Goal: Task Accomplishment & Management: Manage account settings

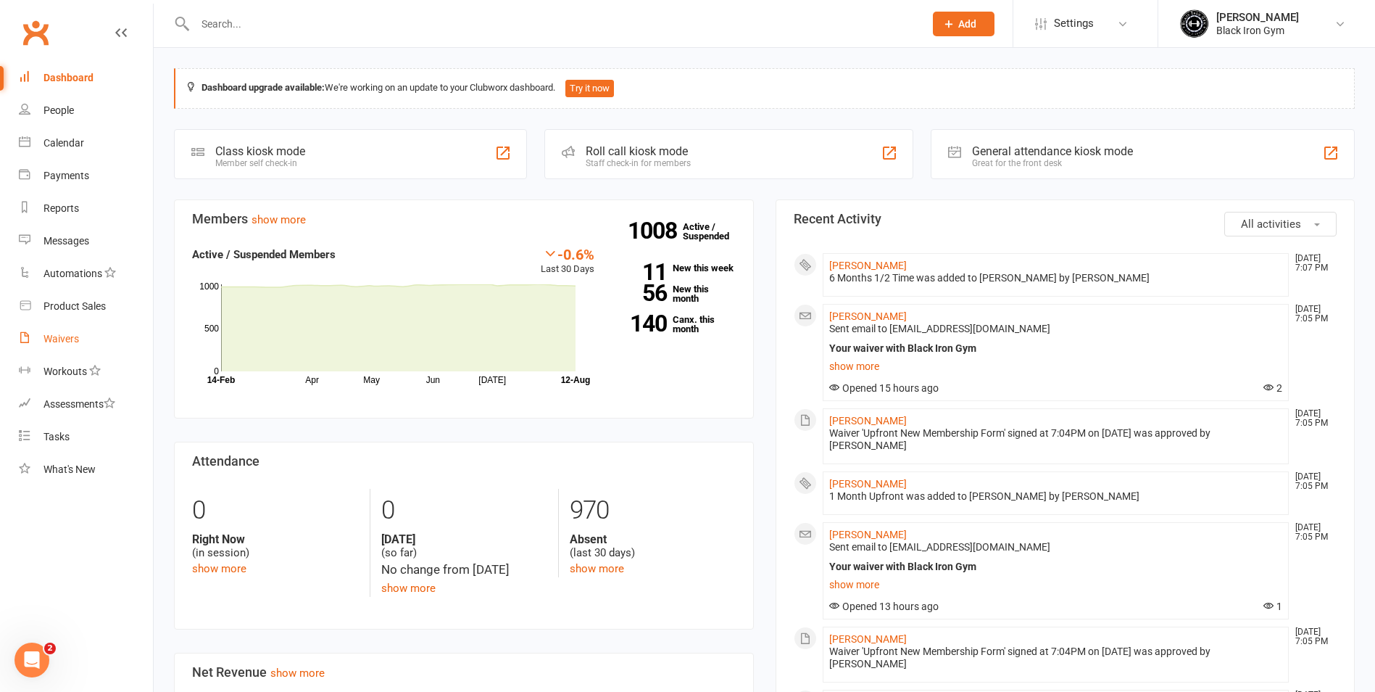
click at [80, 327] on link "Waivers" at bounding box center [86, 339] width 134 height 33
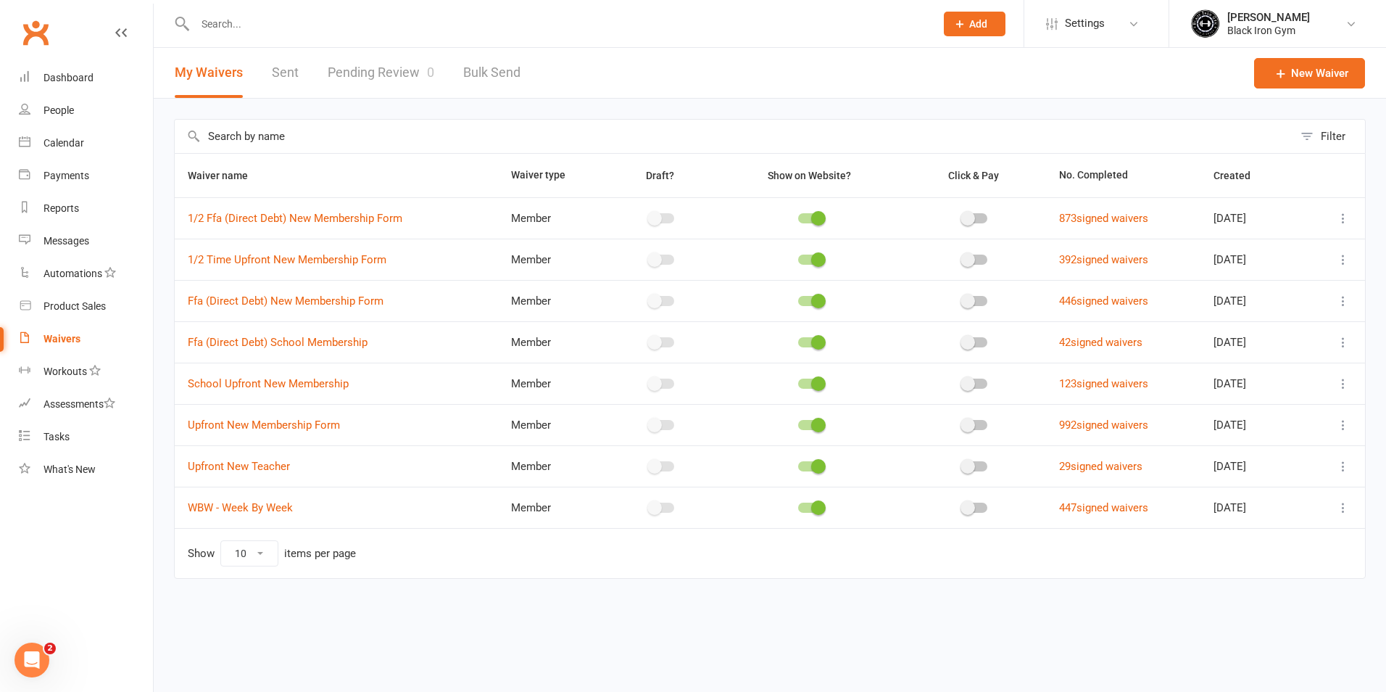
click at [393, 73] on link "Pending Review 0" at bounding box center [381, 73] width 107 height 50
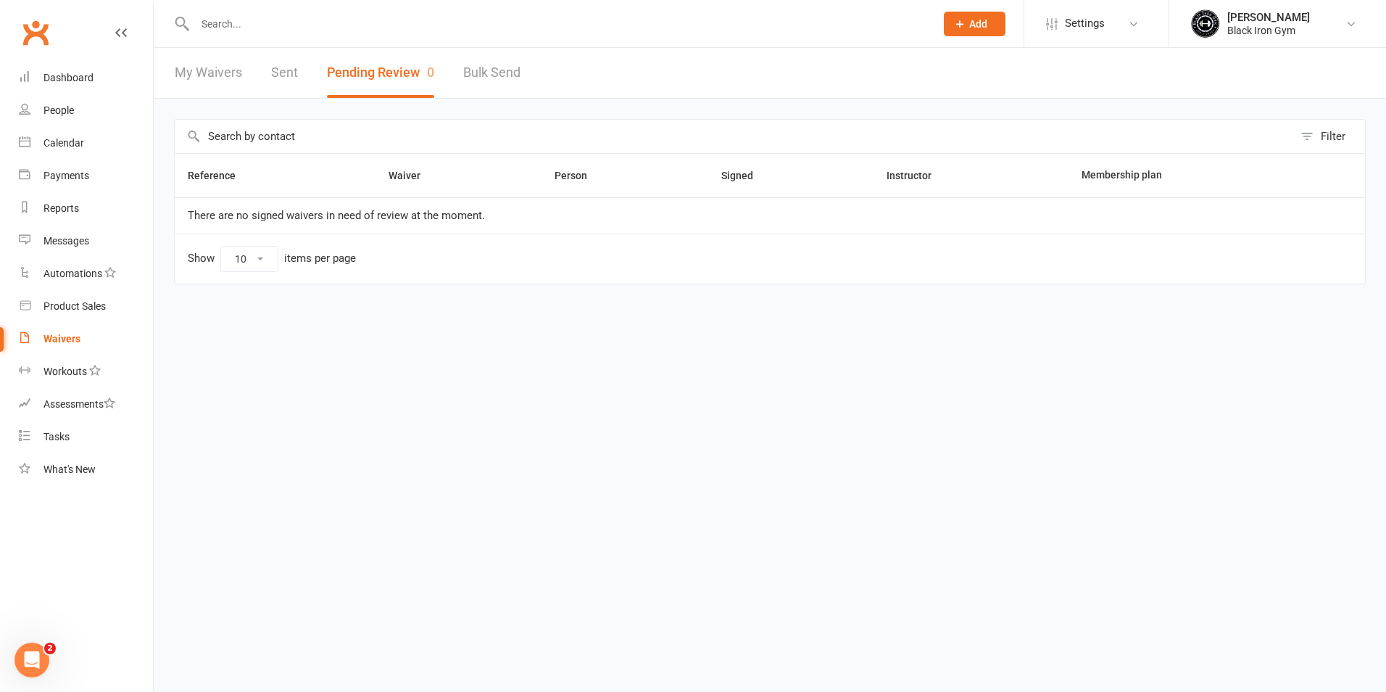
click at [224, 83] on link "My Waivers" at bounding box center [208, 73] width 67 height 50
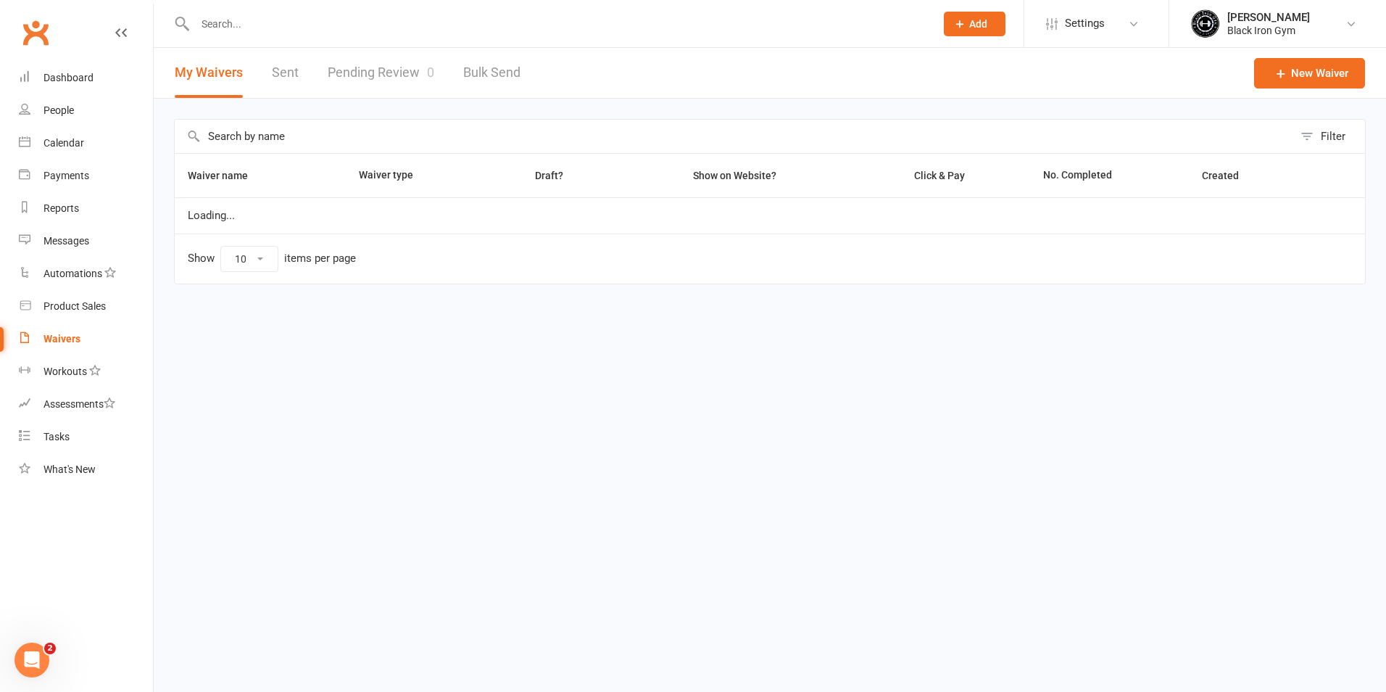
click at [385, 77] on link "Pending Review 0" at bounding box center [381, 73] width 107 height 50
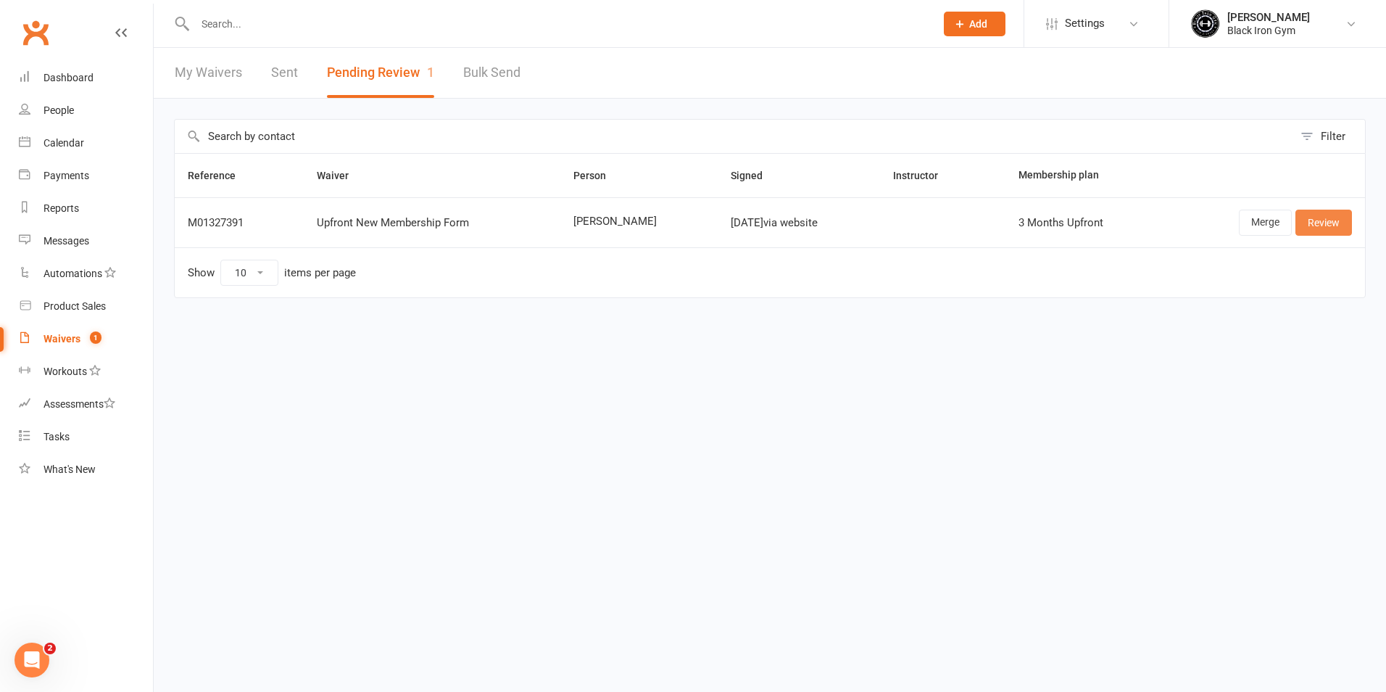
click at [1319, 222] on link "Review" at bounding box center [1324, 223] width 57 height 26
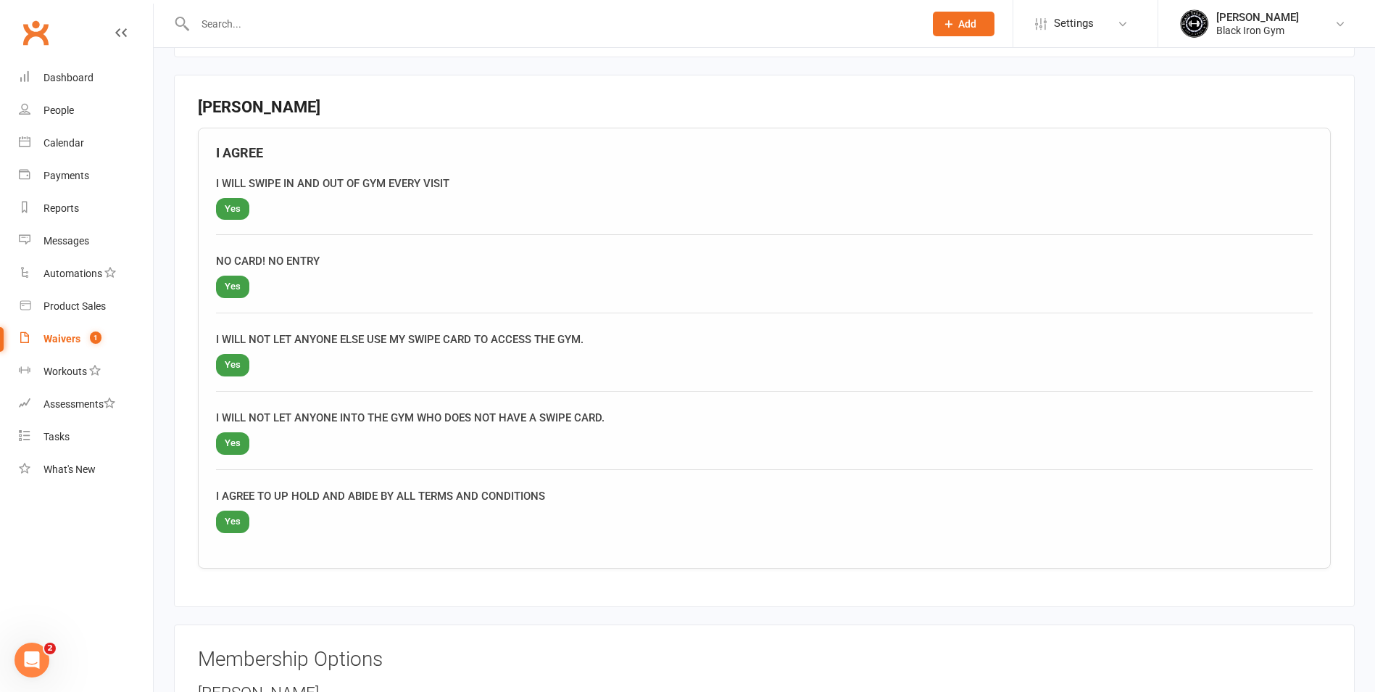
scroll to position [1491, 0]
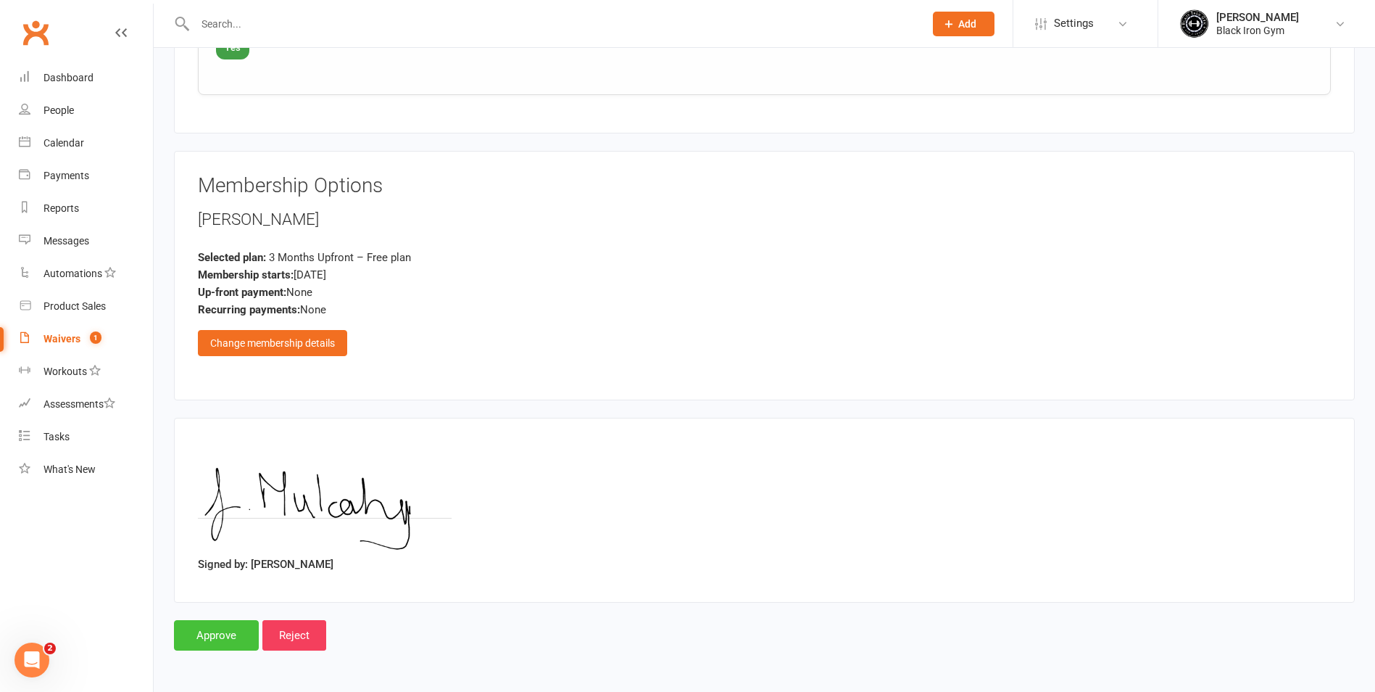
click at [210, 628] on input "Approve" at bounding box center [216, 635] width 85 height 30
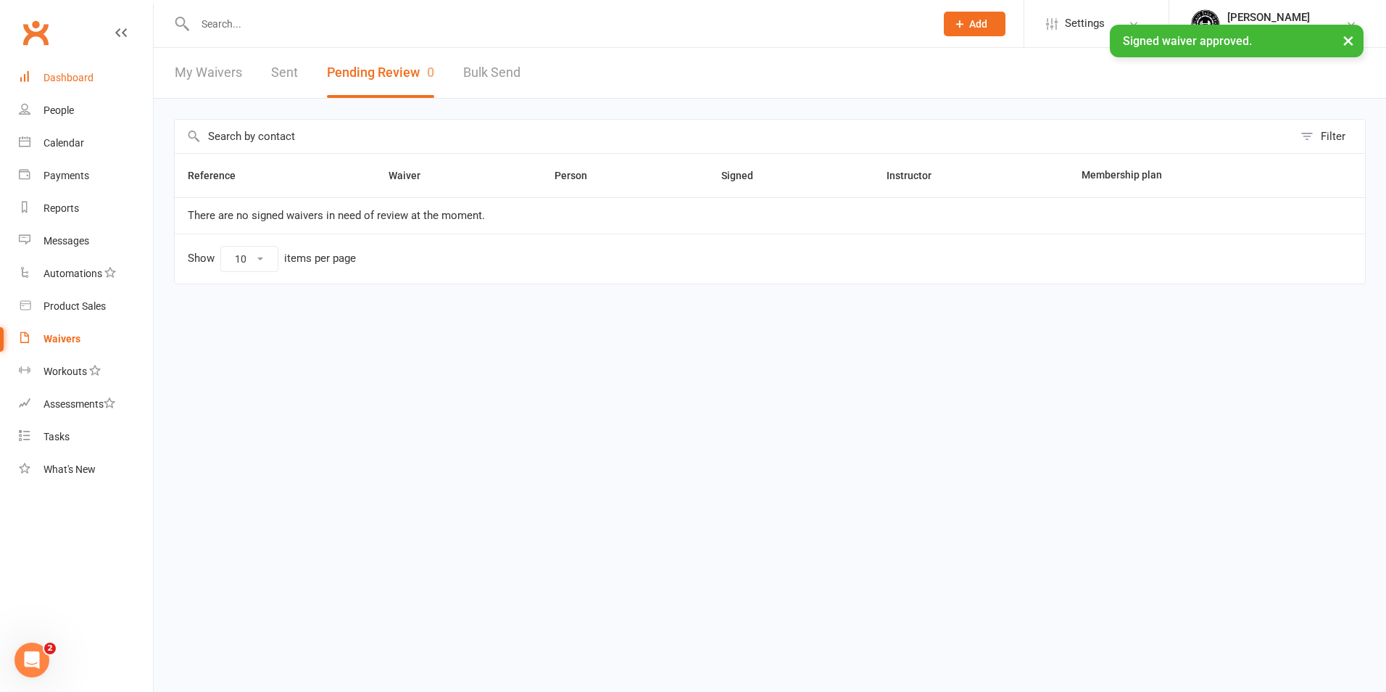
click at [65, 83] on div "Dashboard" at bounding box center [69, 78] width 50 height 12
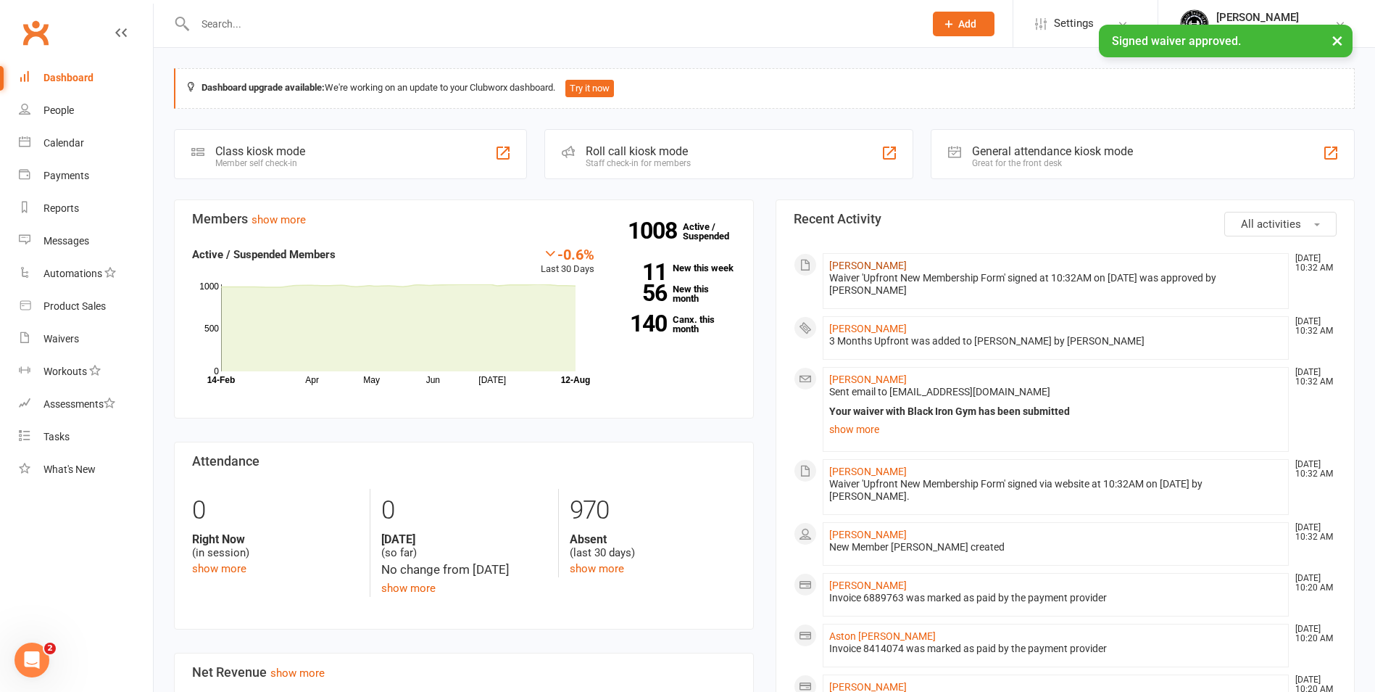
click at [845, 260] on link "Jennifer Mulcahy" at bounding box center [868, 266] width 78 height 12
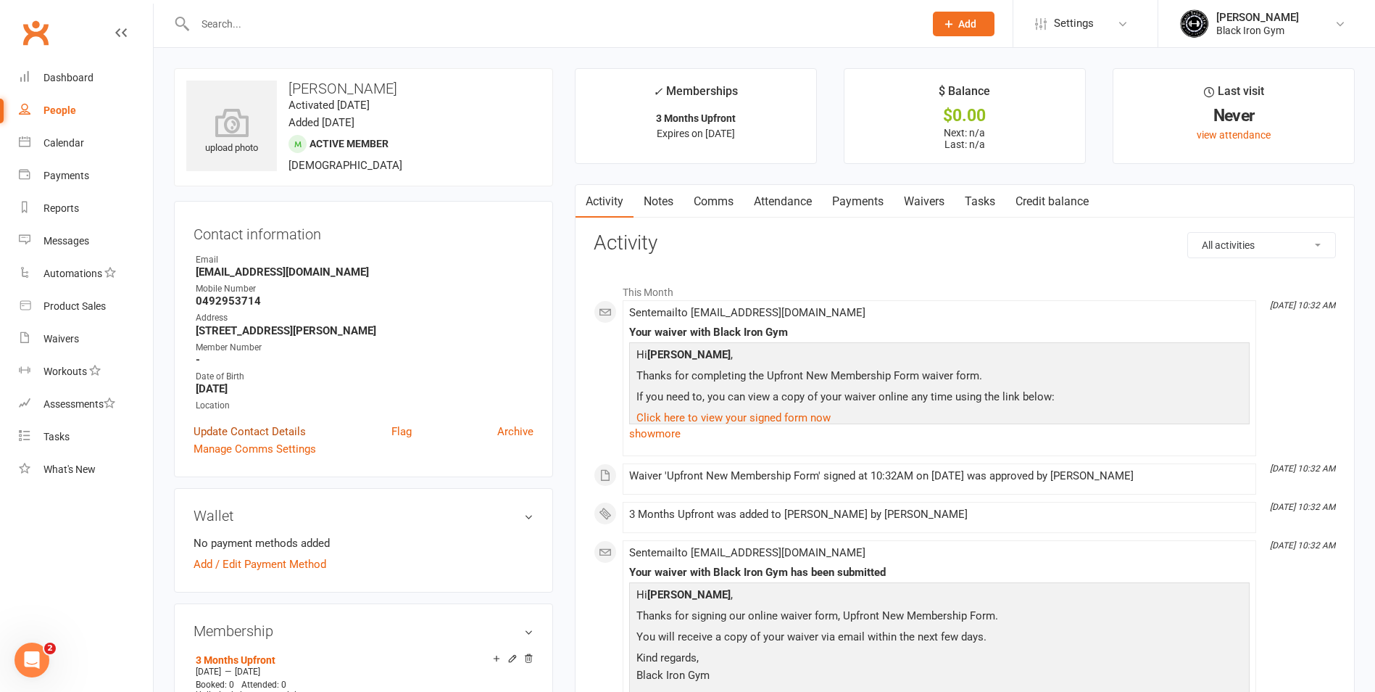
click at [208, 434] on link "Update Contact Details" at bounding box center [250, 431] width 112 height 17
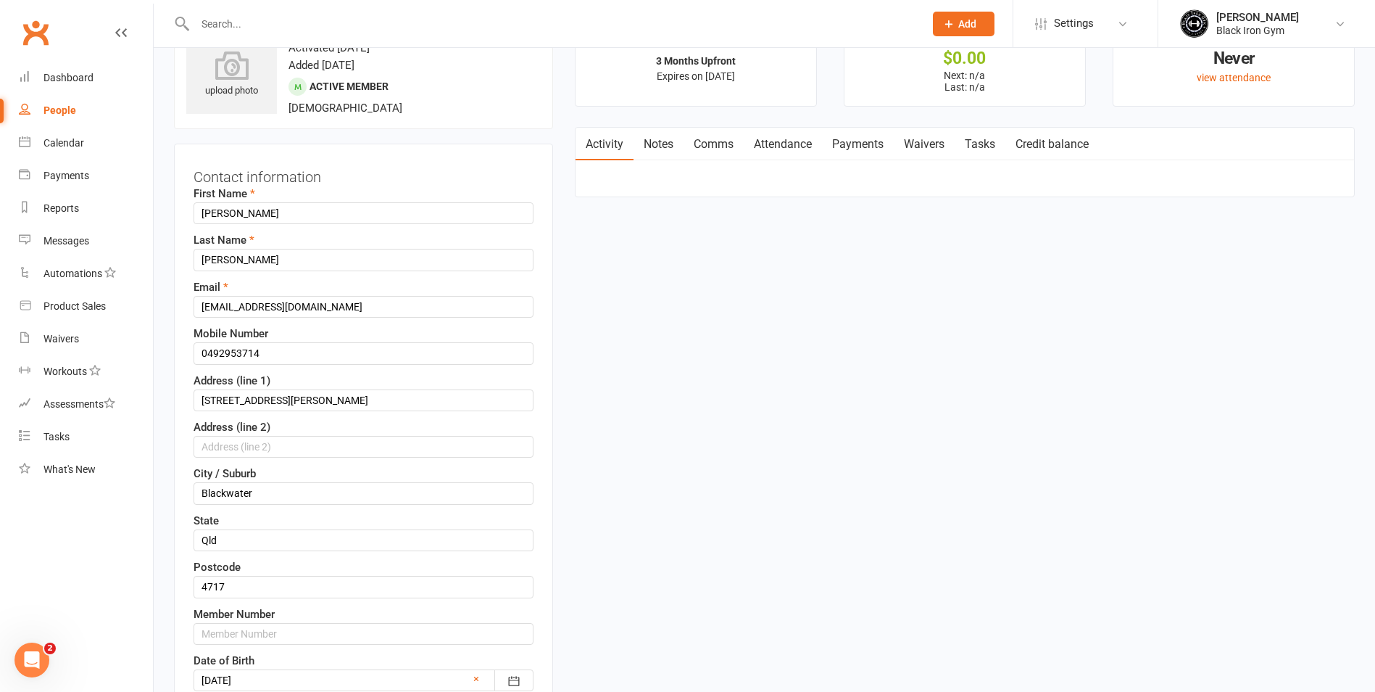
scroll to position [68, 0]
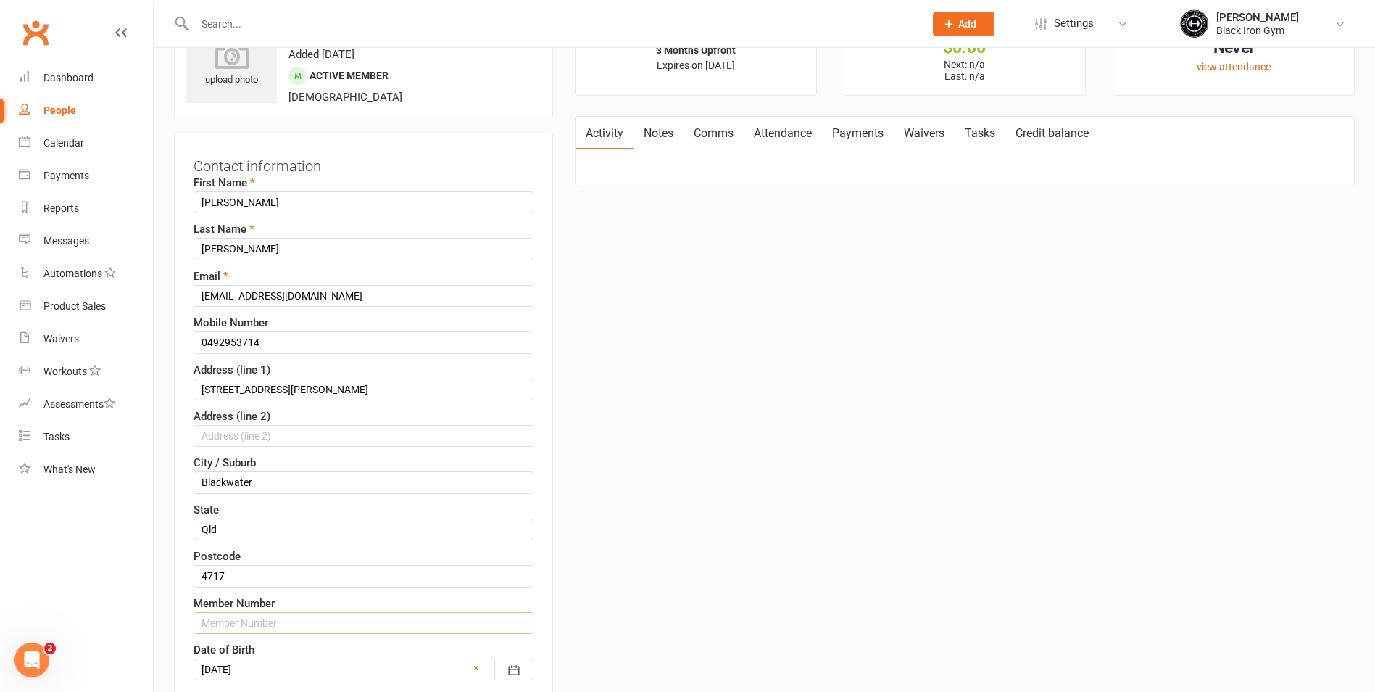
click at [207, 618] on input "text" at bounding box center [364, 623] width 340 height 22
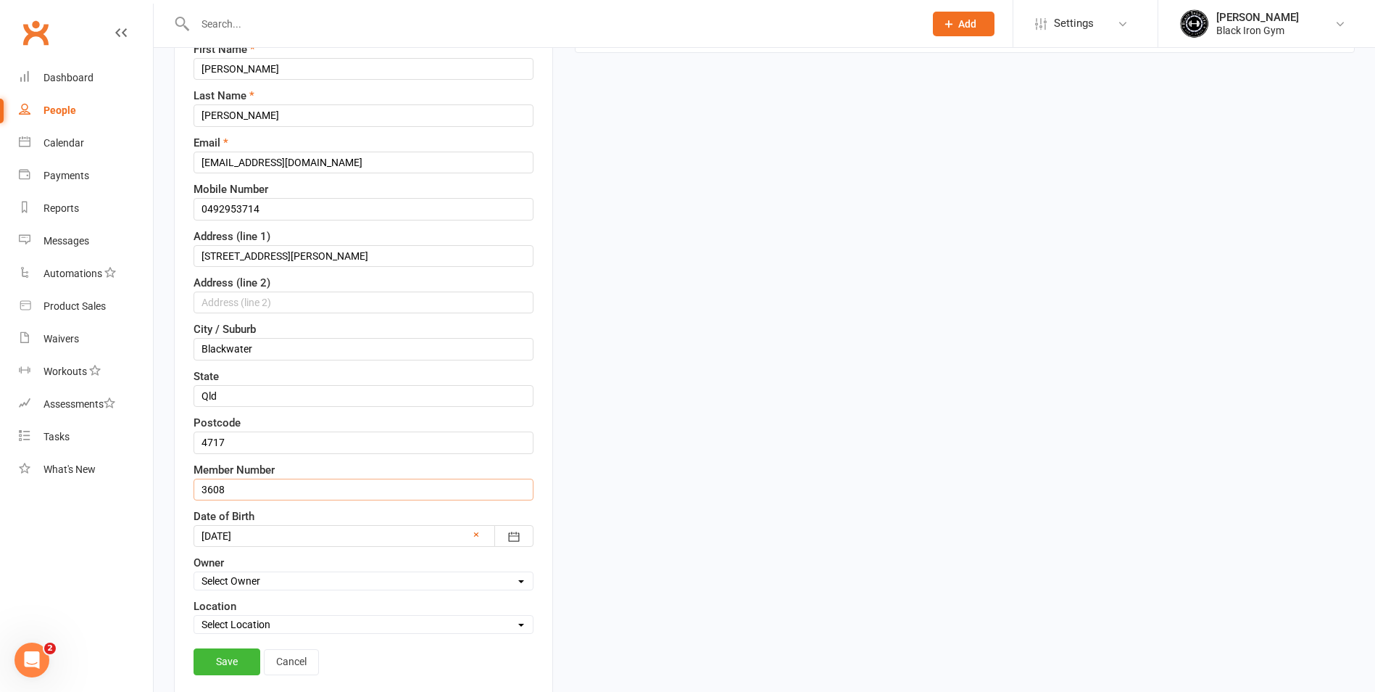
scroll to position [358, 0]
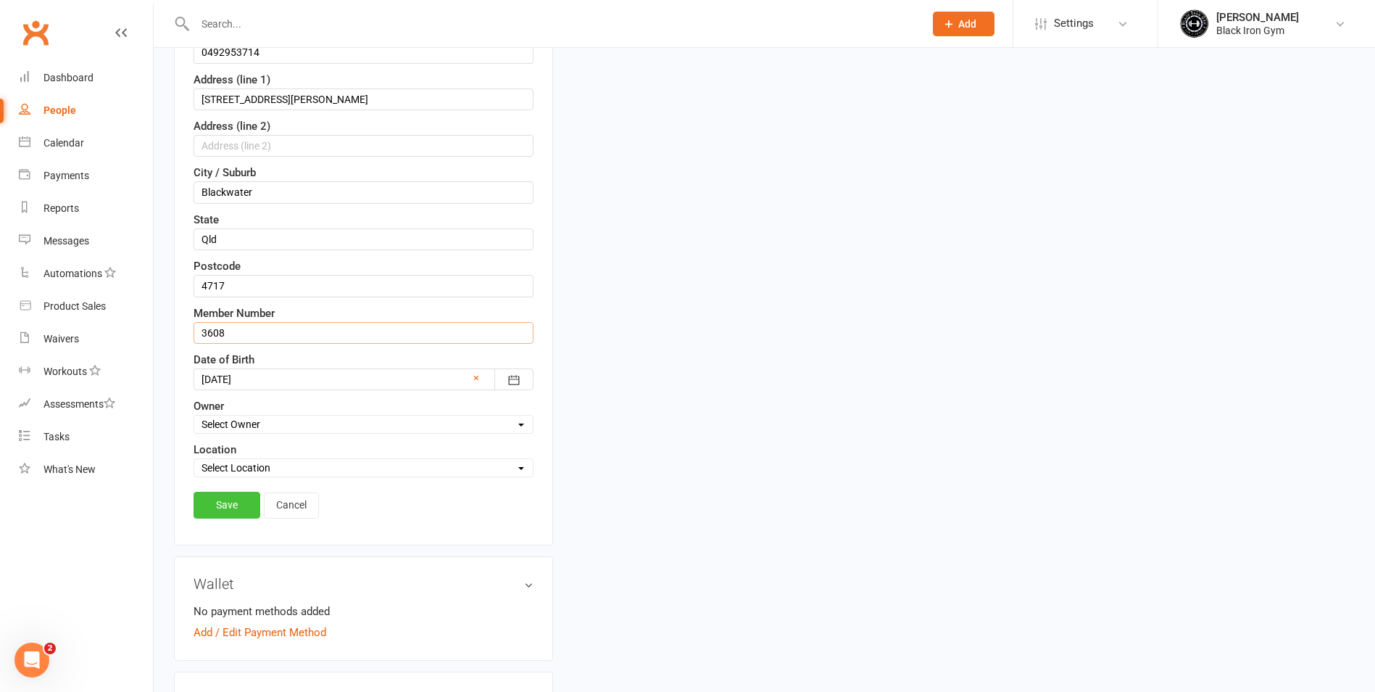
type input "3608"
click at [197, 502] on link "Save" at bounding box center [227, 505] width 67 height 26
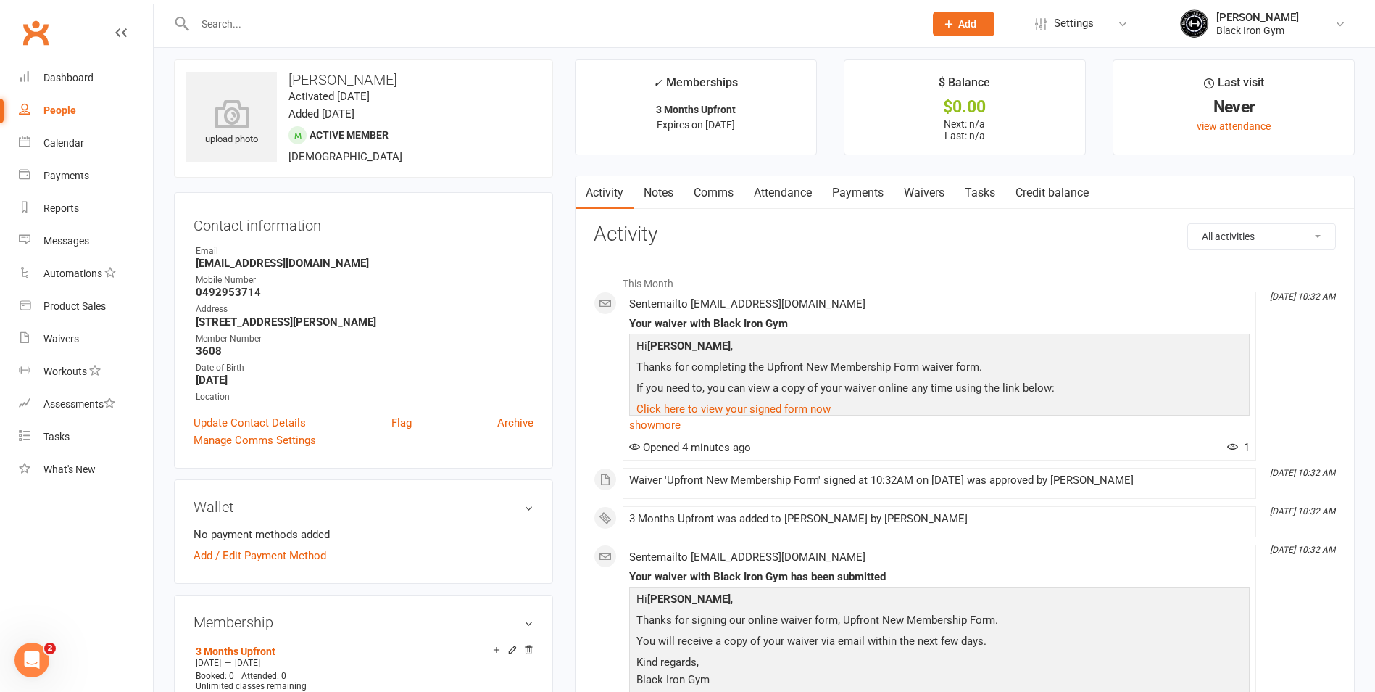
scroll to position [0, 0]
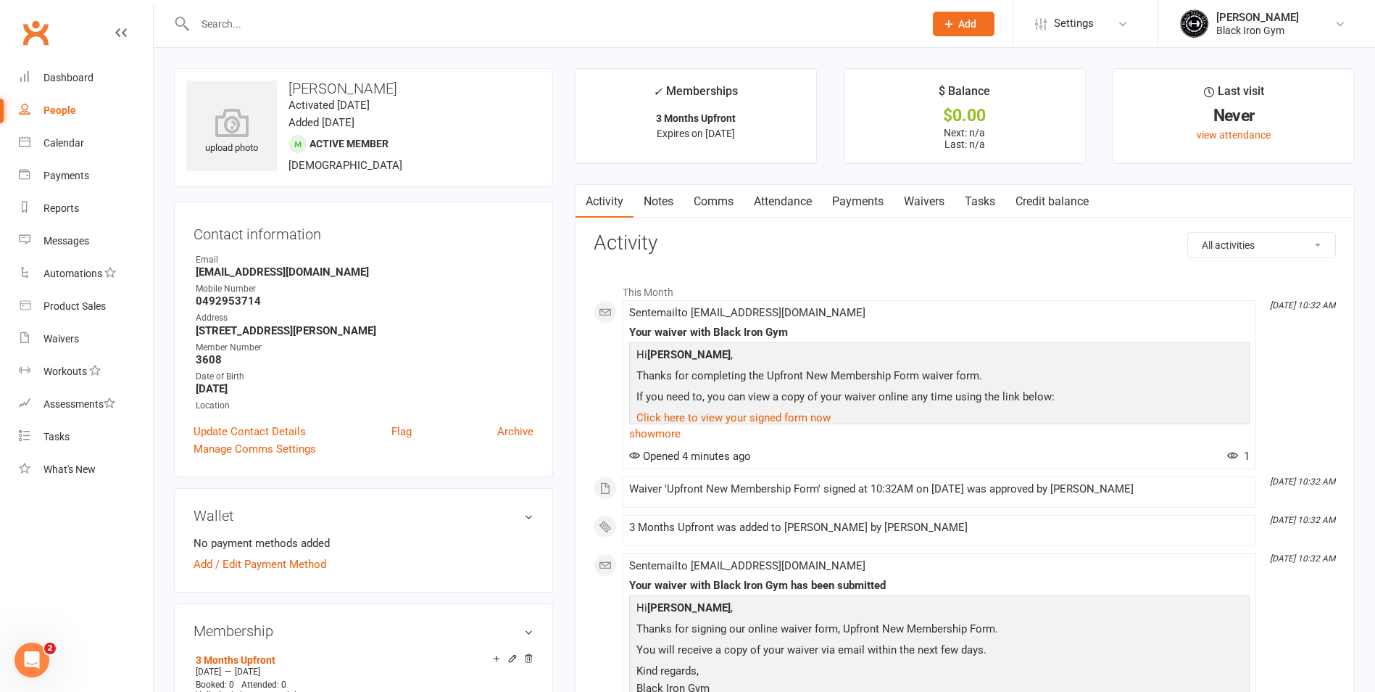
click at [289, 23] on input "text" at bounding box center [553, 24] width 724 height 20
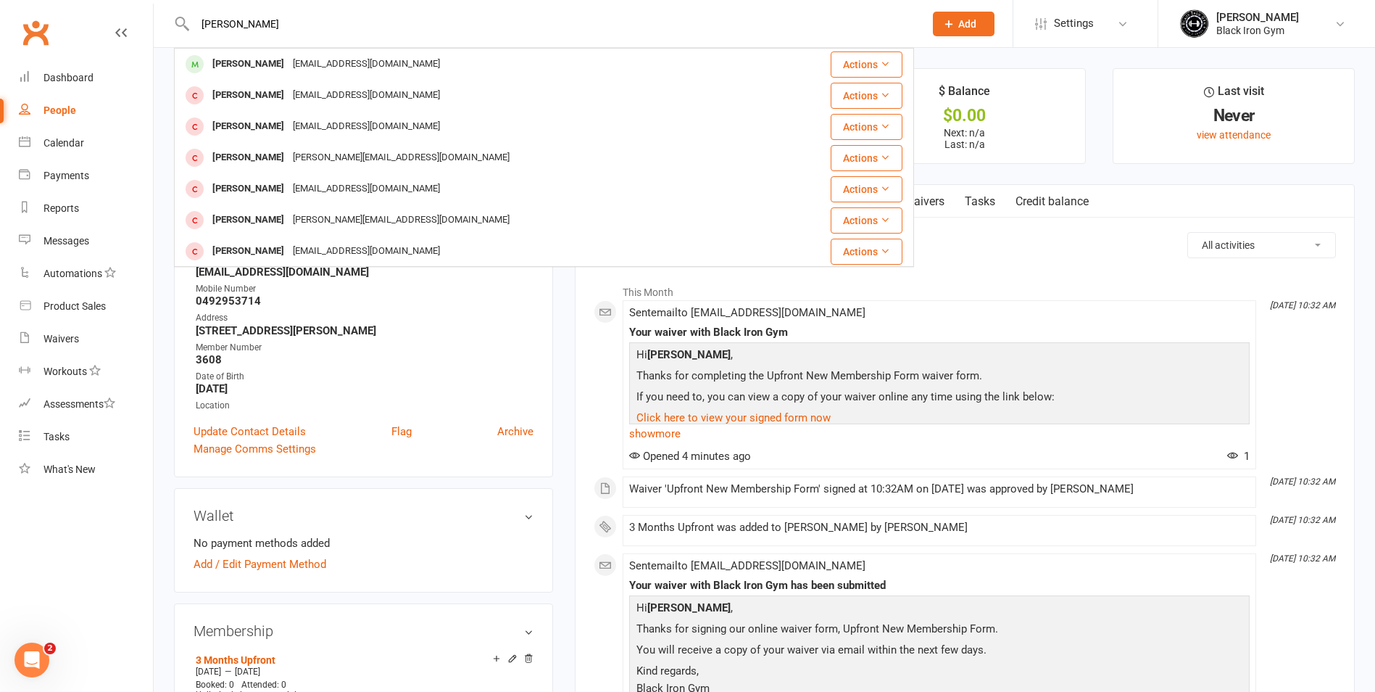
drag, startPoint x: 328, startPoint y: 30, endPoint x: 326, endPoint y: 46, distance: 16.0
click at [326, 44] on div "SAMANTHA Samantha Gook samantha.gook93@gmail.com Actions Samantha Young S_young…" at bounding box center [544, 23] width 740 height 47
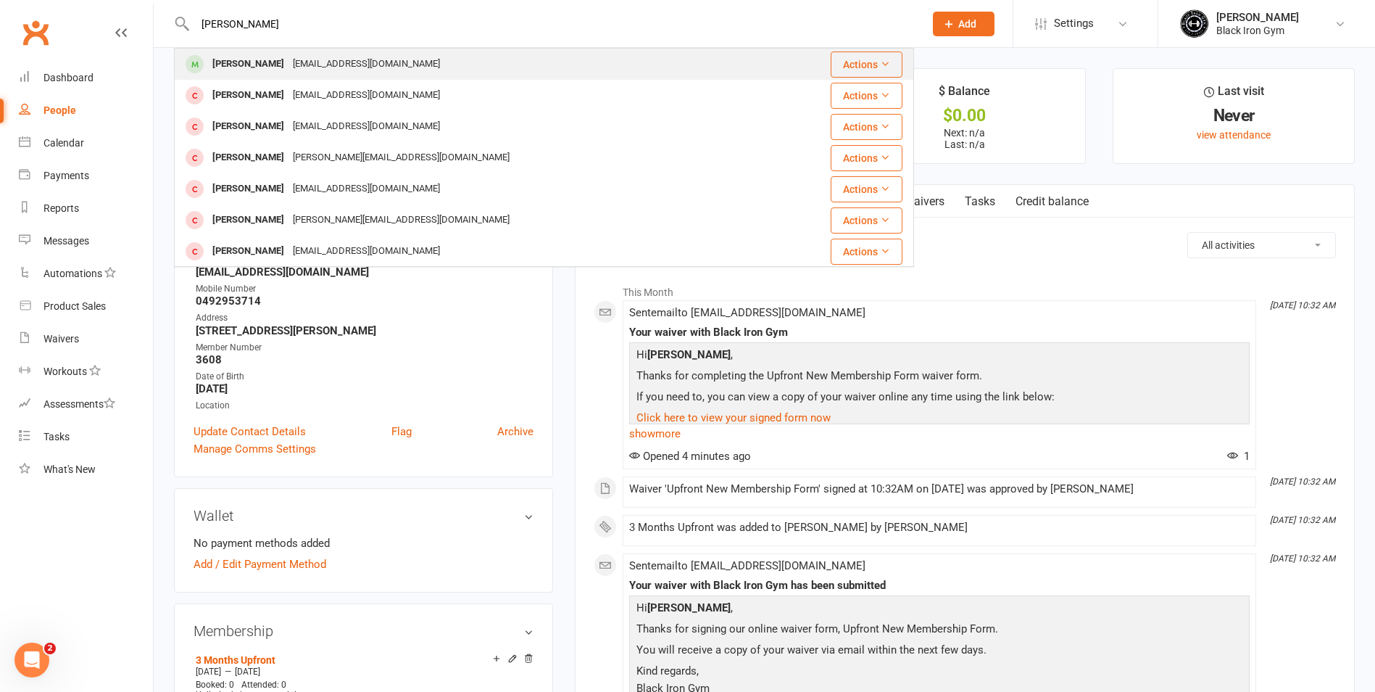
type input "SAMANTHA"
click at [326, 50] on div "Samantha Gook samantha.gook93@gmail.com" at bounding box center [472, 64] width 594 height 30
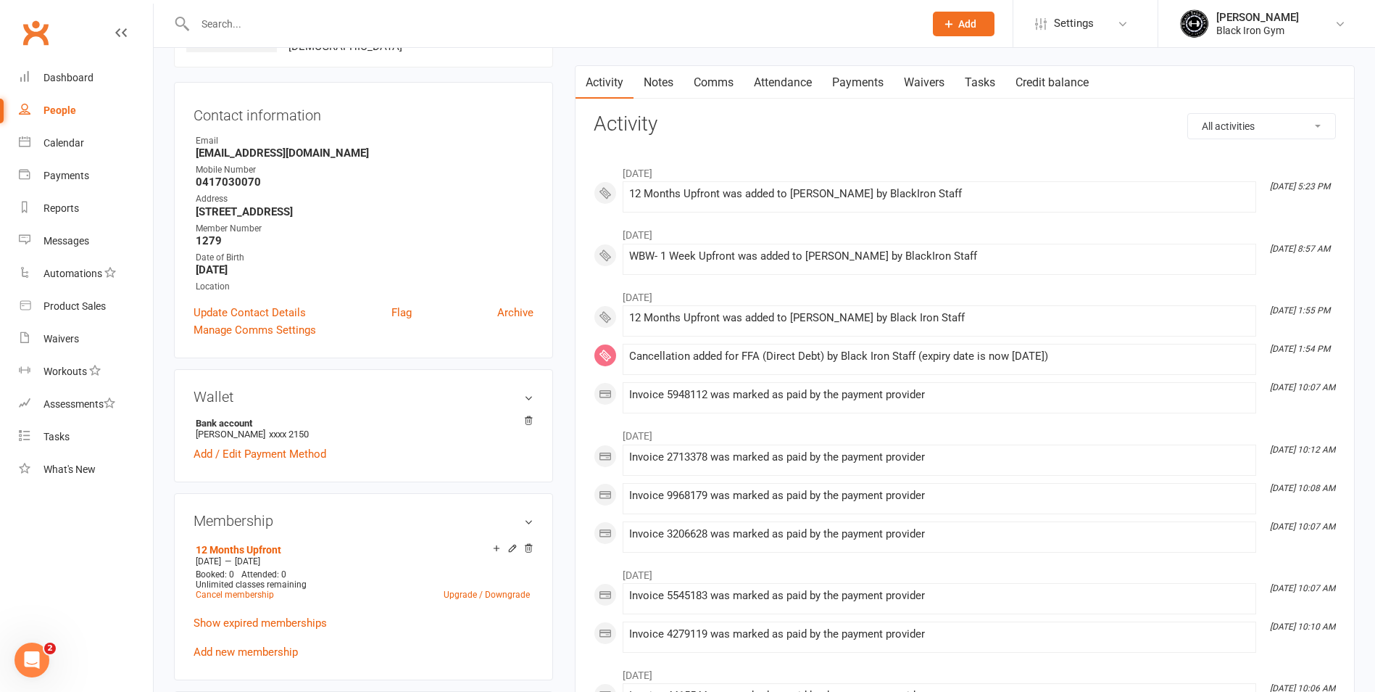
scroll to position [145, 0]
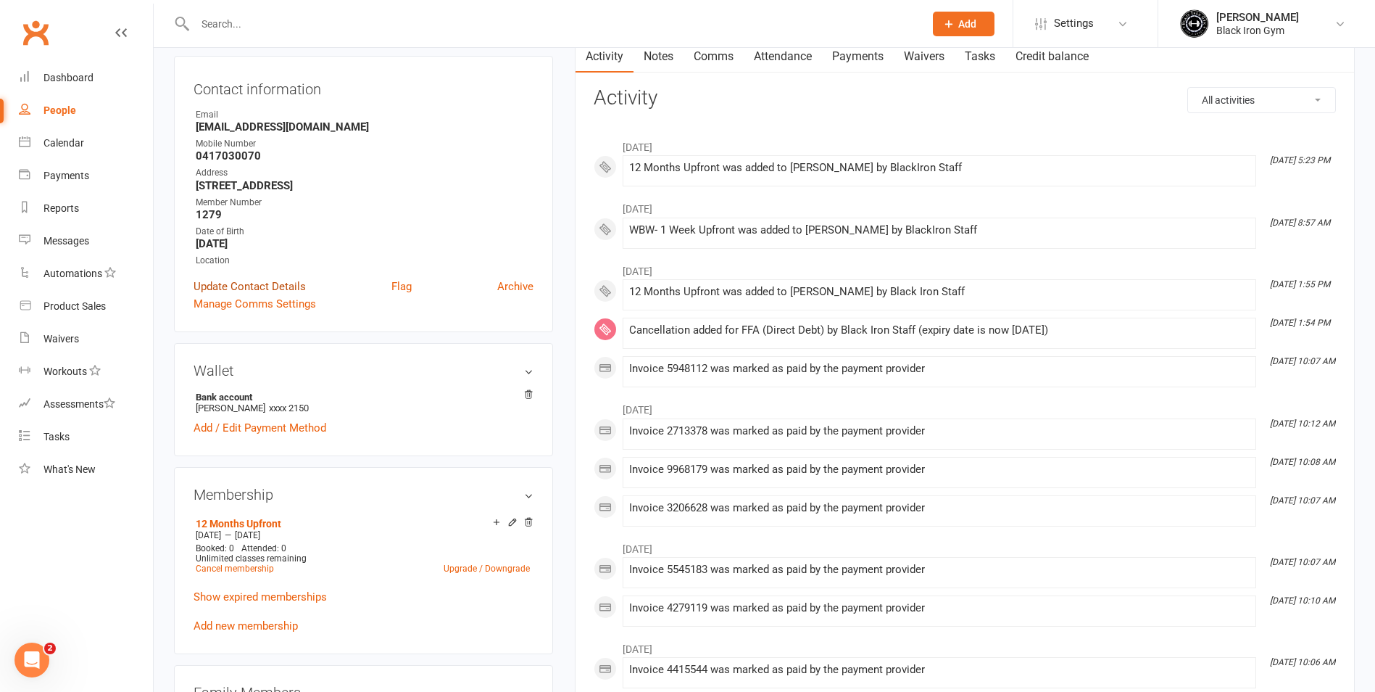
click at [231, 282] on link "Update Contact Details" at bounding box center [250, 286] width 112 height 17
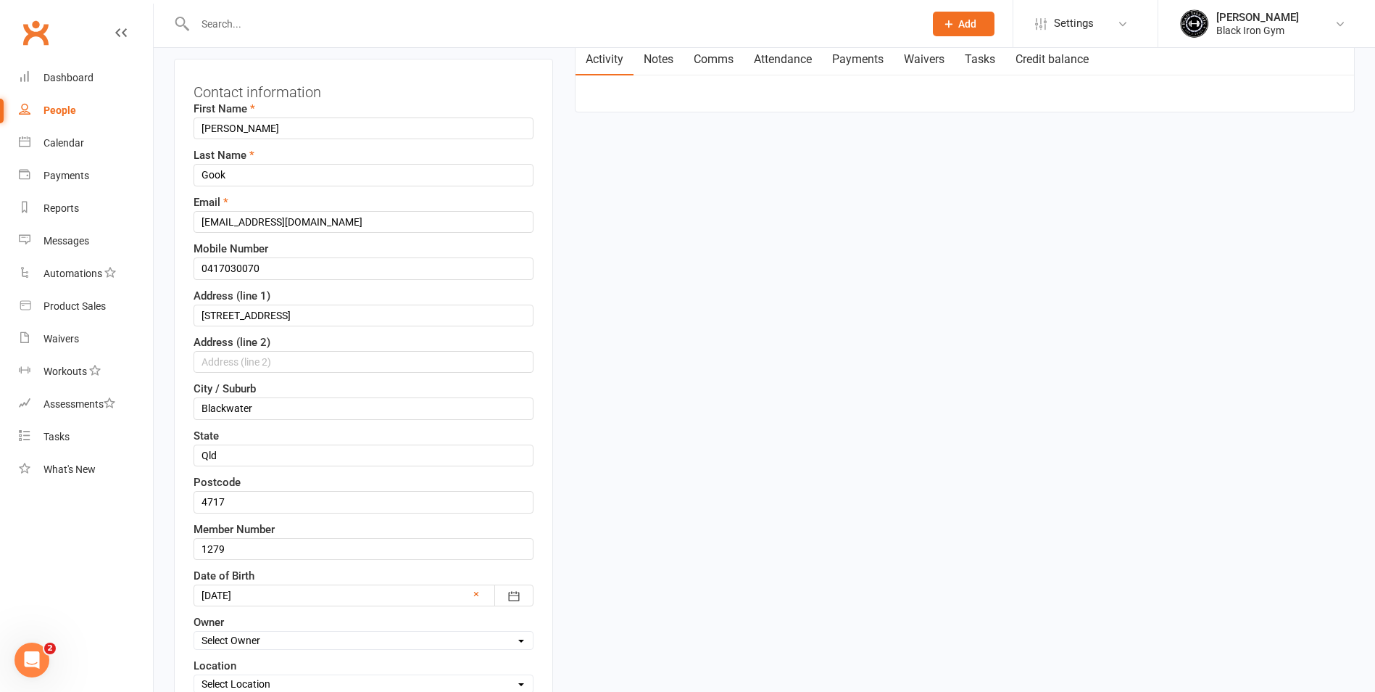
scroll to position [213, 0]
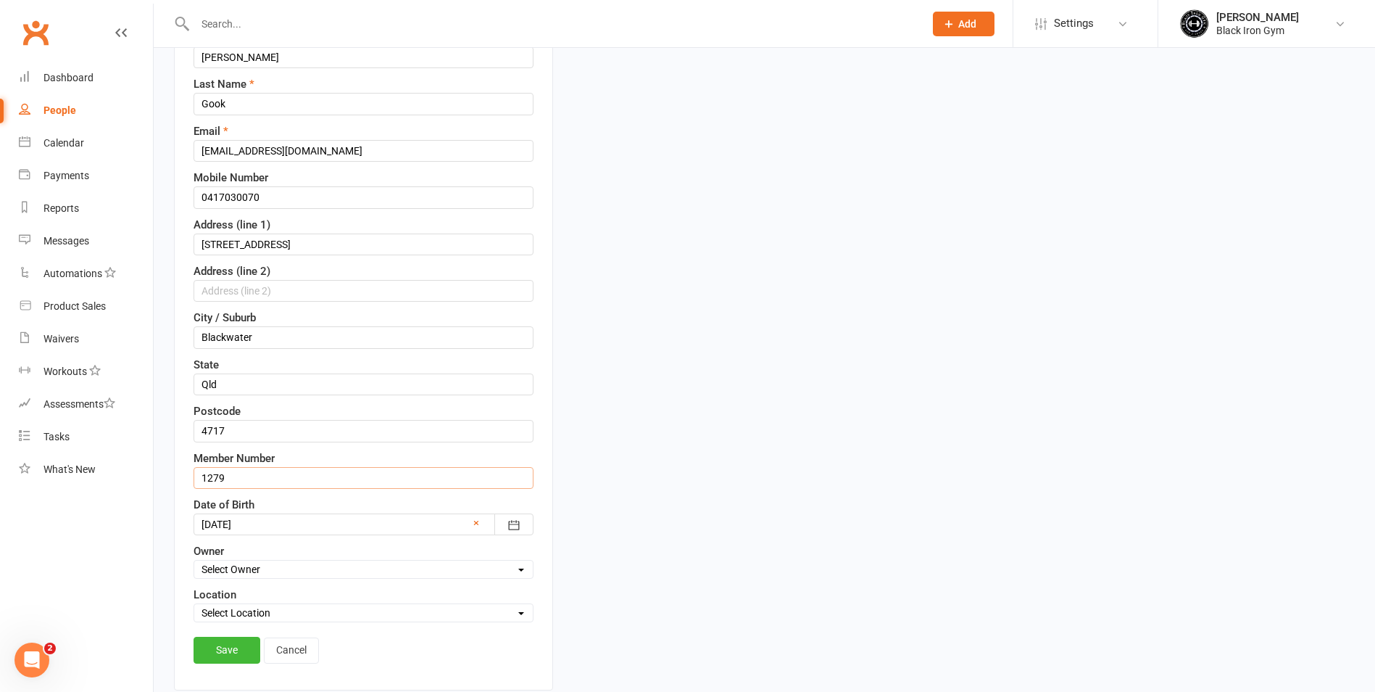
click at [198, 471] on input "1279" at bounding box center [364, 478] width 340 height 22
type input "NEW 3605 OLD 1279"
click at [214, 651] on link "Save" at bounding box center [227, 650] width 67 height 26
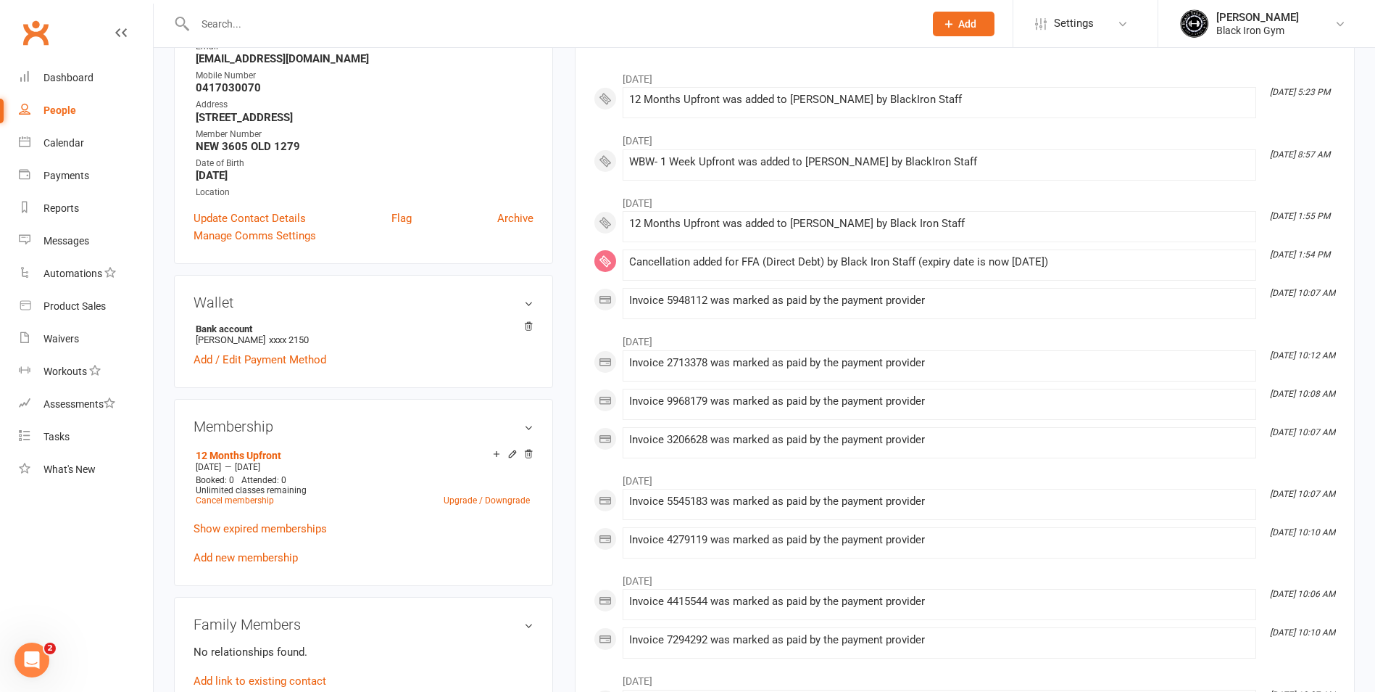
click at [297, 33] on input "text" at bounding box center [553, 24] width 724 height 20
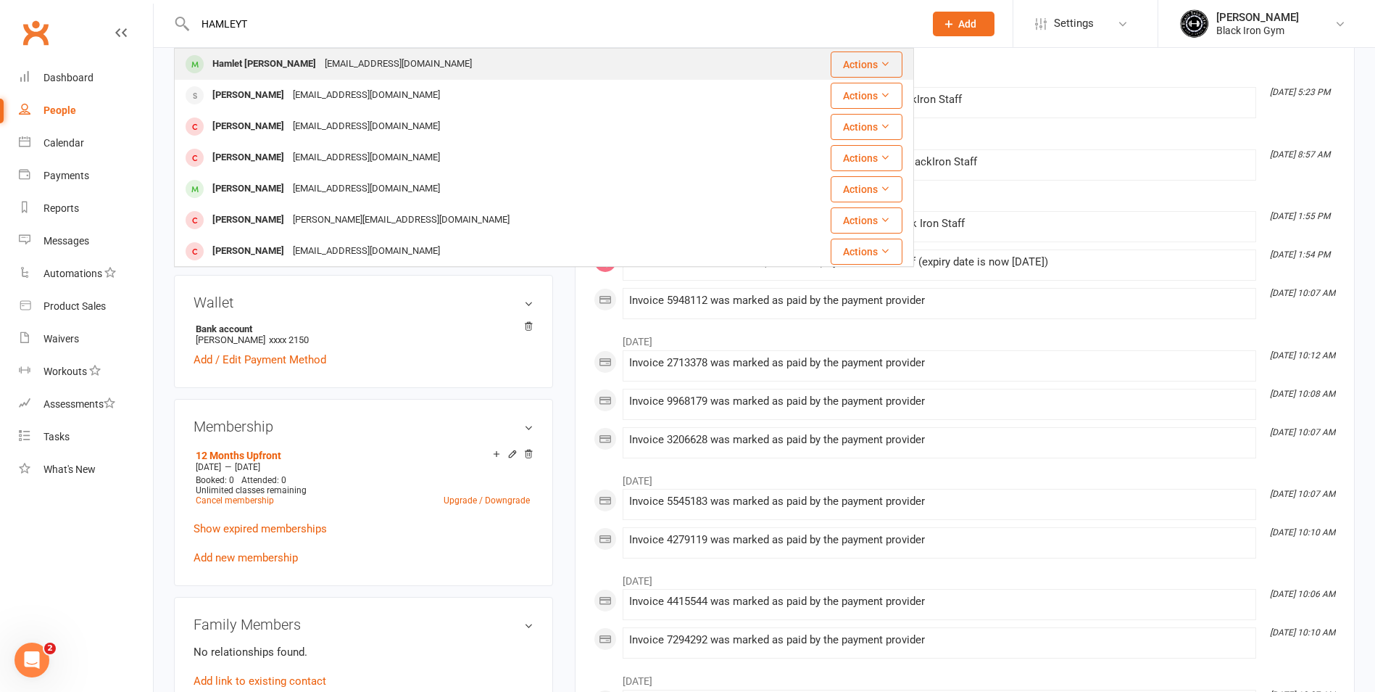
type input "HAMLEYT"
click at [661, 67] on div "Hamlet Gharakhanian Hamletmlm2014@gmail.com" at bounding box center [482, 64] width 614 height 30
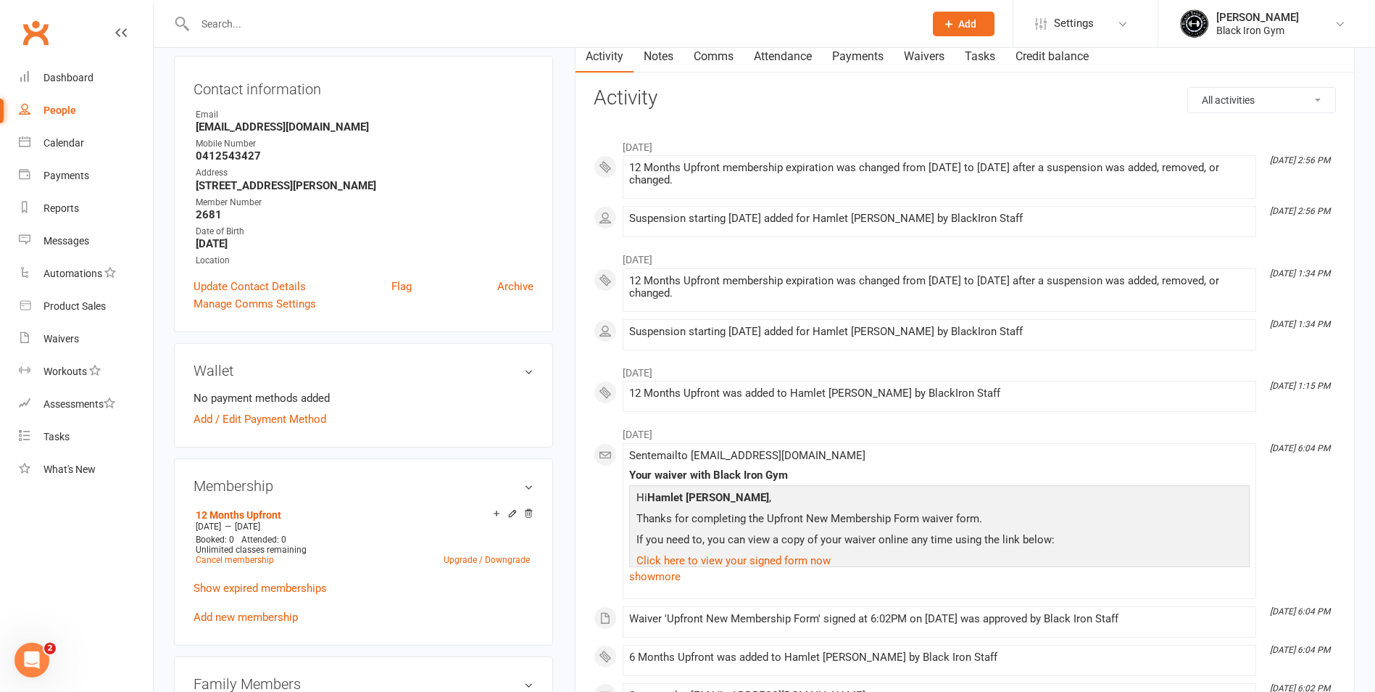
scroll to position [218, 0]
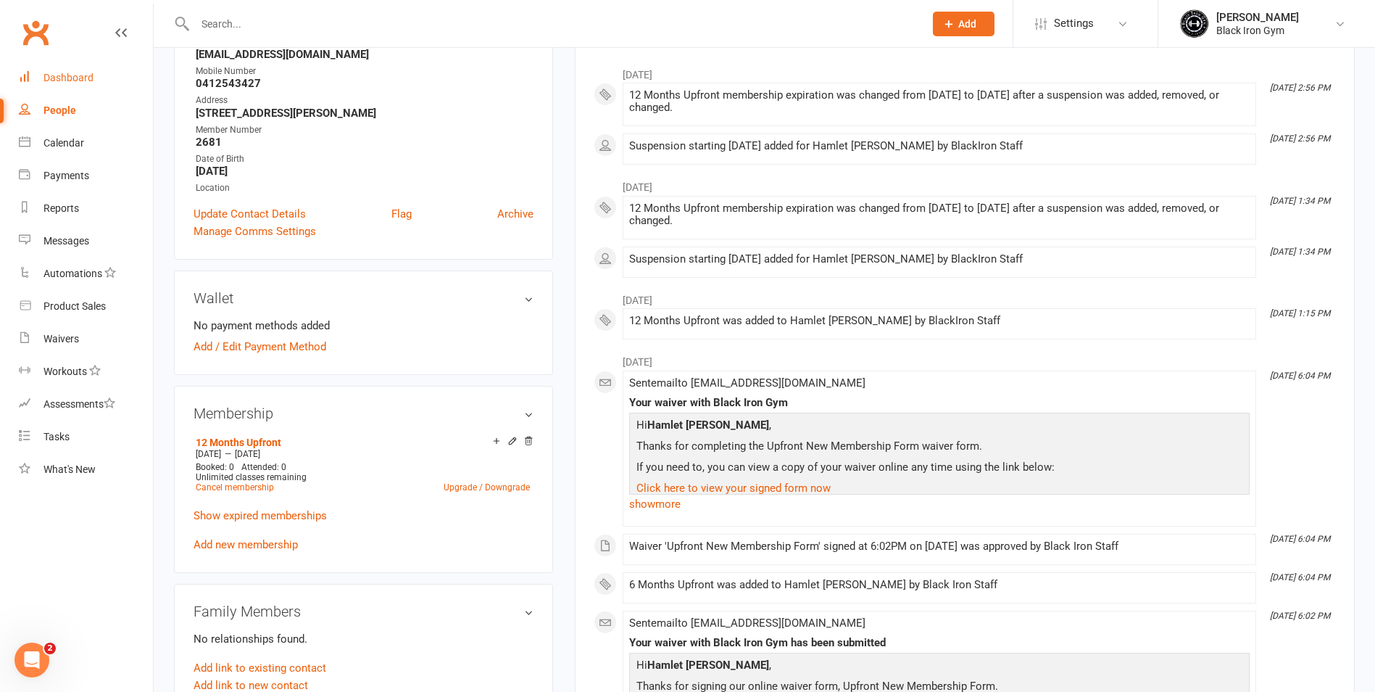
click at [85, 65] on link "Dashboard" at bounding box center [86, 78] width 134 height 33
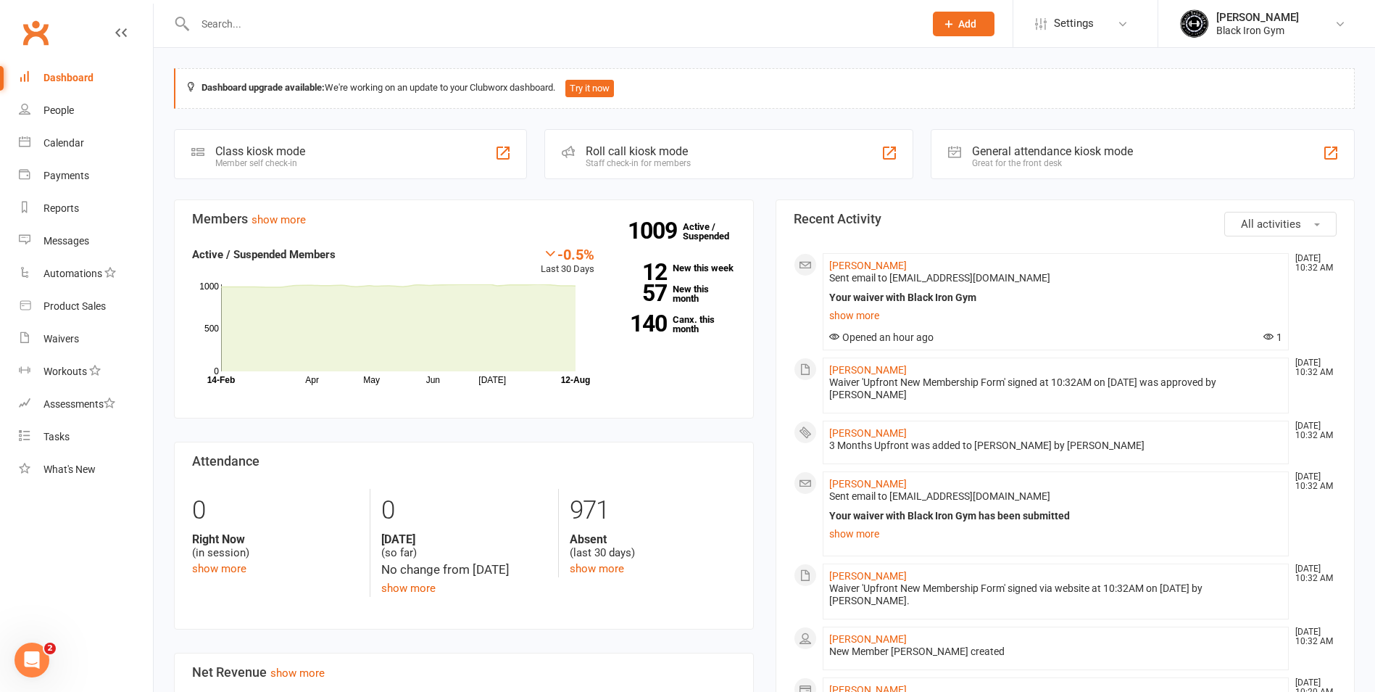
click at [241, 24] on input "text" at bounding box center [553, 24] width 724 height 20
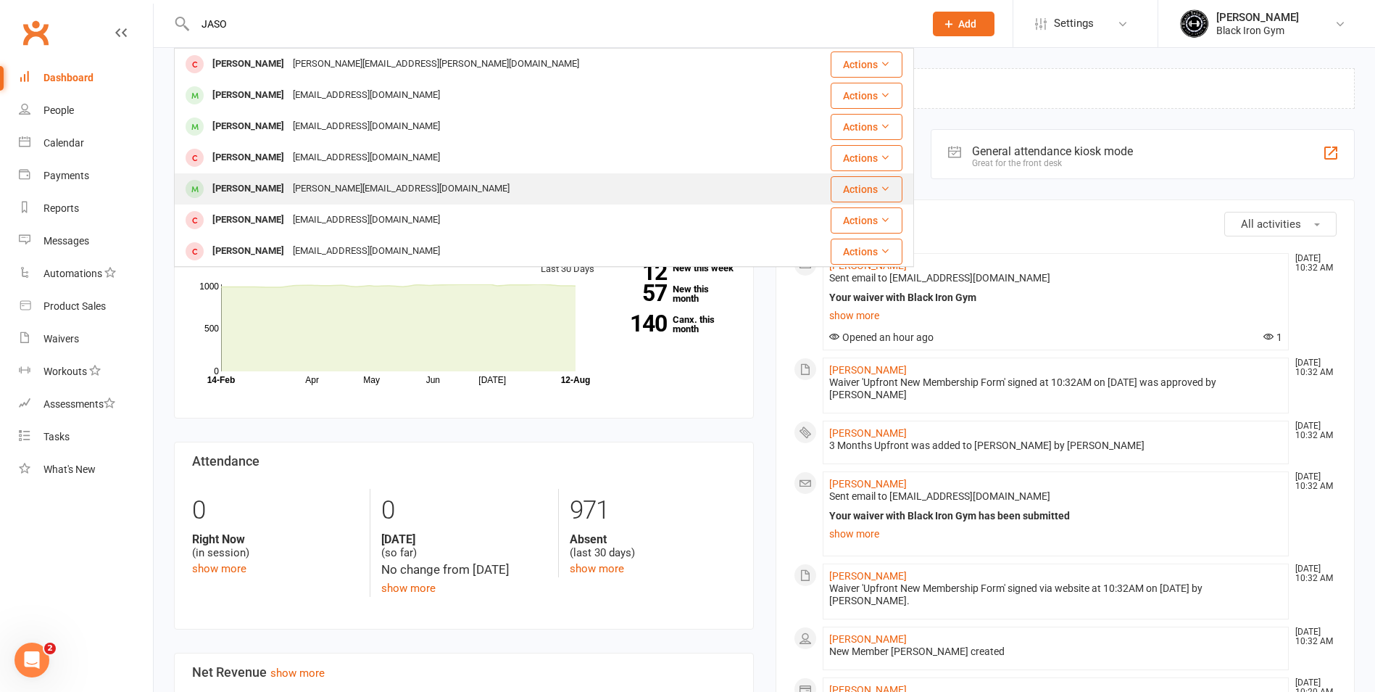
type input "JASO"
click at [497, 181] on div "Jason Weazel Jason.weazel@outlook.com" at bounding box center [482, 189] width 614 height 30
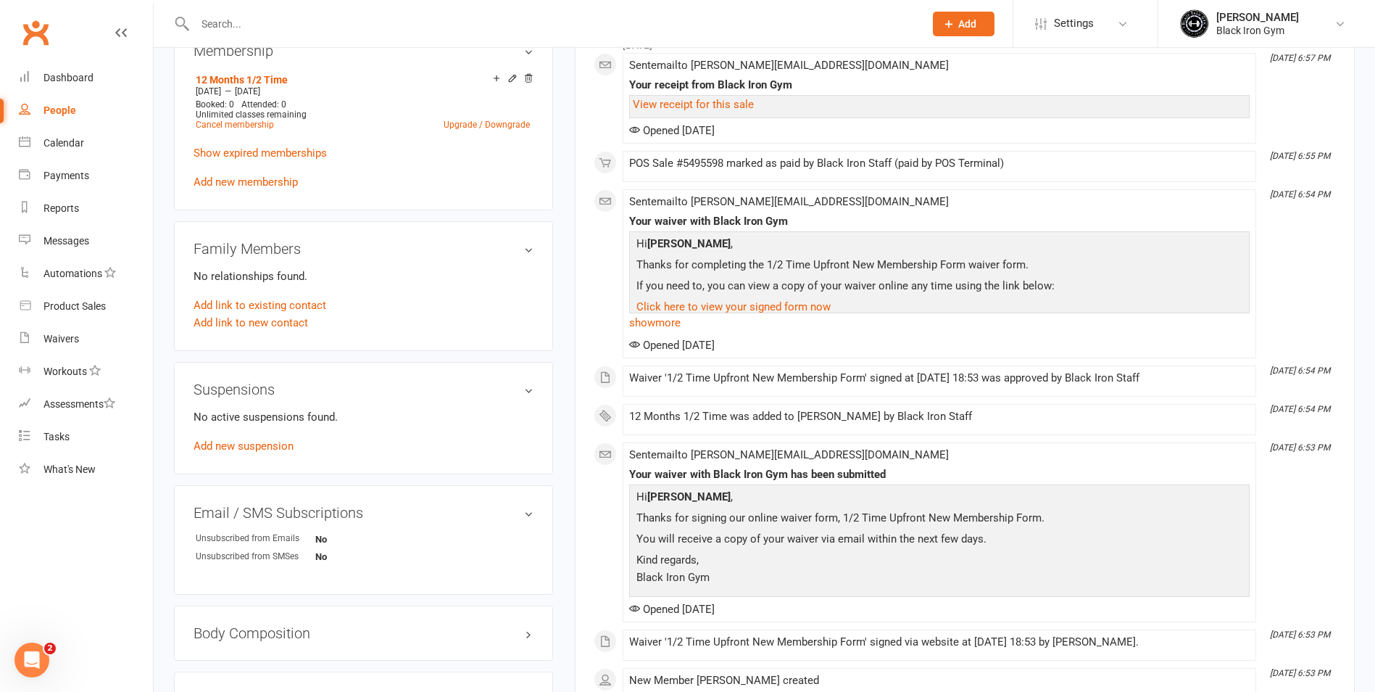
scroll to position [73, 0]
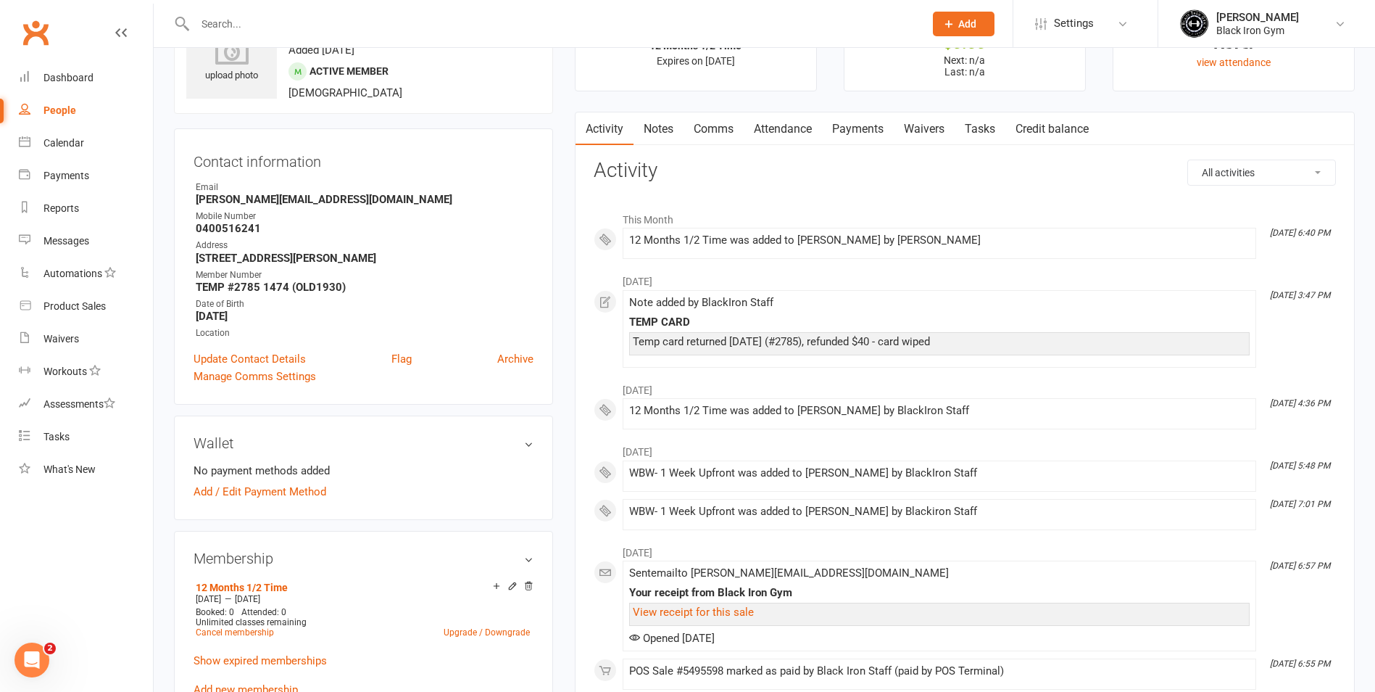
click at [244, 22] on input "text" at bounding box center [553, 24] width 724 height 20
click at [297, 33] on input "text" at bounding box center [553, 24] width 724 height 20
click at [204, 28] on input "text" at bounding box center [553, 24] width 724 height 20
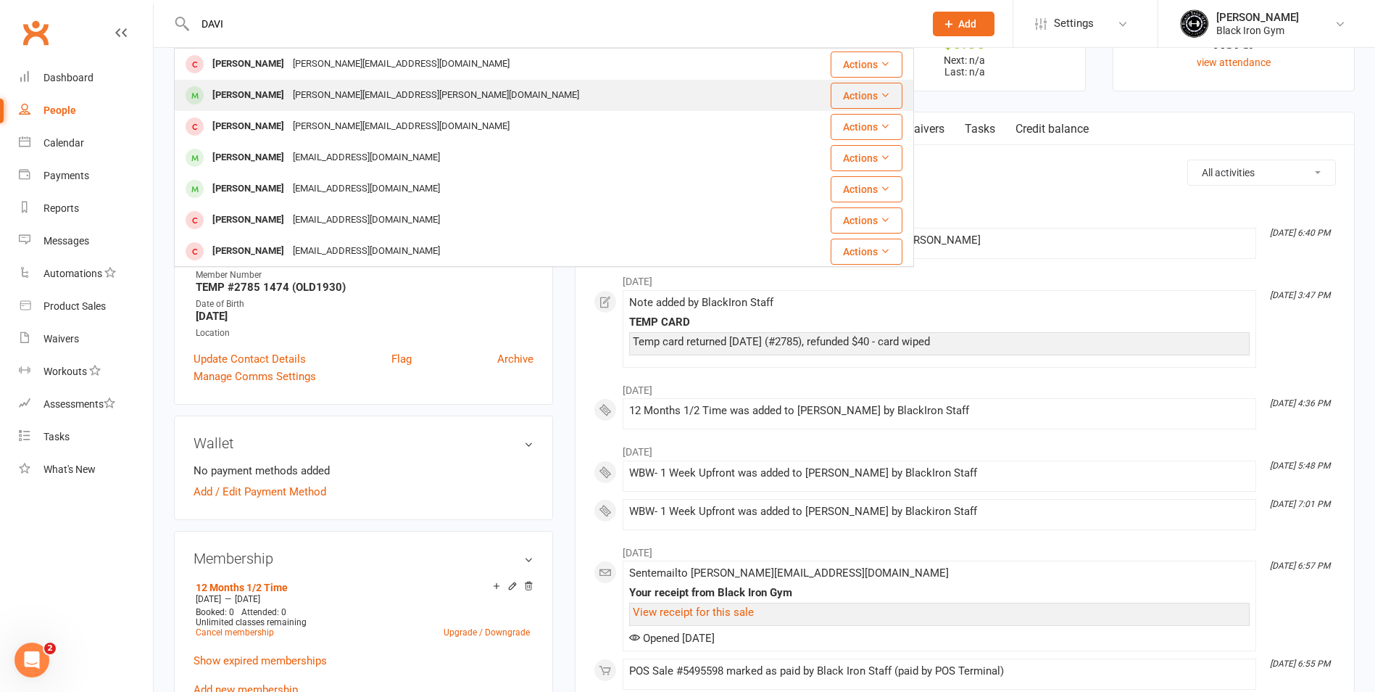
type input "DAVI"
drag, startPoint x: 204, startPoint y: 88, endPoint x: 235, endPoint y: 85, distance: 31.4
click at [235, 85] on div "David Wilson David.wilson@orica.com" at bounding box center [482, 95] width 614 height 30
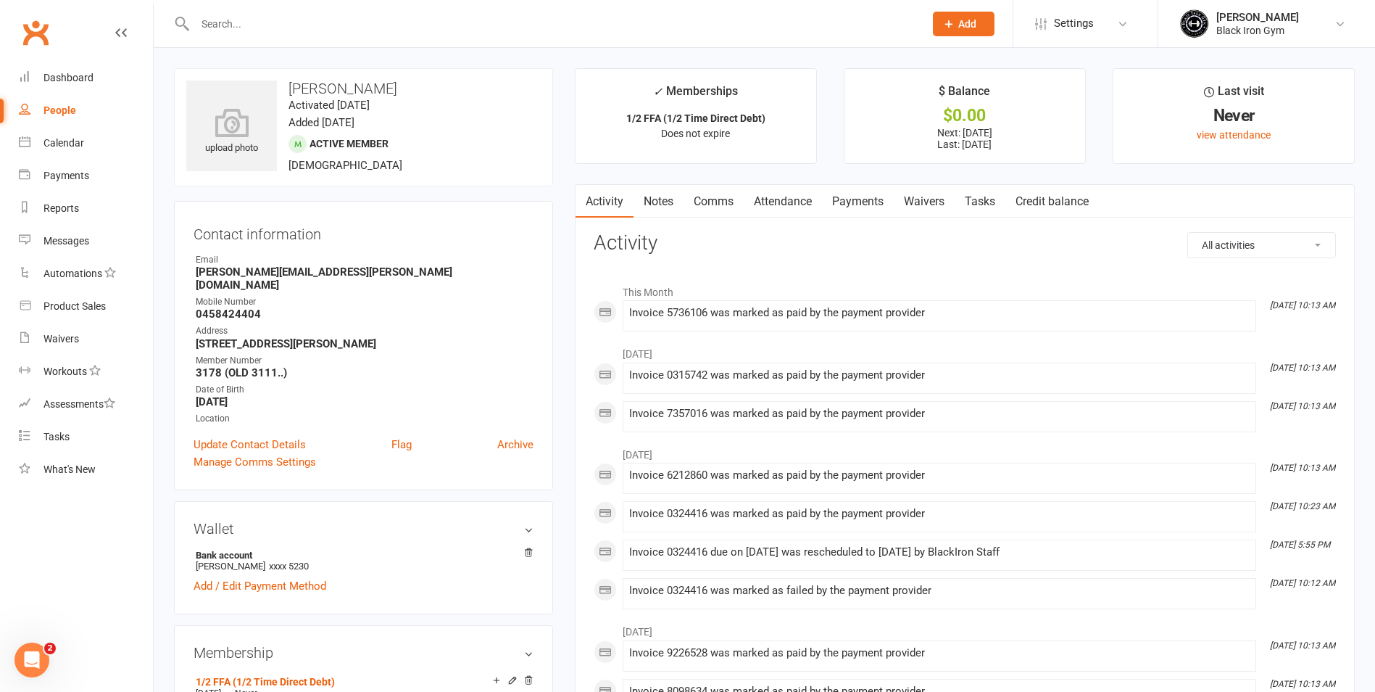
click at [269, 337] on strong "46 lawley cresent Pacific pines Qld 4211" at bounding box center [365, 343] width 338 height 13
click at [338, 32] on input "text" at bounding box center [553, 24] width 724 height 20
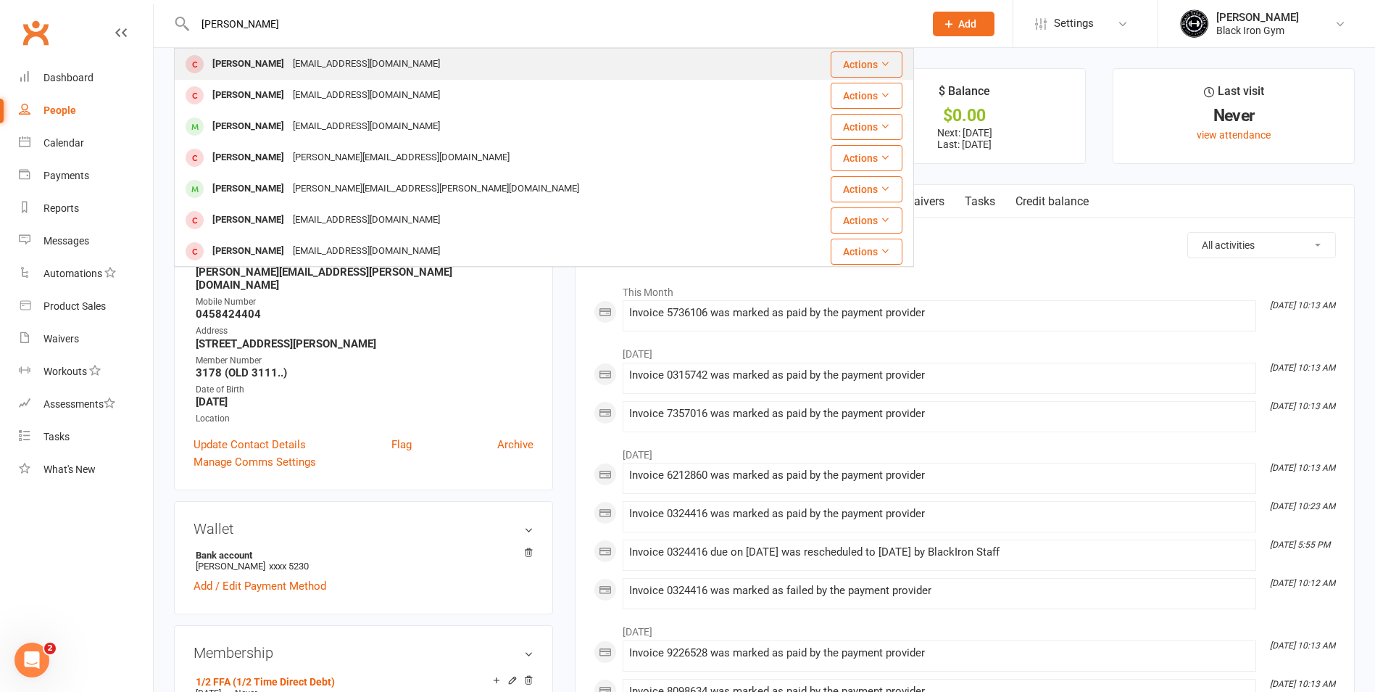
type input "DAVID RICHARD"
click at [317, 68] on div "davericho@me.com" at bounding box center [367, 64] width 156 height 21
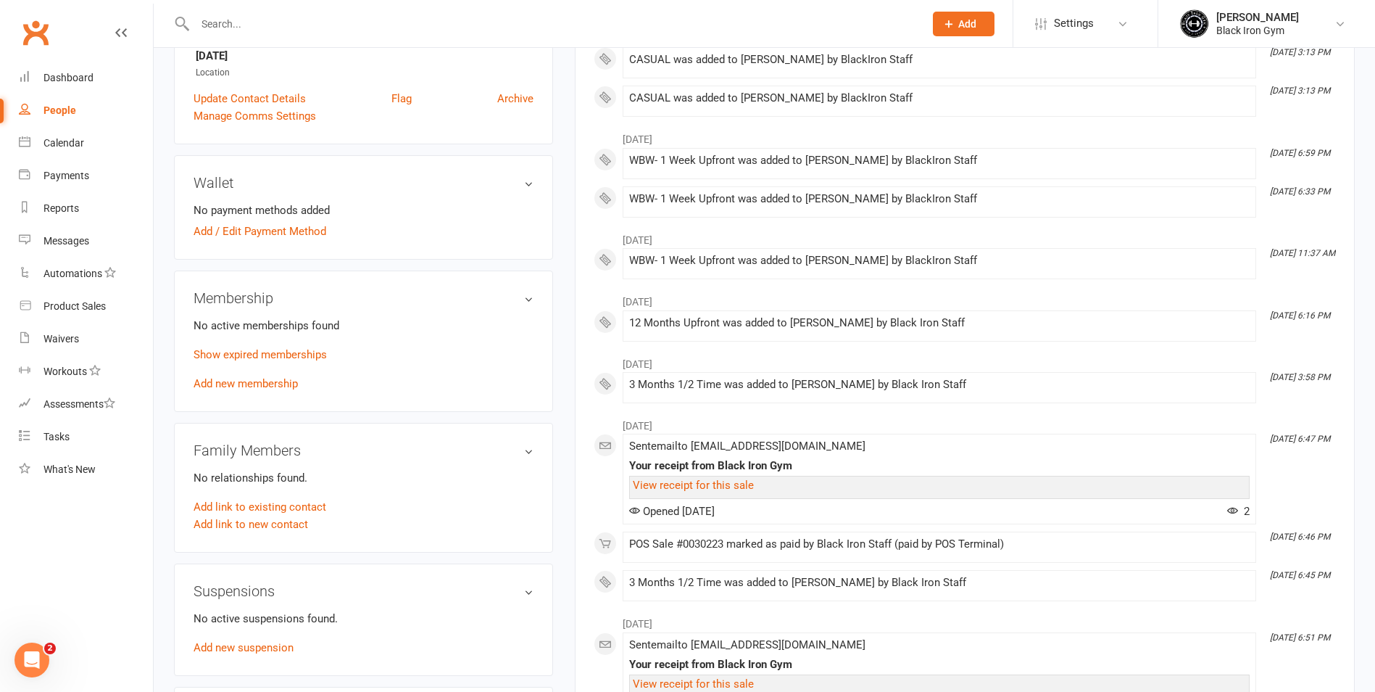
scroll to position [363, 0]
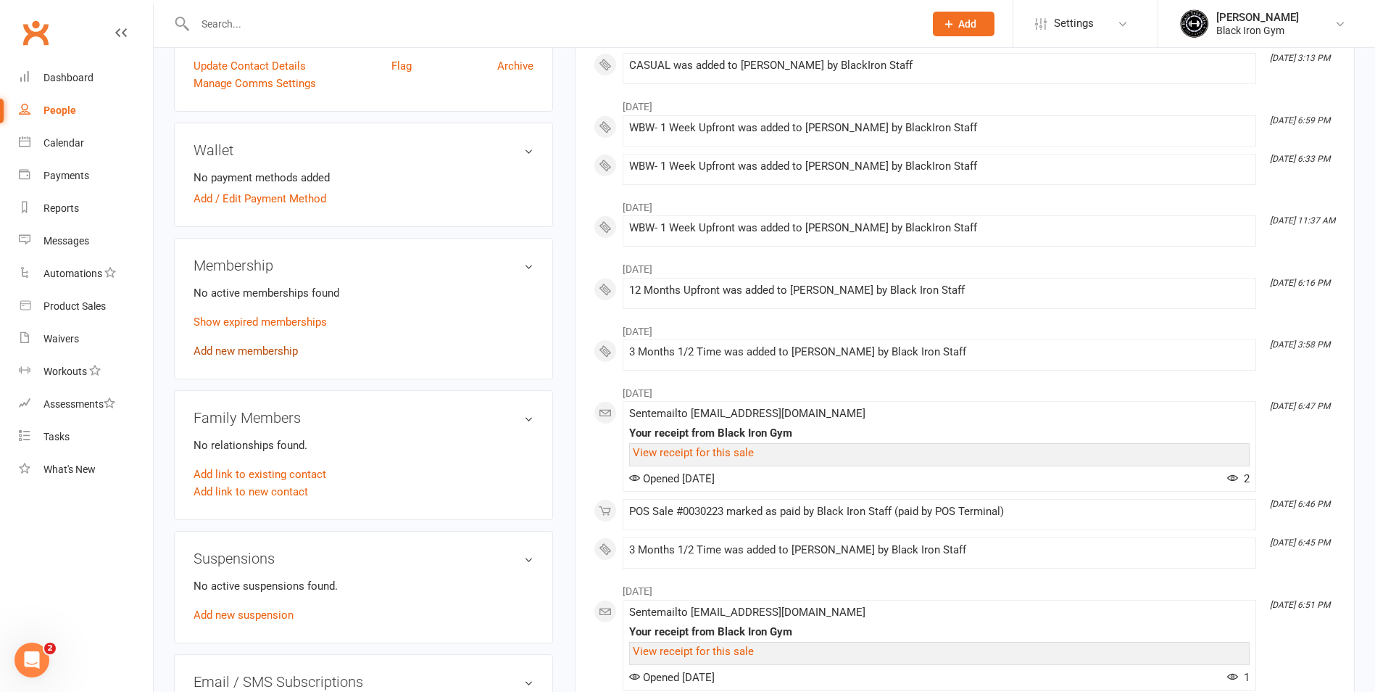
click at [270, 357] on link "Add new membership" at bounding box center [246, 350] width 104 height 13
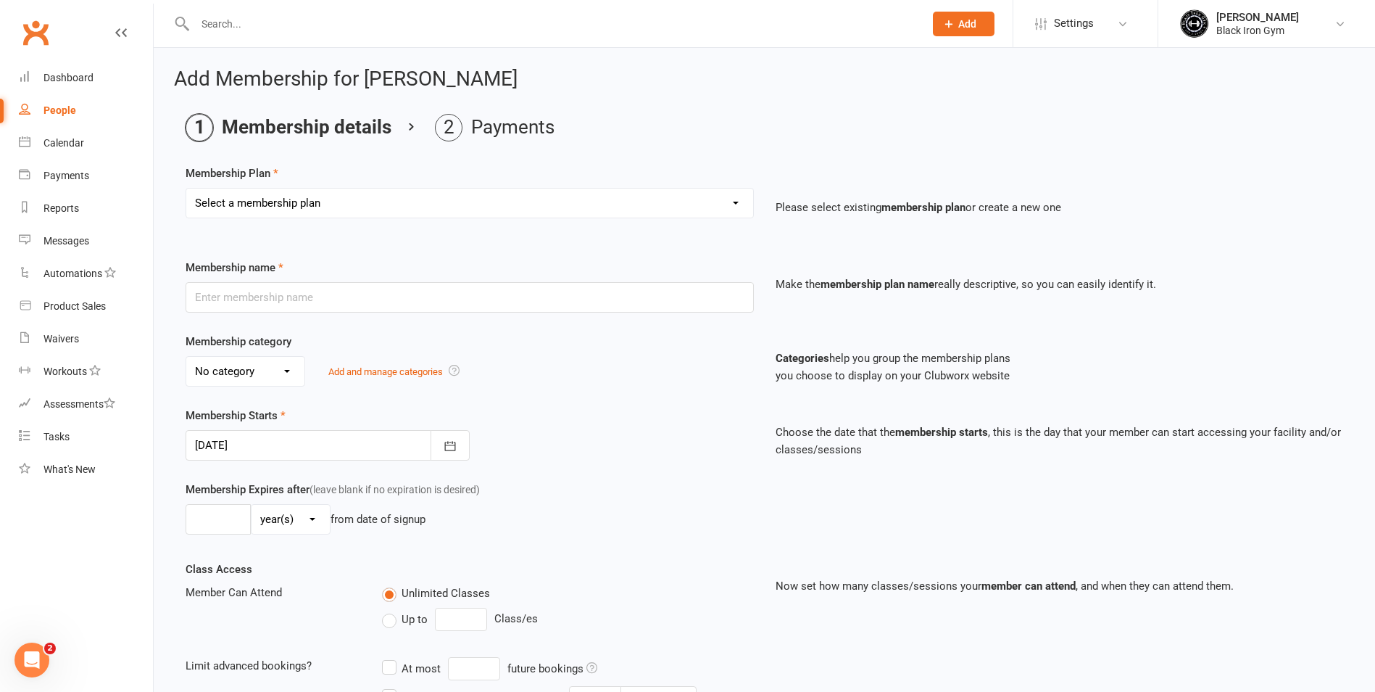
click at [371, 204] on select "Select a membership plan Create new Membership Plan FFA (Direct Debt) 1/2 FFA (…" at bounding box center [469, 203] width 567 height 29
select select "9"
click at [186, 189] on select "Select a membership plan Create new Membership Plan FFA (Direct Debt) 1/2 FFA (…" at bounding box center [469, 203] width 567 height 29
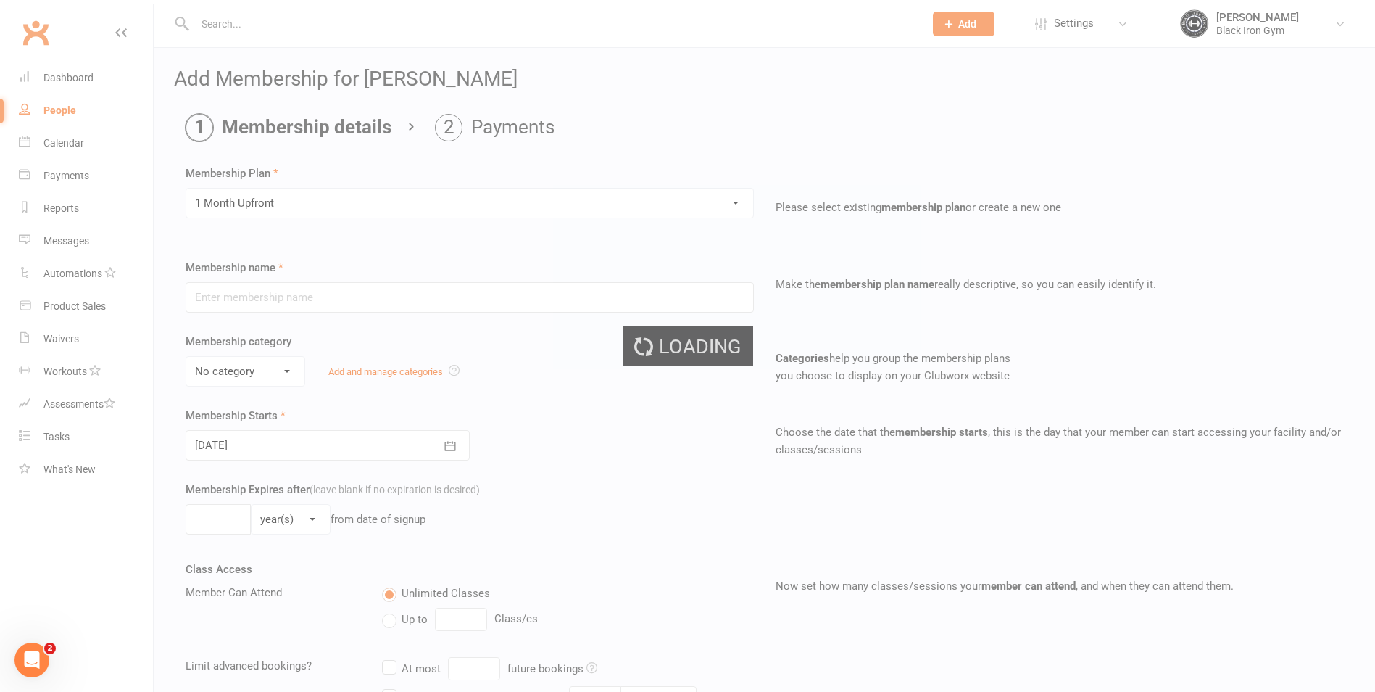
type input "1 Month Upfront"
select select "3"
type input "1"
select select "2"
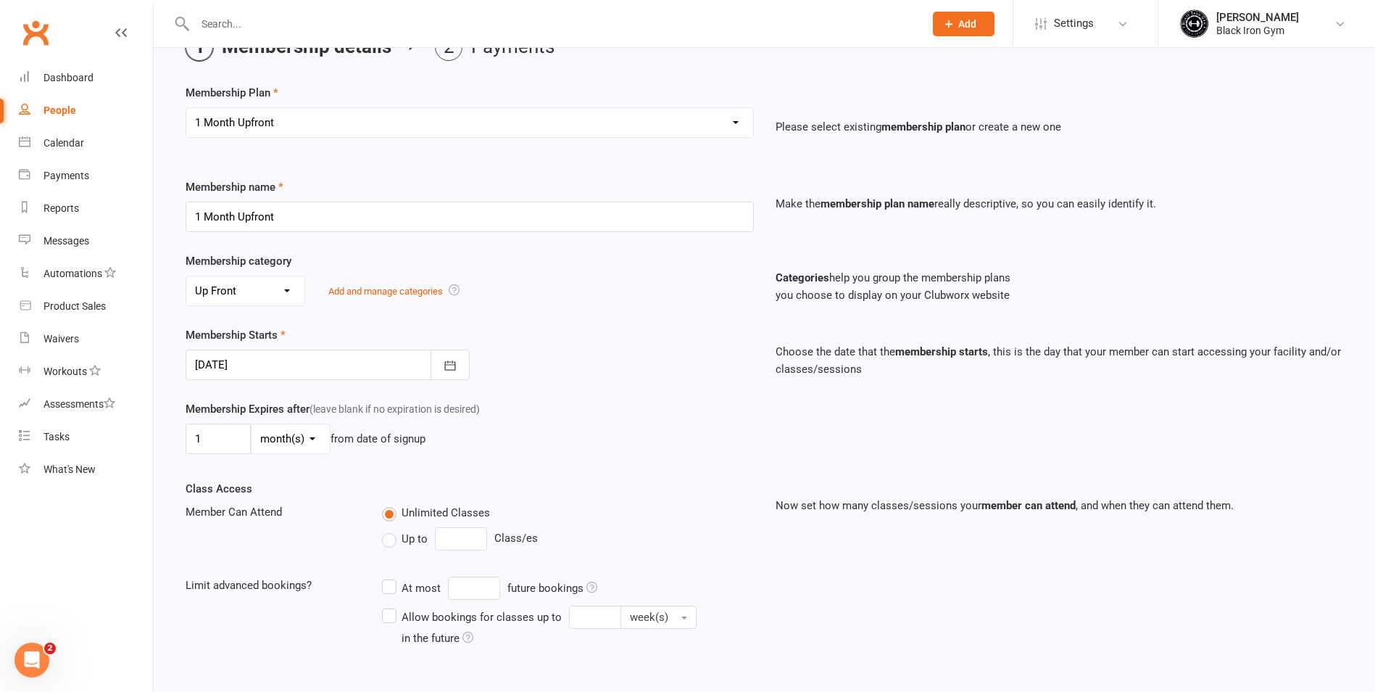
scroll to position [230, 0]
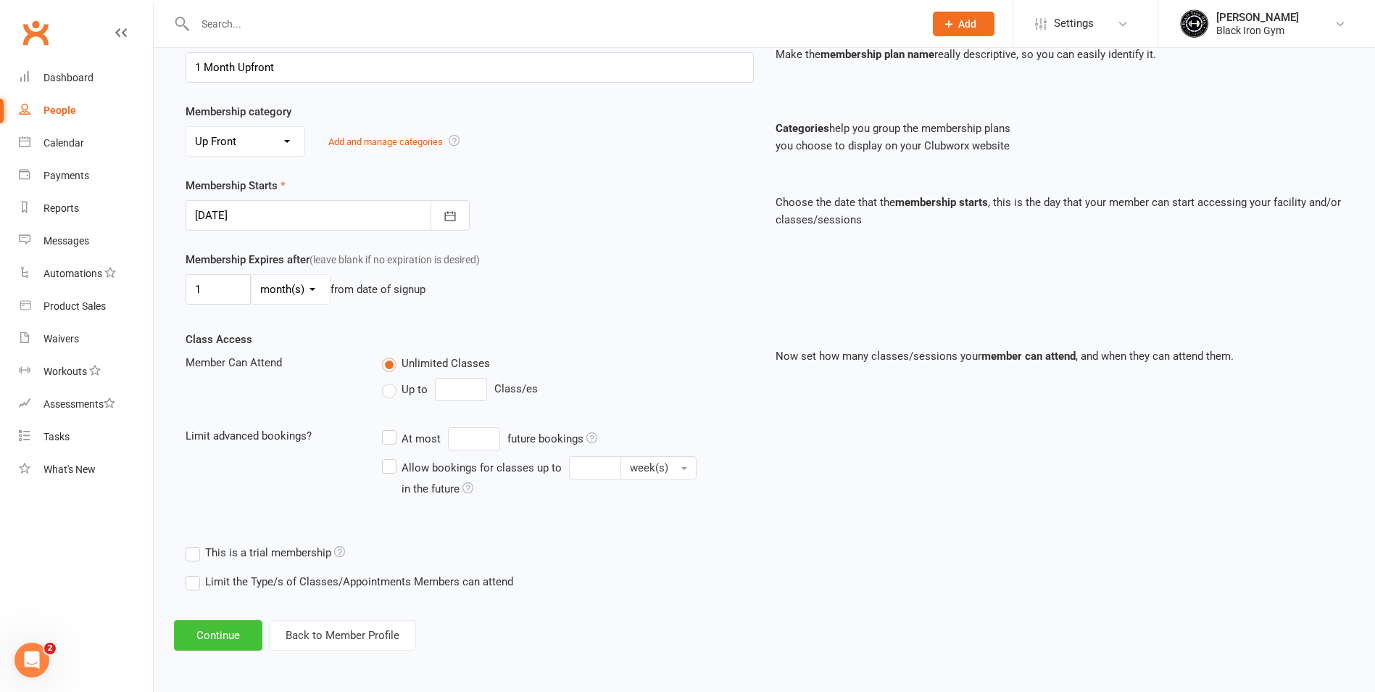
click at [222, 641] on button "Continue" at bounding box center [218, 635] width 88 height 30
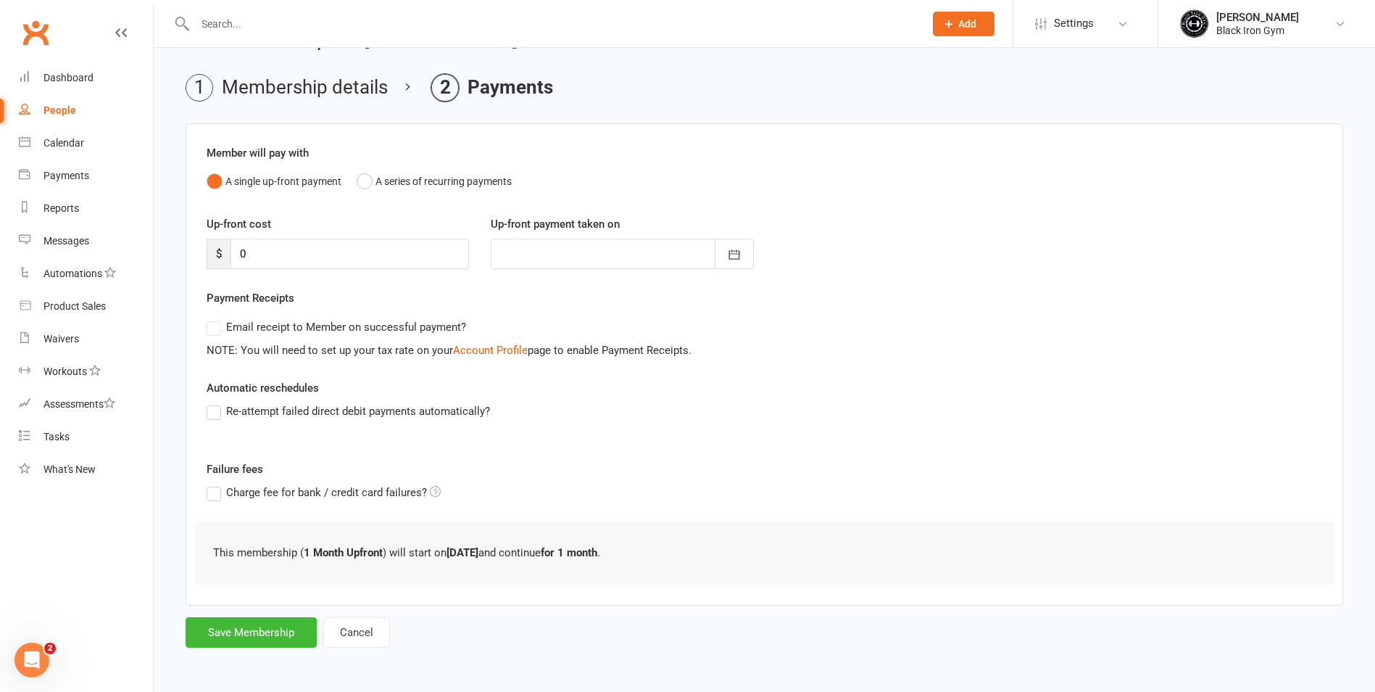
scroll to position [0, 0]
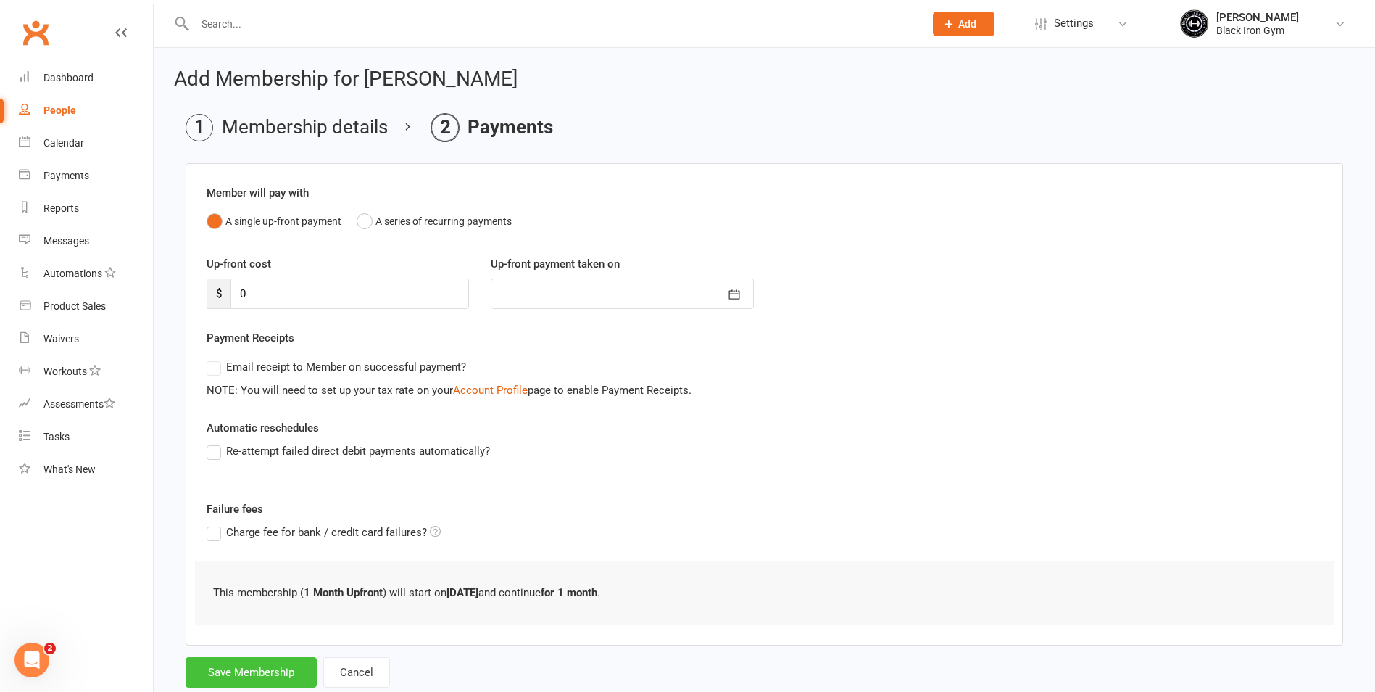
click at [244, 669] on button "Save Membership" at bounding box center [251, 672] width 131 height 30
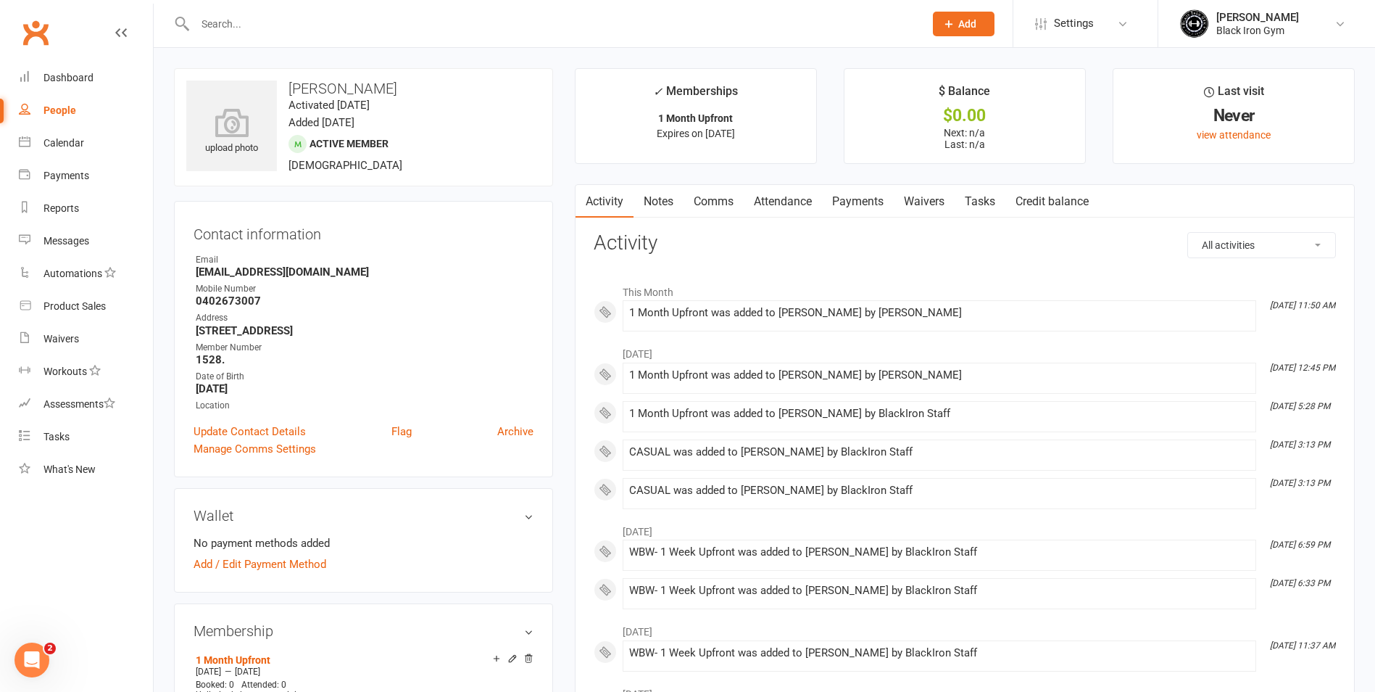
click at [254, 14] on input "text" at bounding box center [553, 24] width 724 height 20
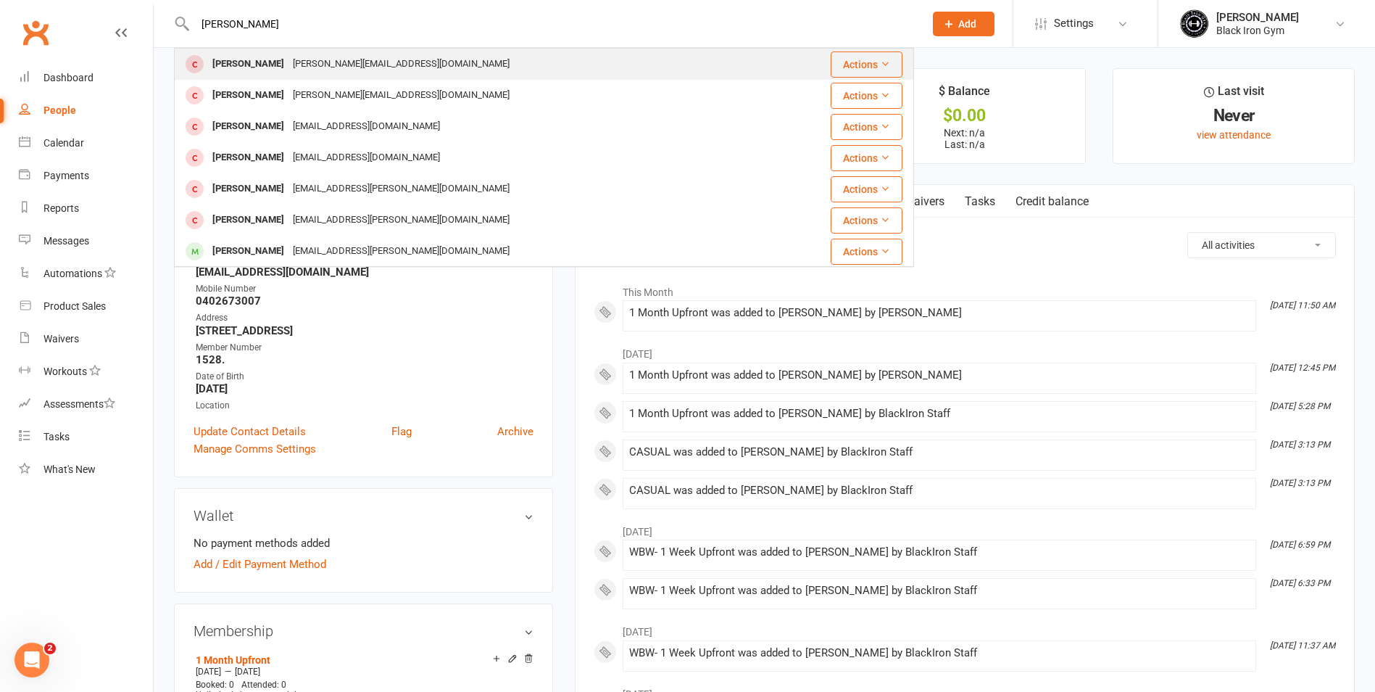
type input "JACOB PATCH"
click at [225, 70] on div "Jacob Patch" at bounding box center [248, 64] width 80 height 21
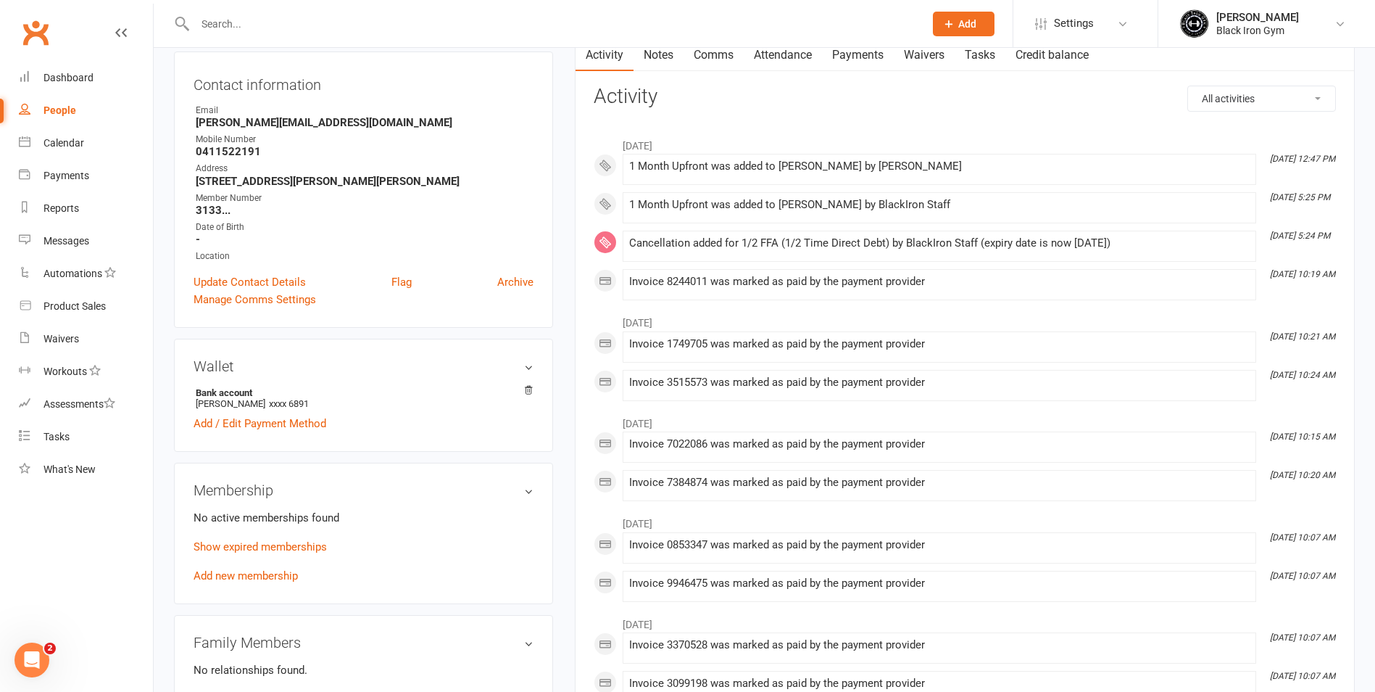
scroll to position [145, 0]
click at [871, 69] on link "Payments" at bounding box center [858, 56] width 72 height 33
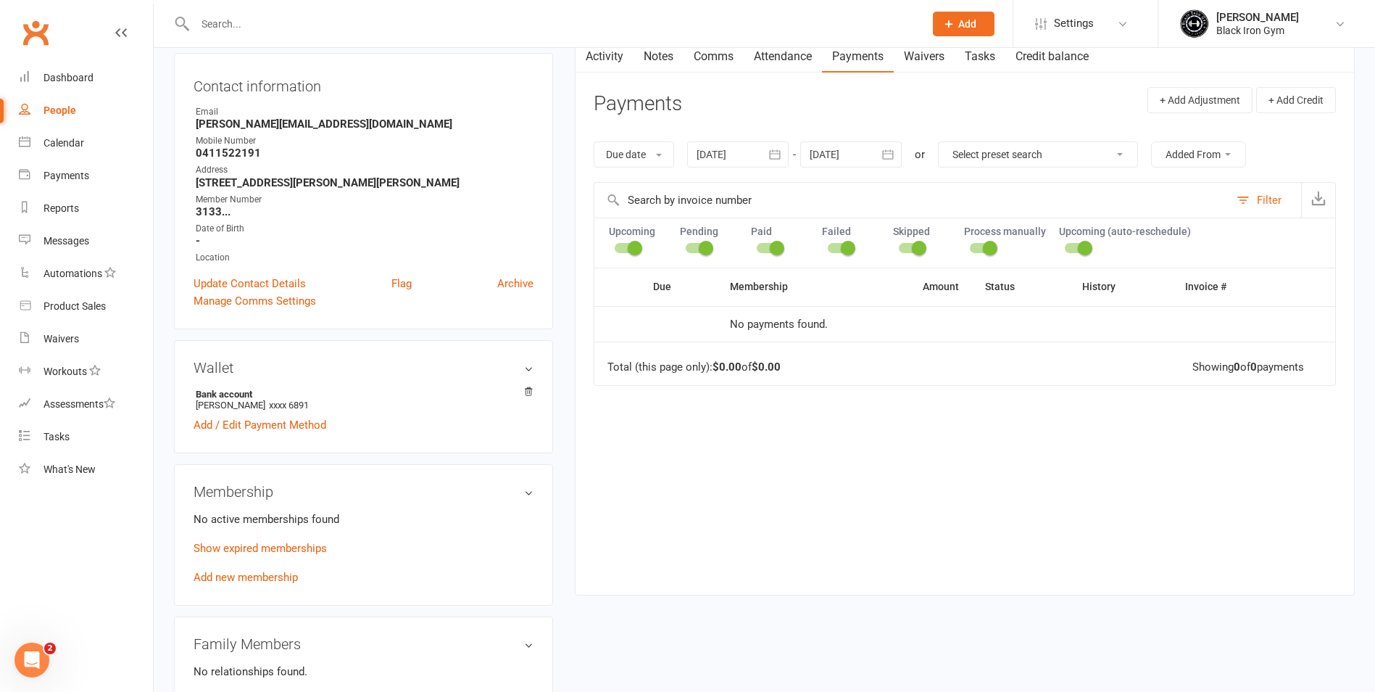
click at [612, 63] on link "Activity" at bounding box center [605, 56] width 58 height 33
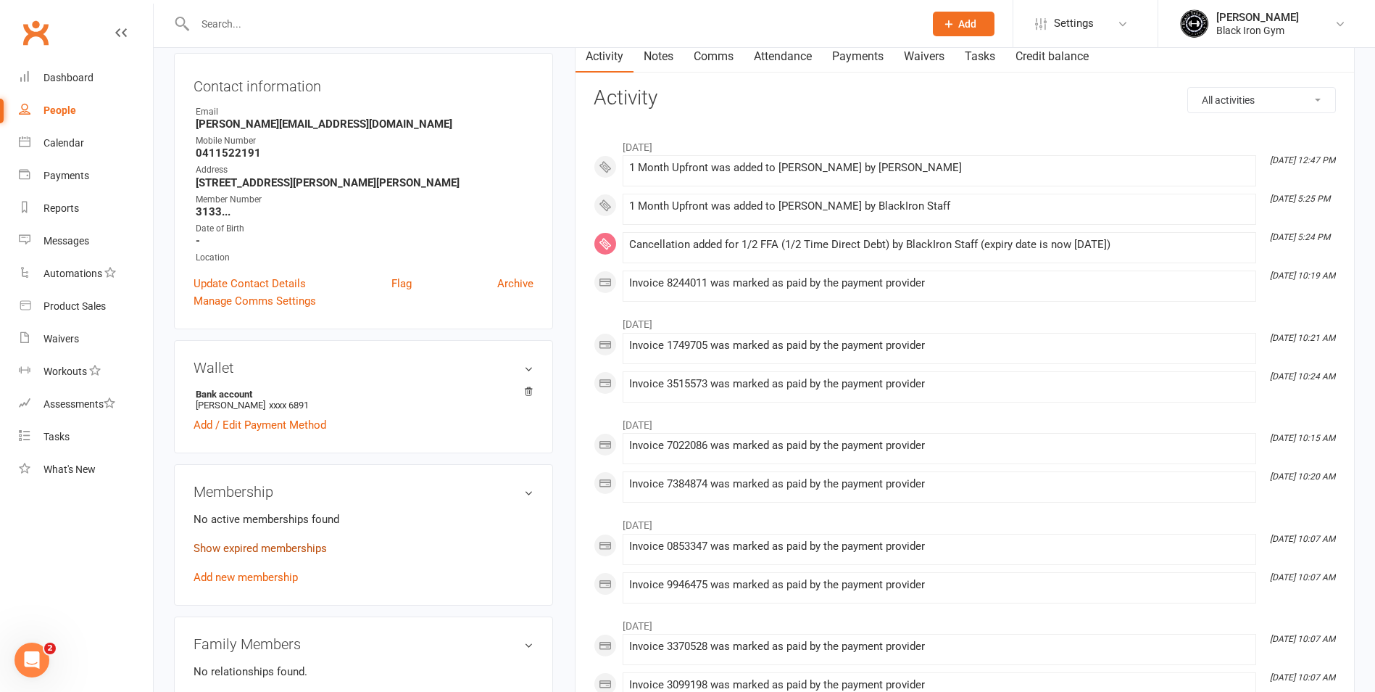
click at [247, 542] on link "Show expired memberships" at bounding box center [260, 548] width 133 height 13
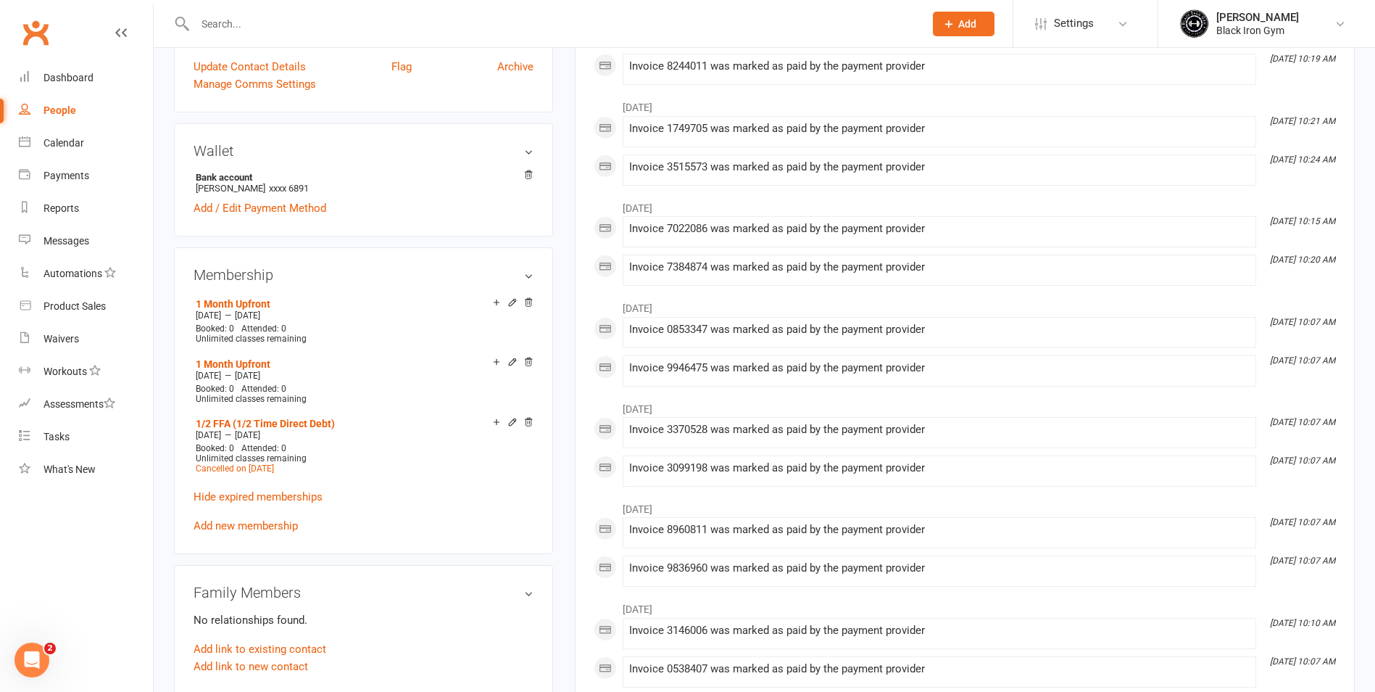
scroll to position [363, 0]
click at [253, 519] on link "Add new membership" at bounding box center [246, 524] width 104 height 13
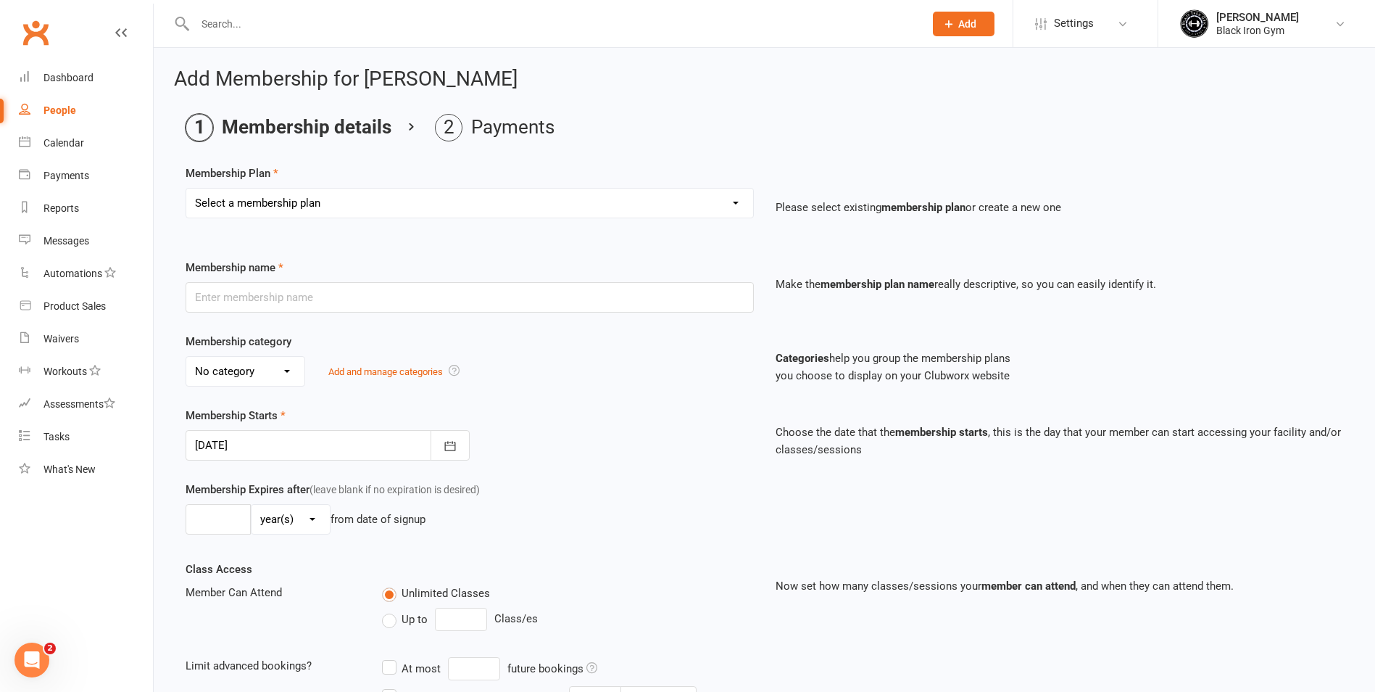
click at [260, 204] on select "Select a membership plan Create new Membership Plan FFA (Direct Debt) 1/2 FFA (…" at bounding box center [469, 203] width 567 height 29
select select "9"
click at [186, 189] on select "Select a membership plan Create new Membership Plan FFA (Direct Debt) 1/2 FFA (…" at bounding box center [469, 203] width 567 height 29
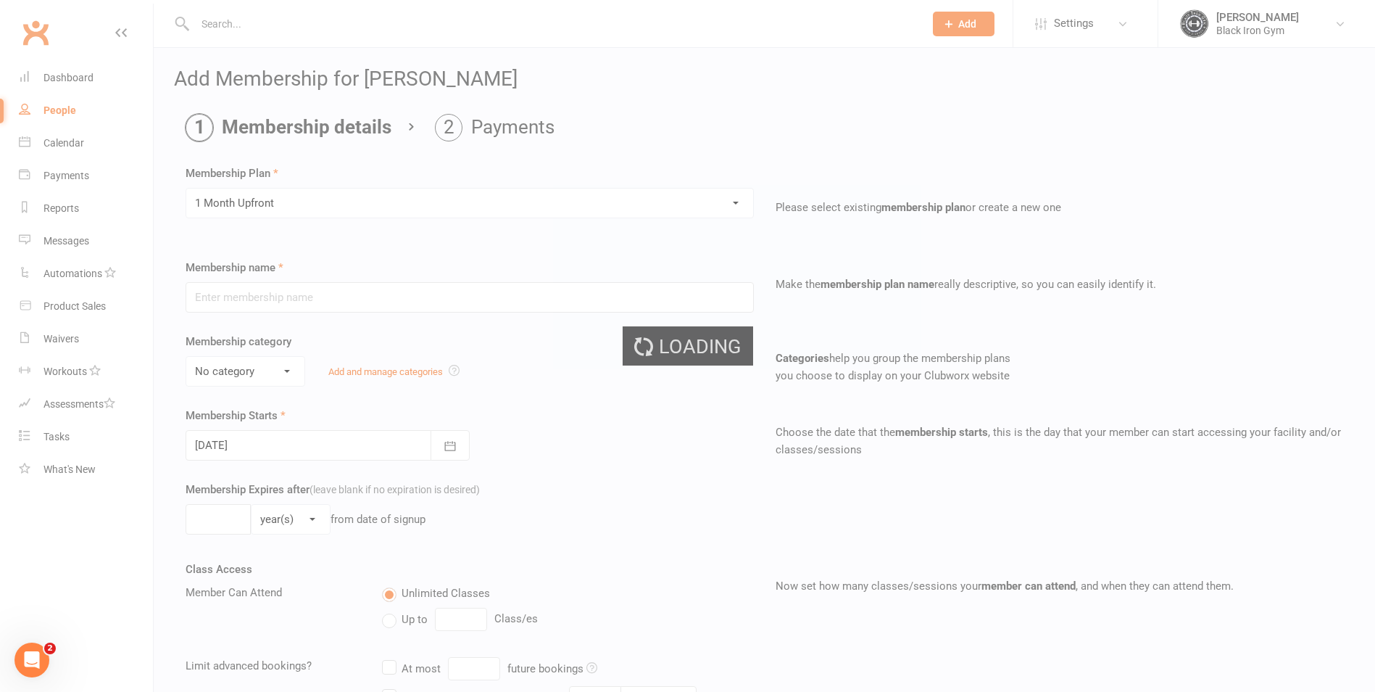
type input "1 Month Upfront"
select select "3"
type input "1"
select select "2"
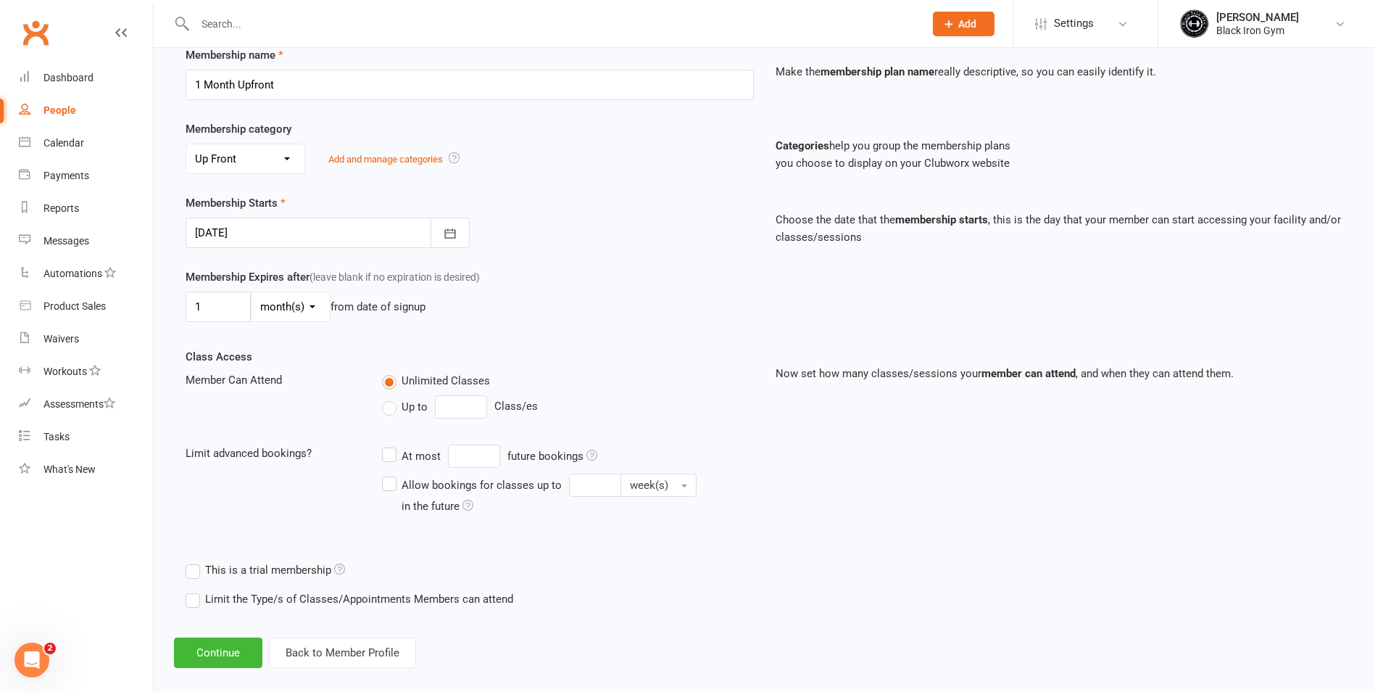
scroll to position [218, 0]
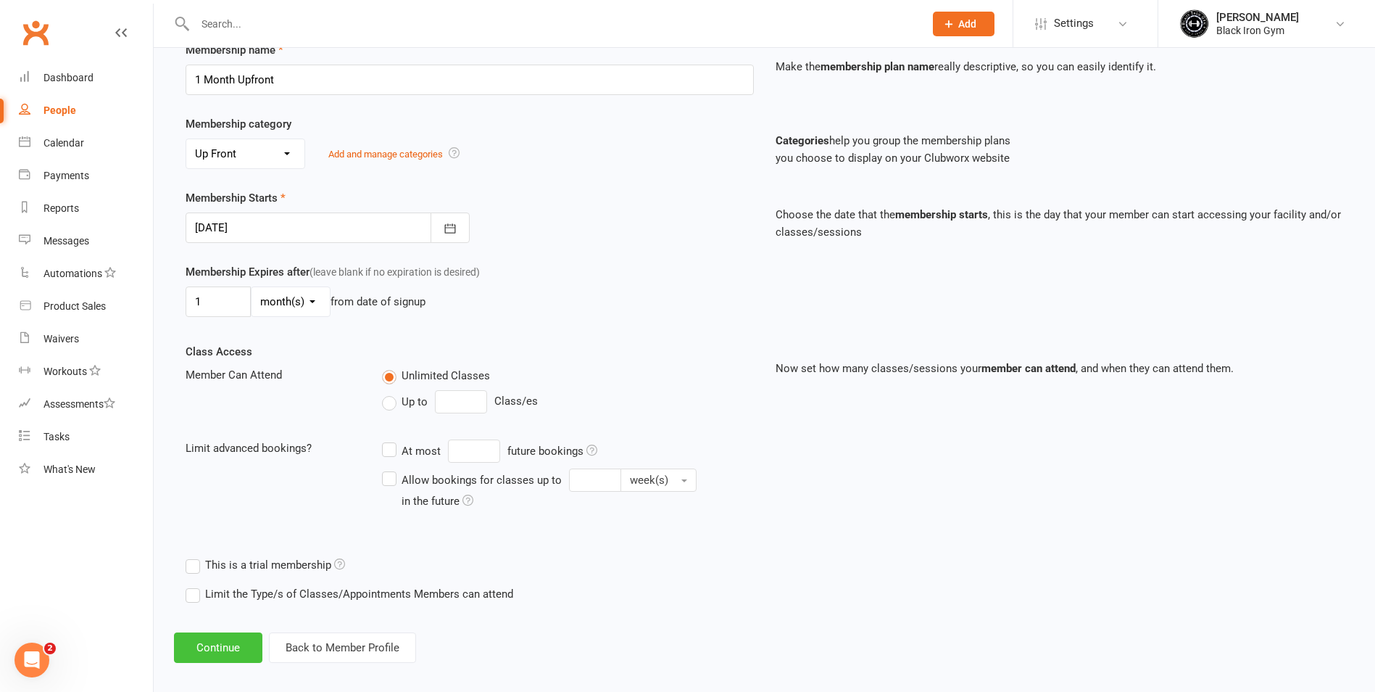
click at [219, 638] on button "Continue" at bounding box center [218, 647] width 88 height 30
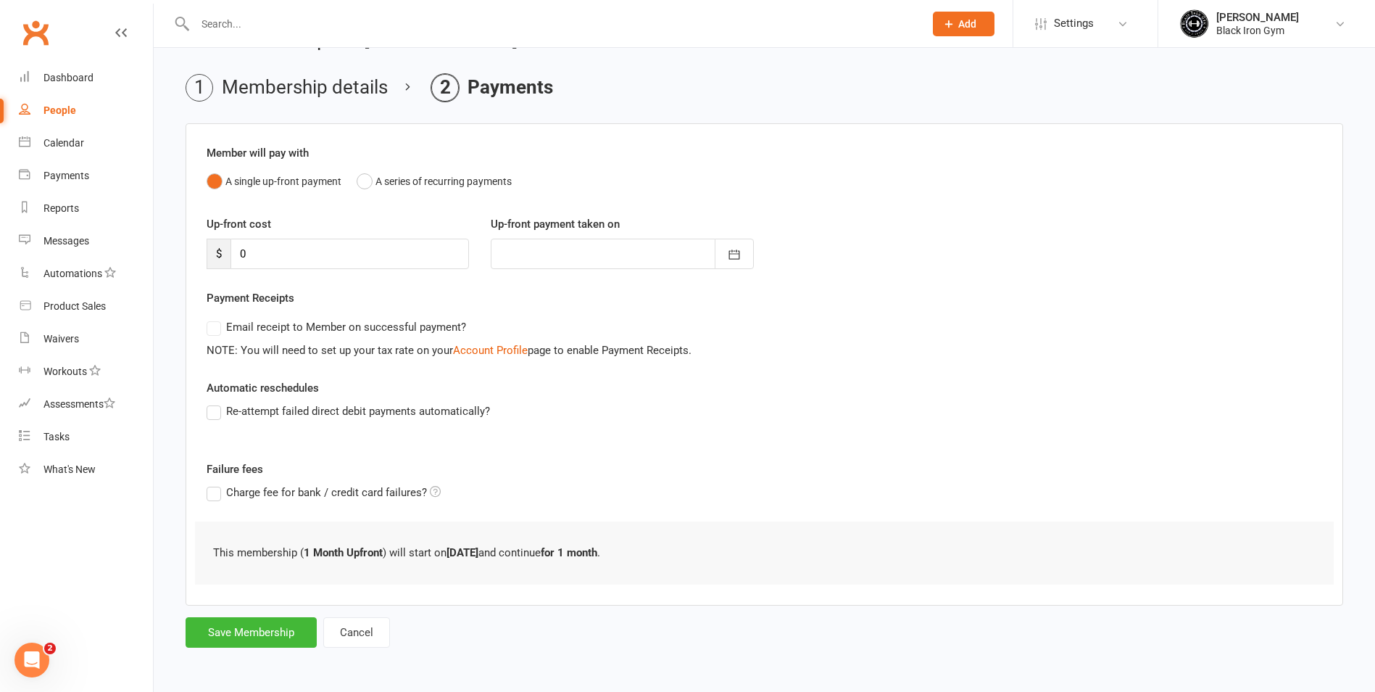
scroll to position [0, 0]
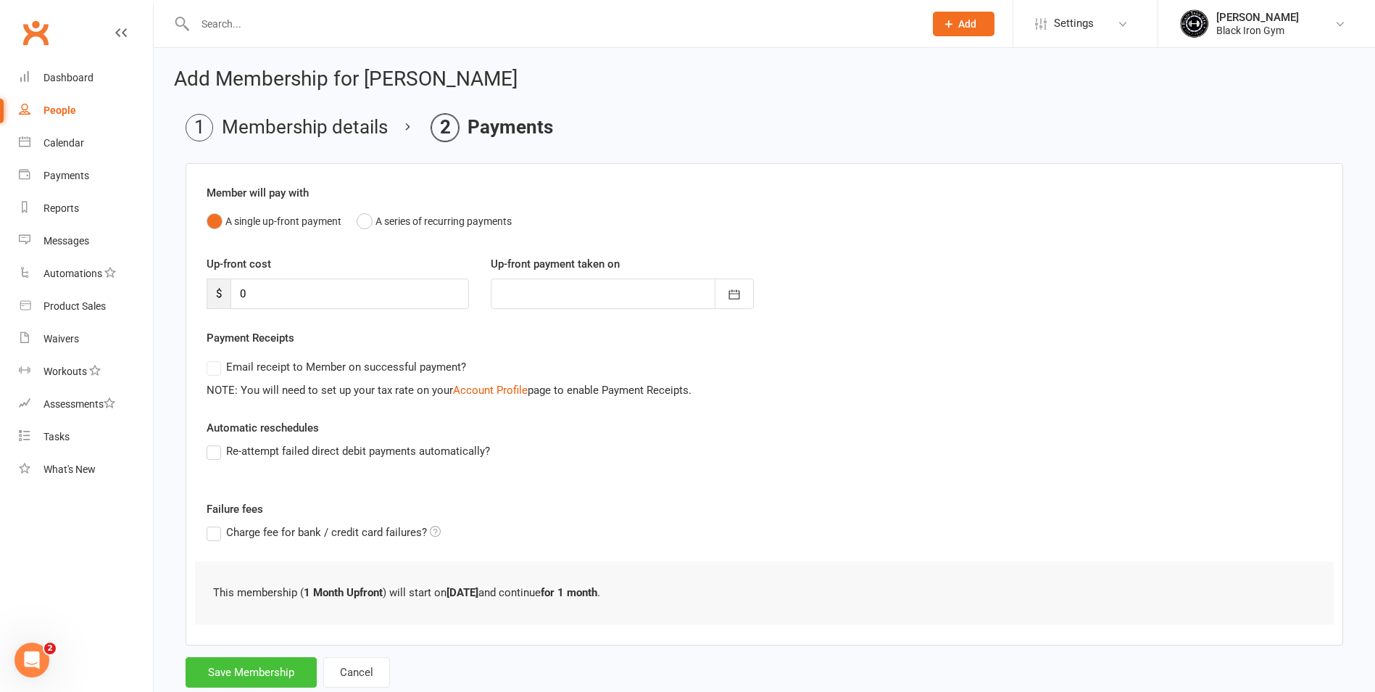
click at [260, 671] on button "Save Membership" at bounding box center [251, 672] width 131 height 30
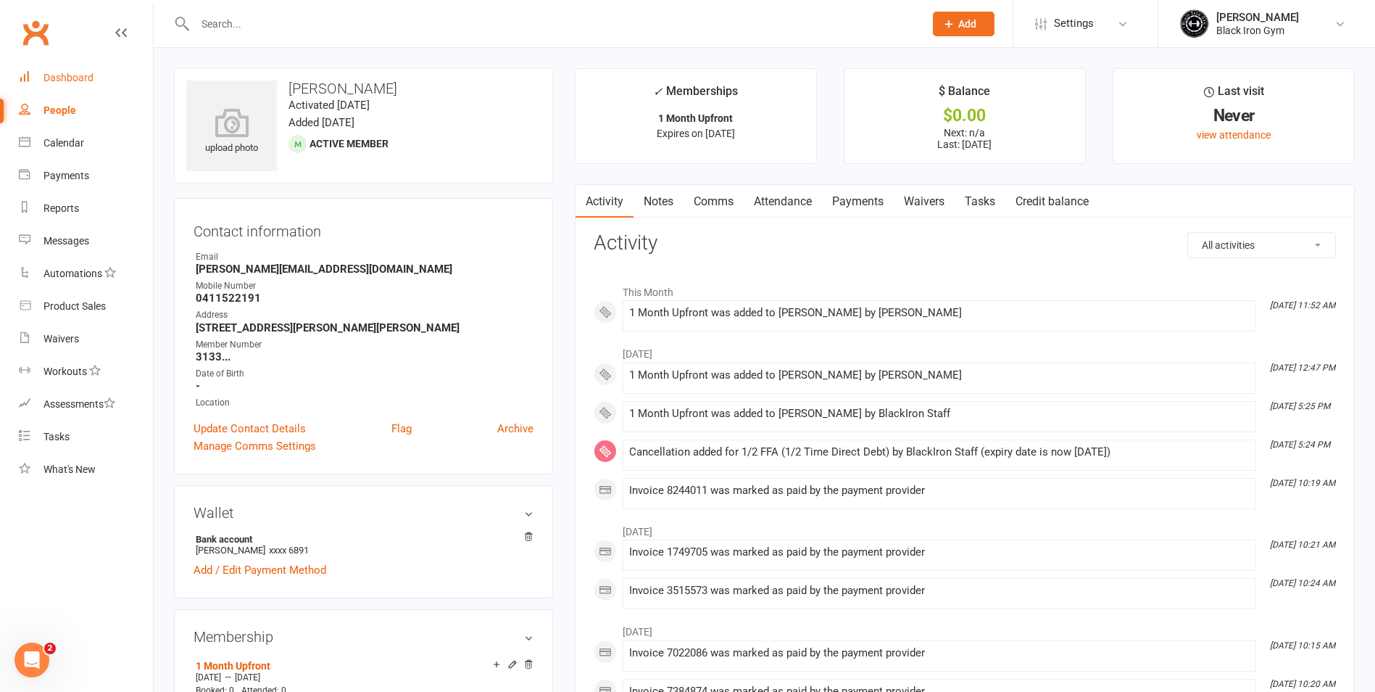
click at [107, 86] on link "Dashboard" at bounding box center [86, 78] width 134 height 33
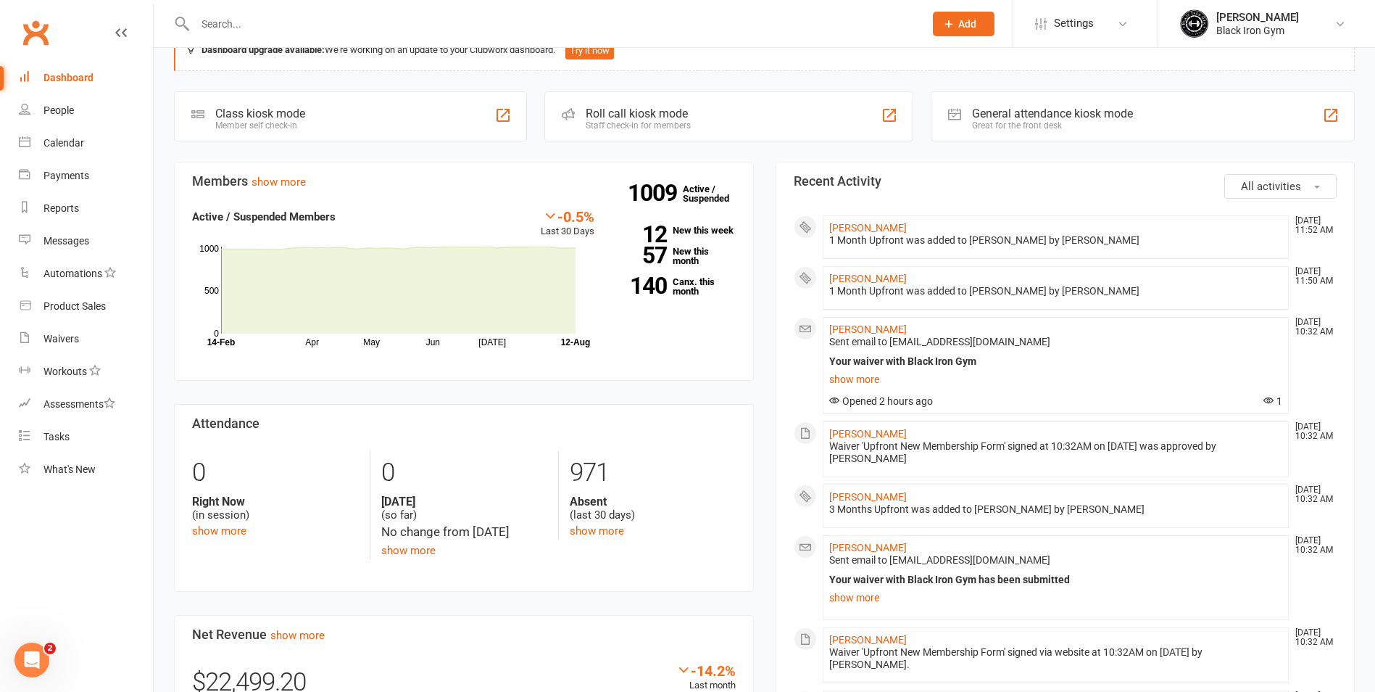
scroll to position [73, 0]
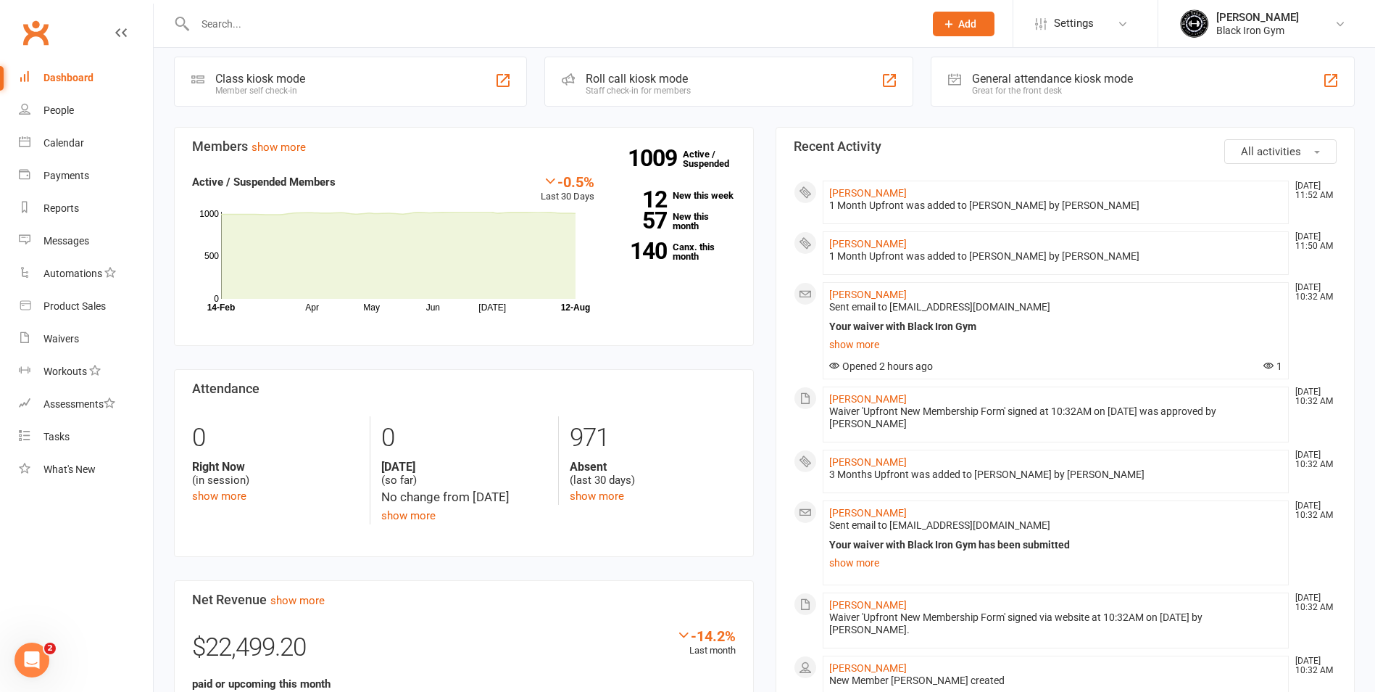
click at [488, 24] on input "text" at bounding box center [553, 24] width 724 height 20
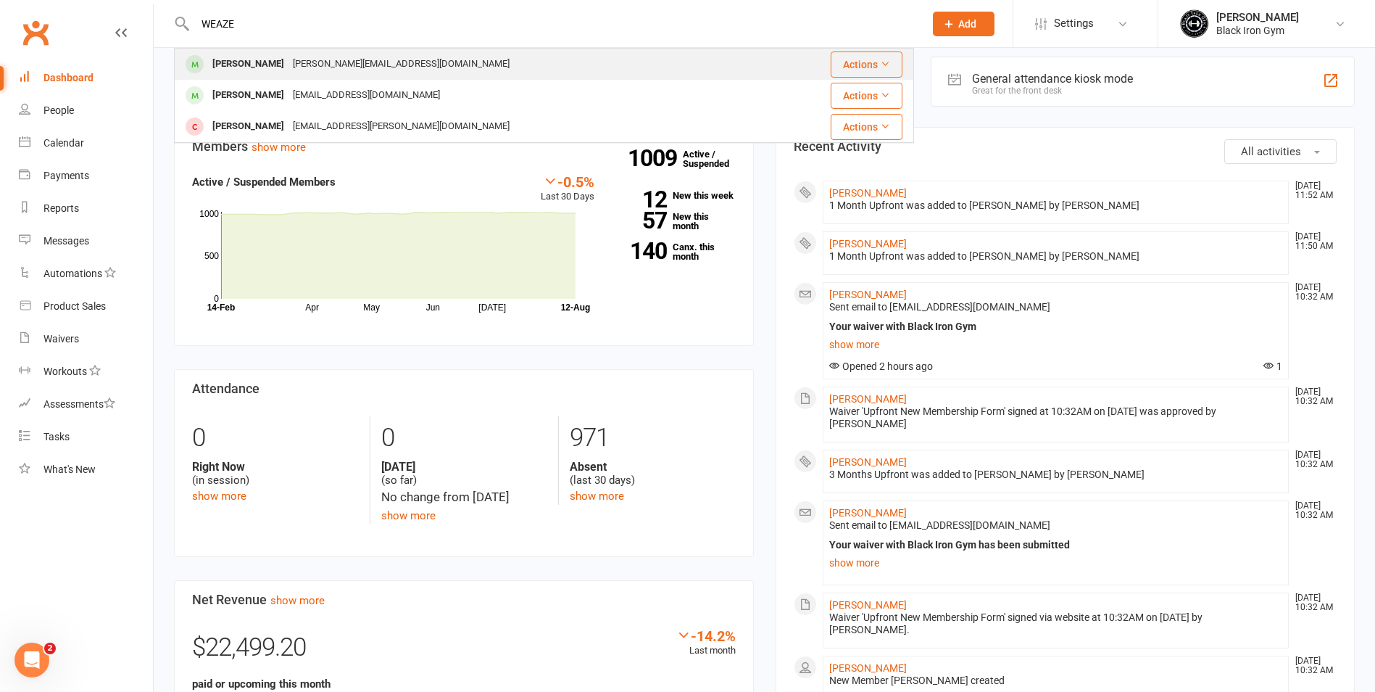
type input "WEAZE"
click at [624, 73] on div "Jason Weazel Jason.weazel@outlook.com" at bounding box center [472, 64] width 594 height 30
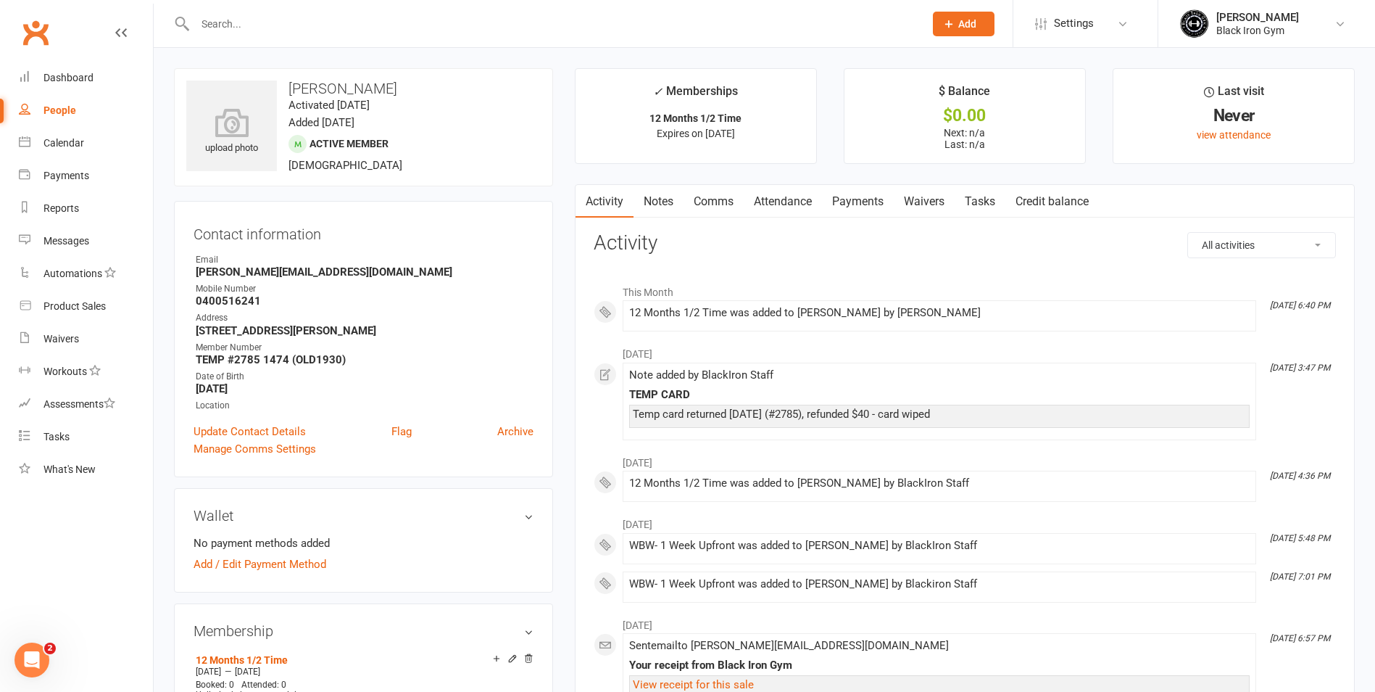
scroll to position [73, 0]
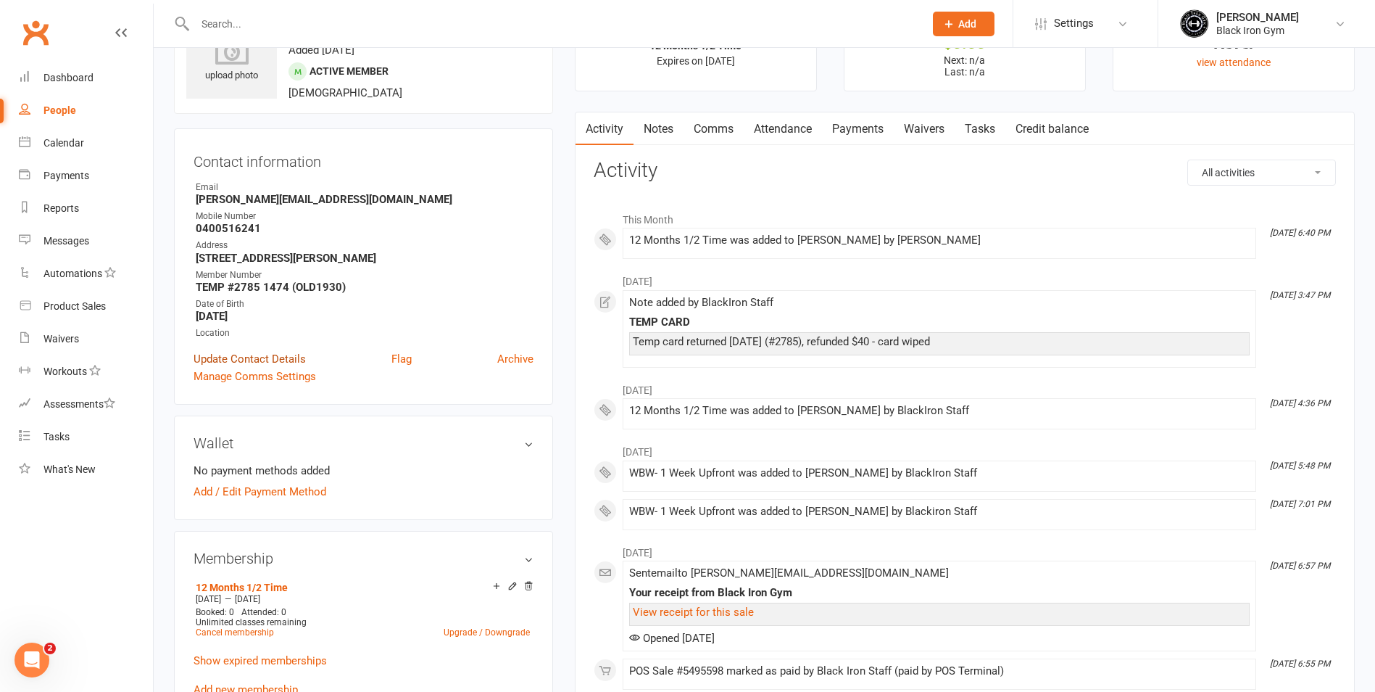
click at [258, 362] on link "Update Contact Details" at bounding box center [250, 358] width 112 height 17
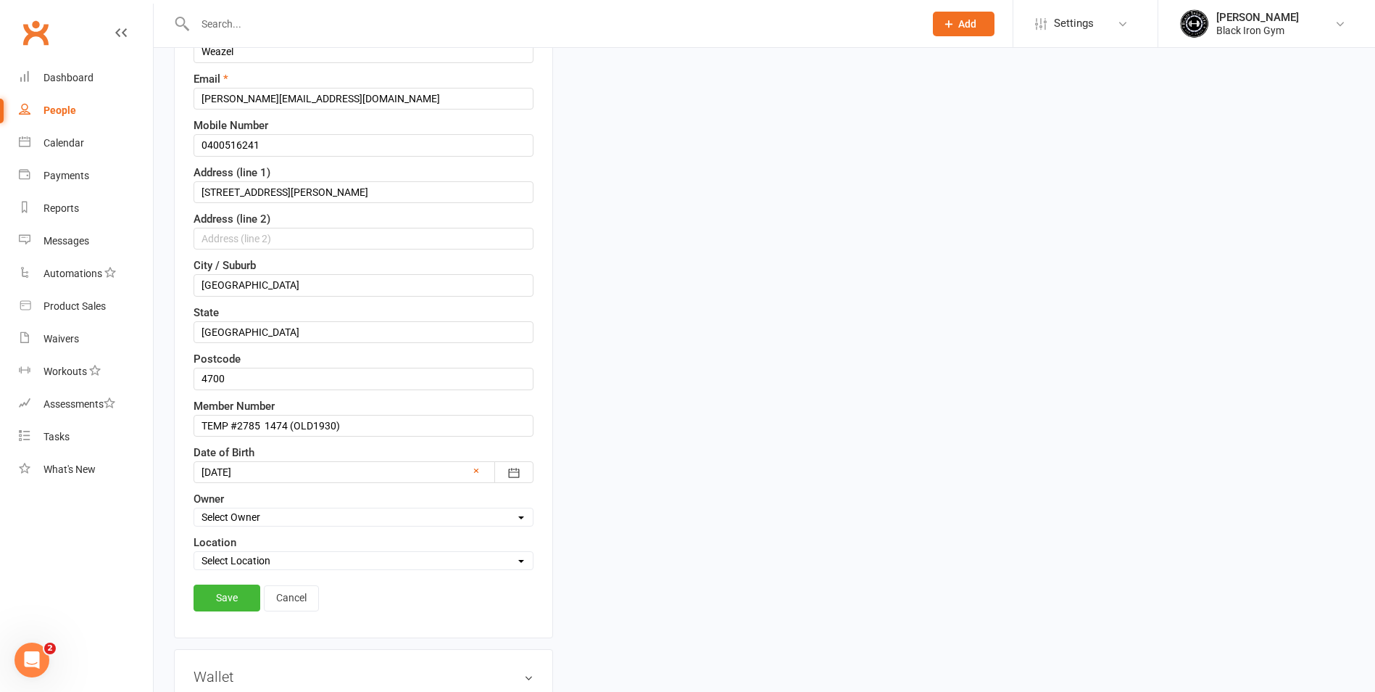
scroll to position [286, 0]
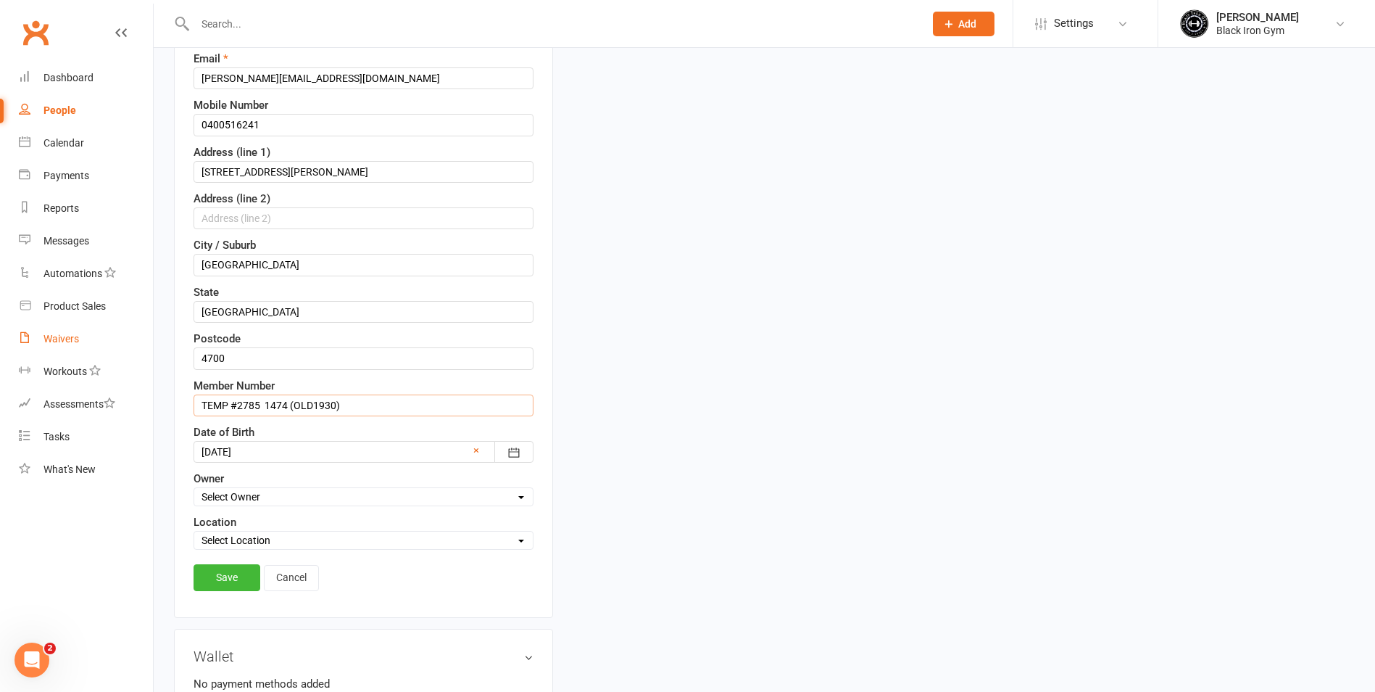
drag, startPoint x: 269, startPoint y: 410, endPoint x: 91, endPoint y: 339, distance: 191.0
type input "1474 (OLD1930)"
click at [212, 579] on link "Save" at bounding box center [227, 577] width 67 height 26
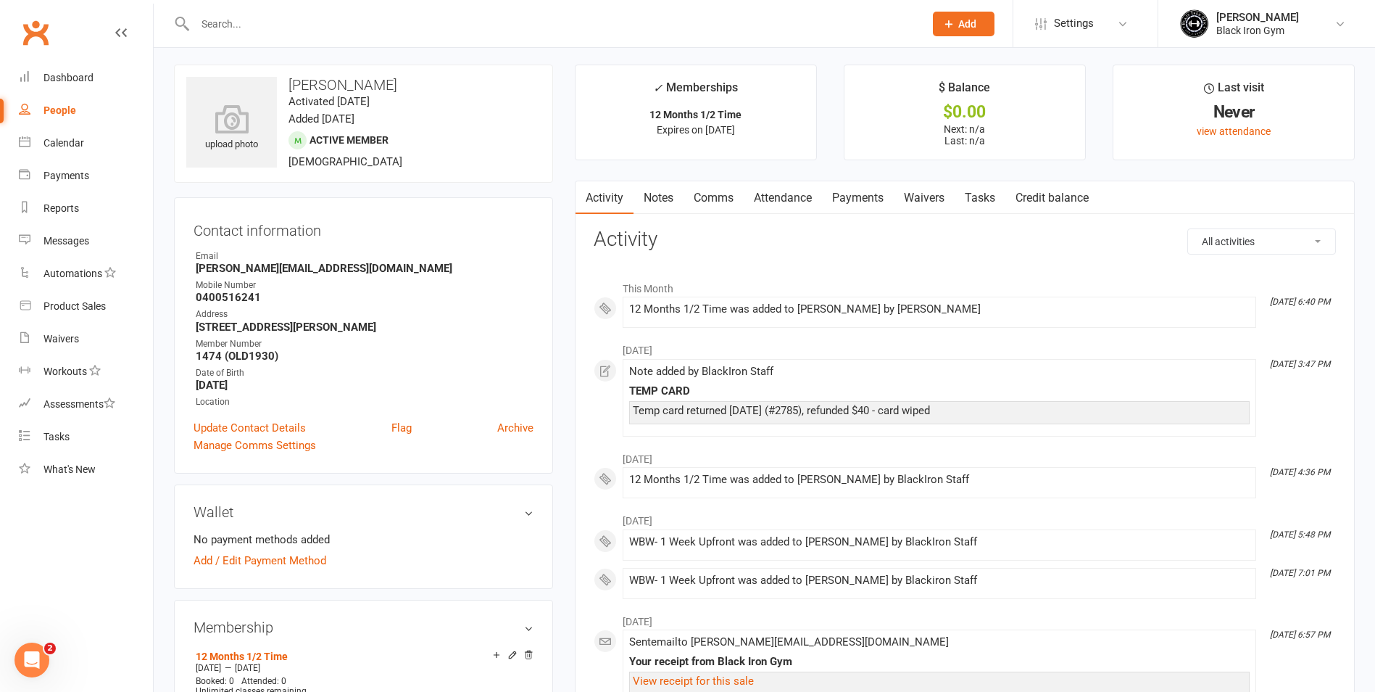
scroll to position [0, 0]
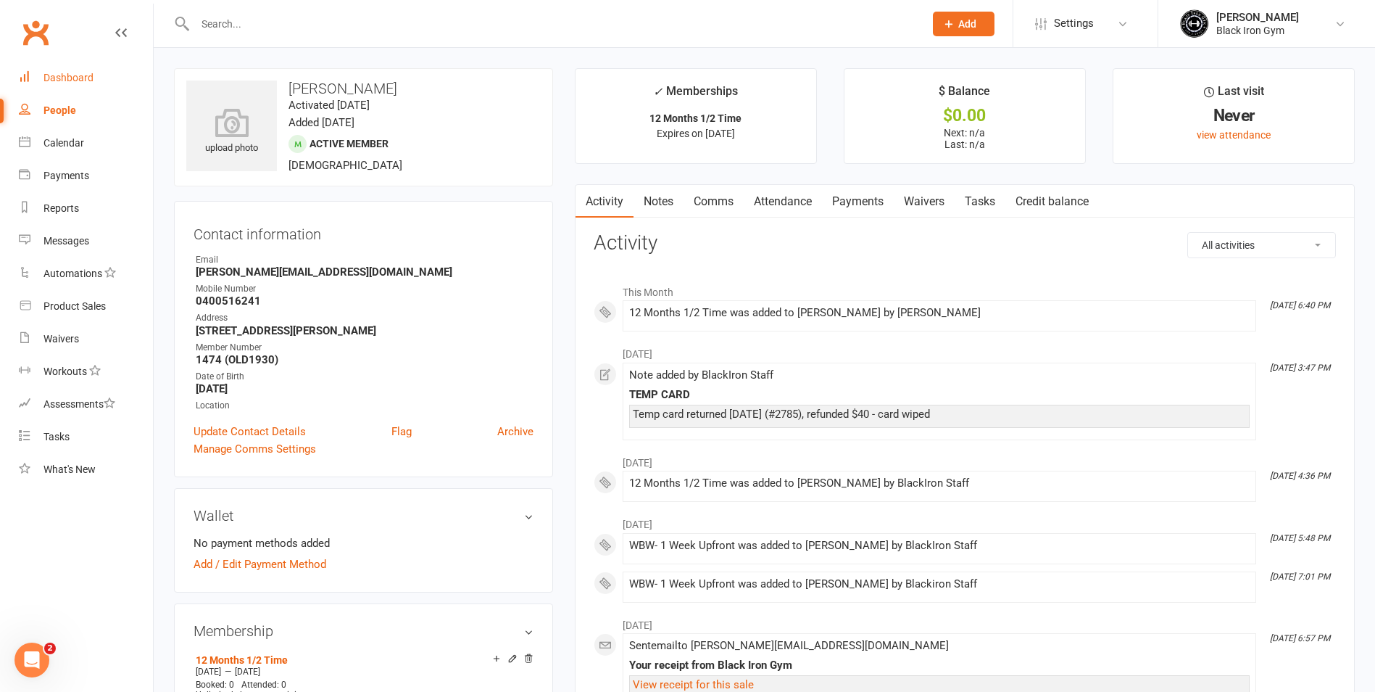
click at [99, 74] on link "Dashboard" at bounding box center [86, 78] width 134 height 33
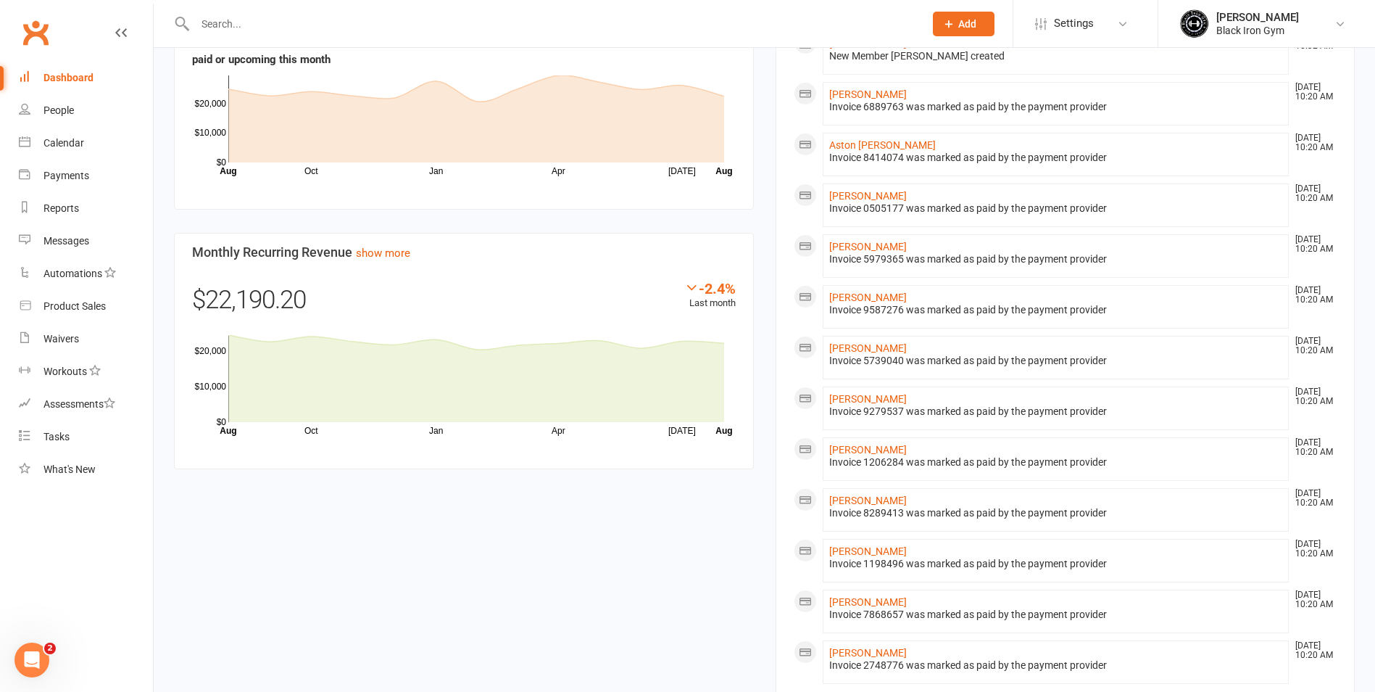
scroll to position [660, 0]
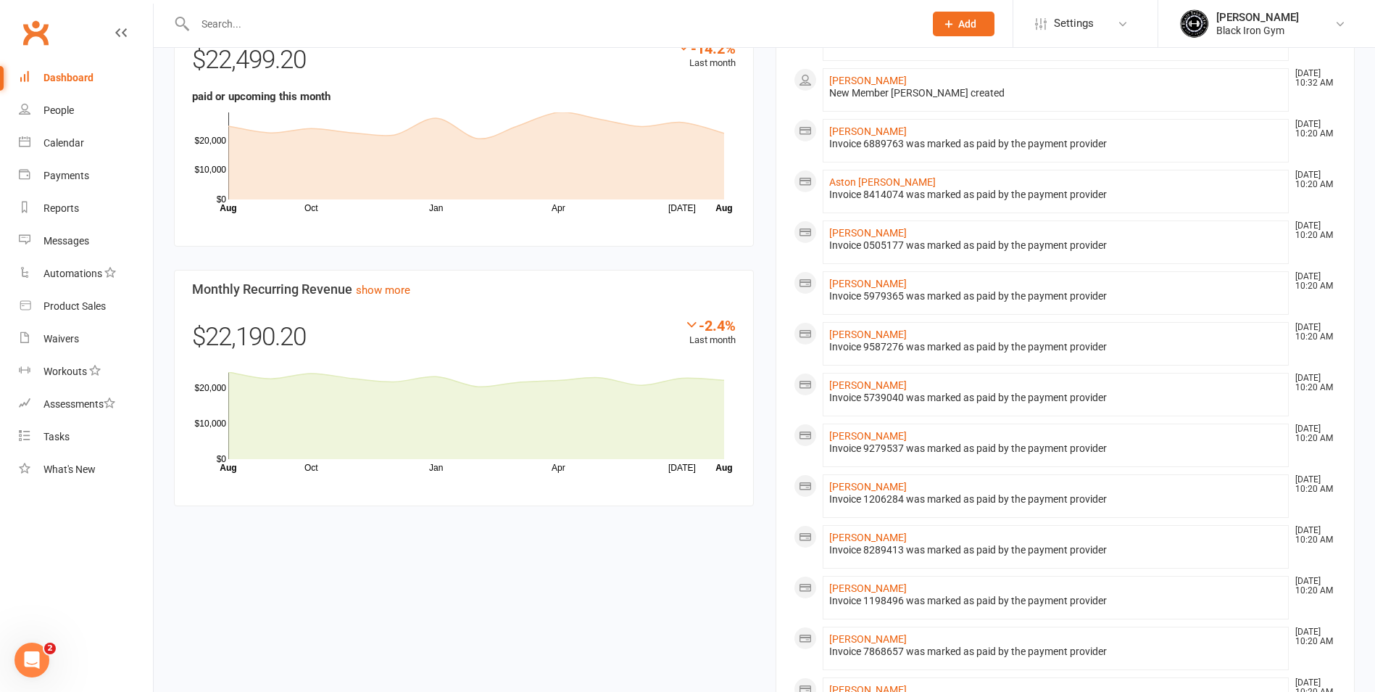
click at [584, 12] on div at bounding box center [544, 23] width 740 height 47
click at [534, 28] on input "text" at bounding box center [553, 24] width 724 height 20
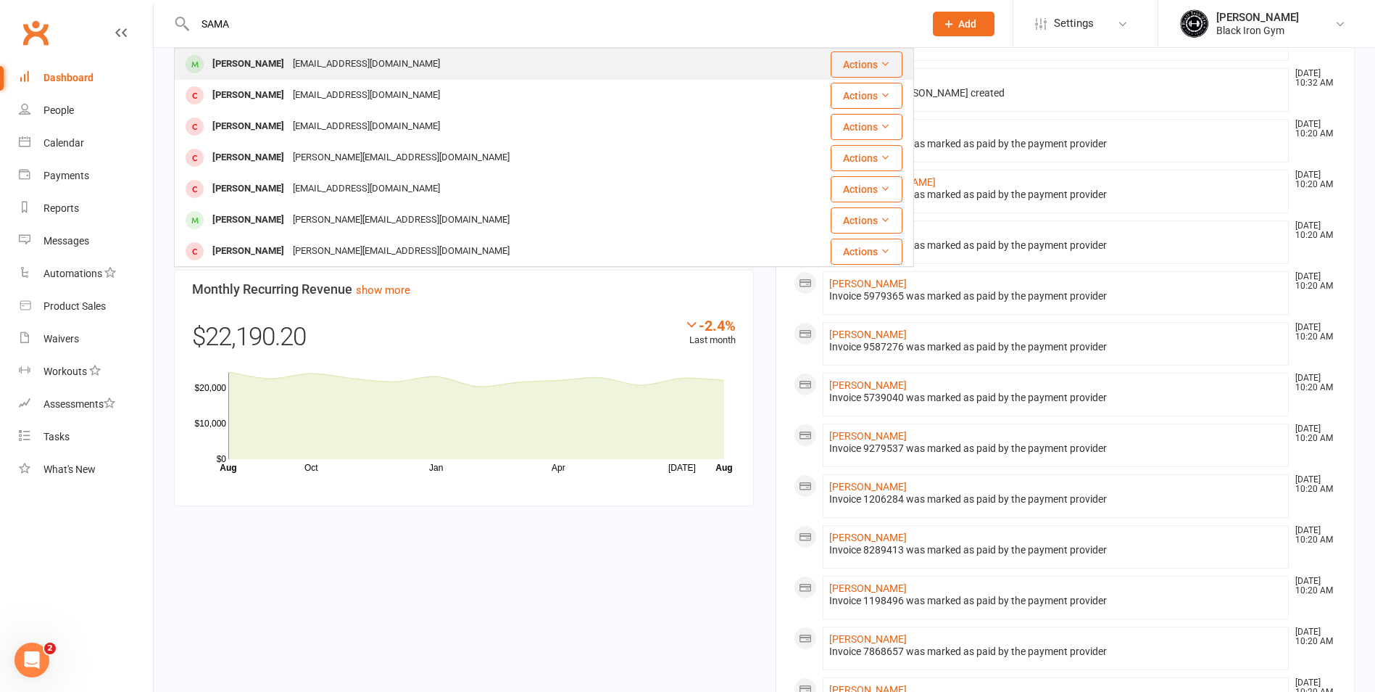
type input "SAMA"
click at [526, 62] on div "Samantha Gook samantha.gook93@gmail.com" at bounding box center [482, 64] width 614 height 30
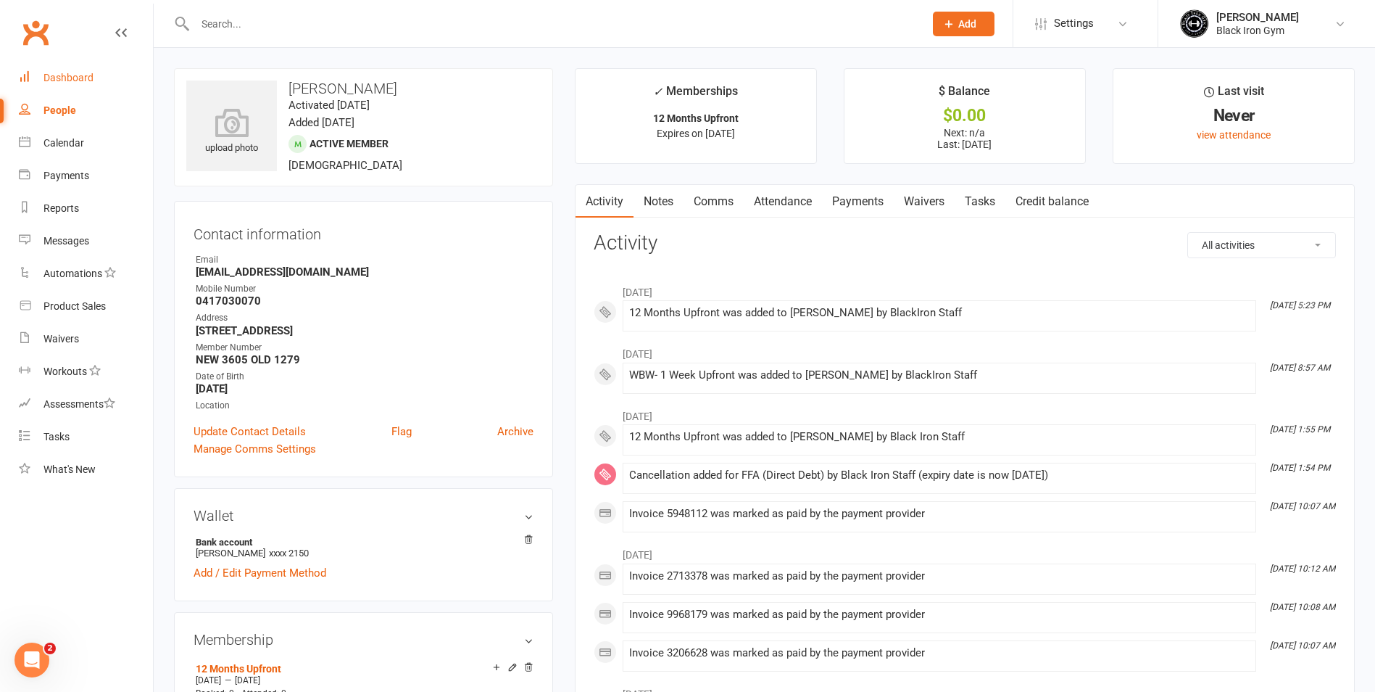
click at [40, 75] on link "Dashboard" at bounding box center [86, 78] width 134 height 33
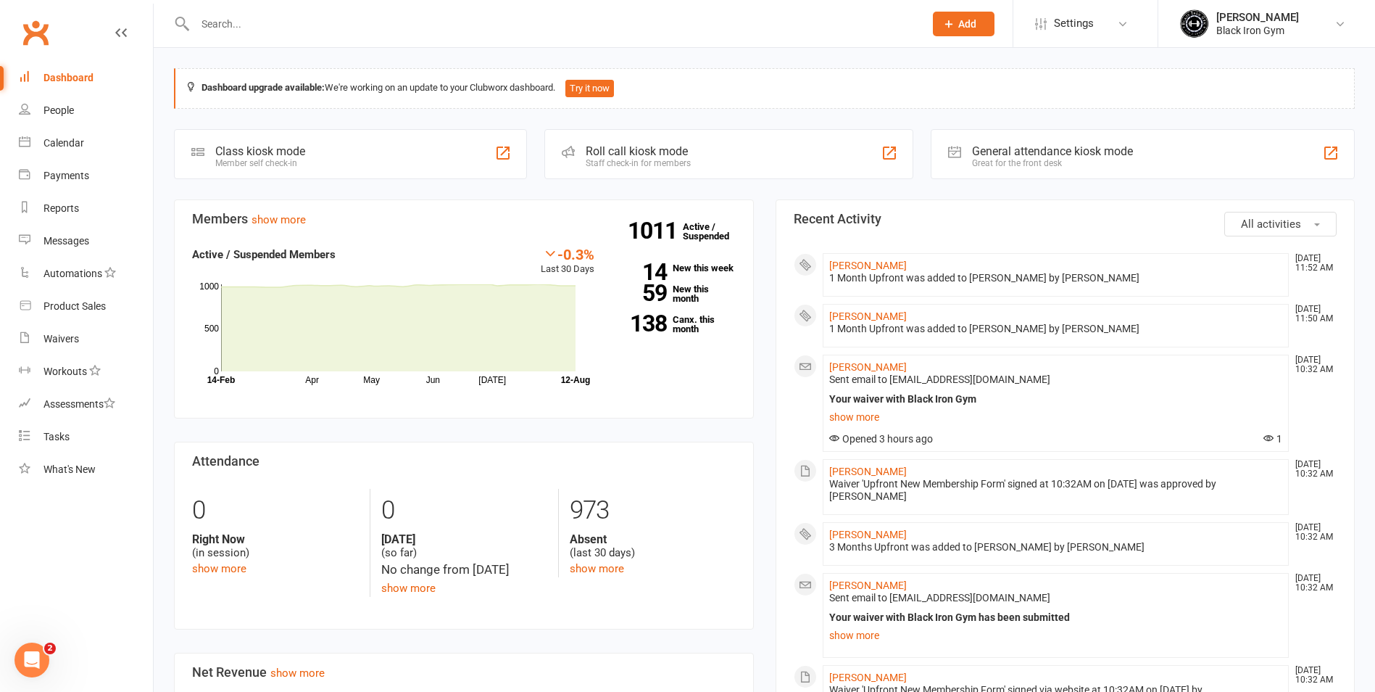
click at [231, 28] on input "text" at bounding box center [553, 24] width 724 height 20
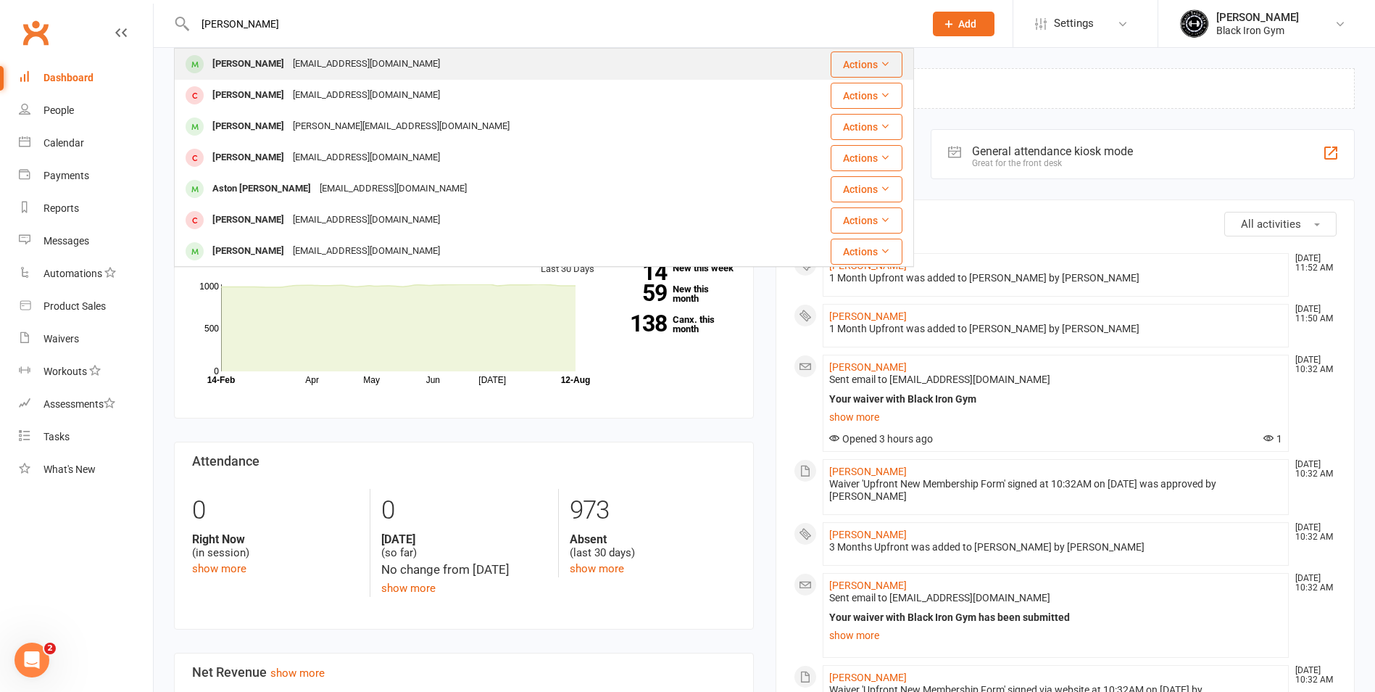
type input "amy mil"
click at [216, 69] on div "[PERSON_NAME]" at bounding box center [248, 64] width 80 height 21
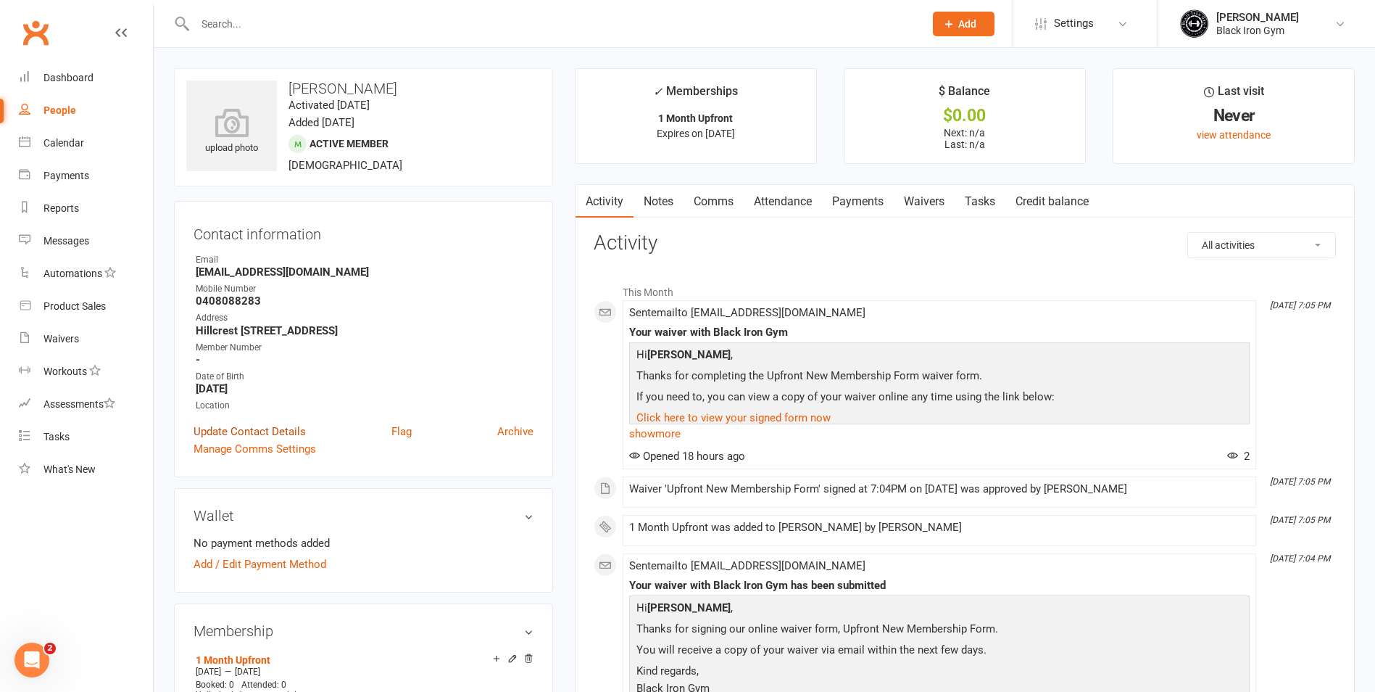
click at [232, 431] on link "Update Contact Details" at bounding box center [250, 431] width 112 height 17
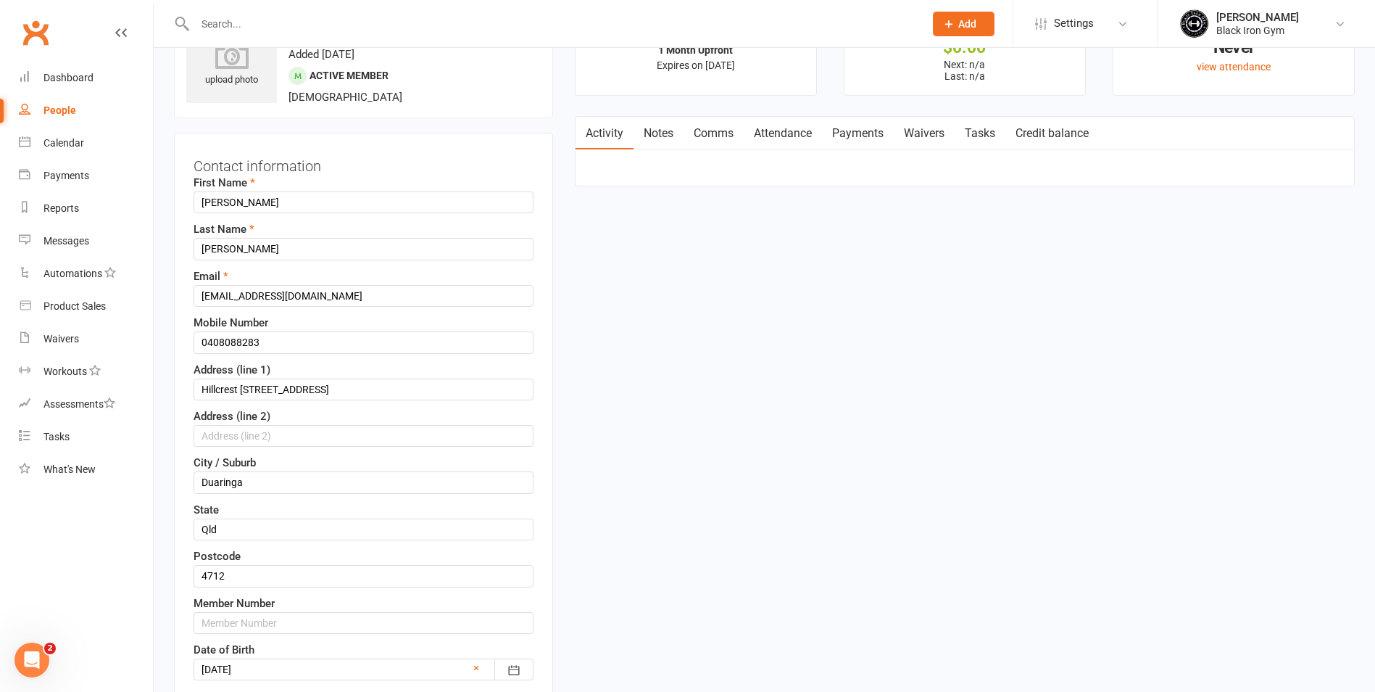
scroll to position [141, 0]
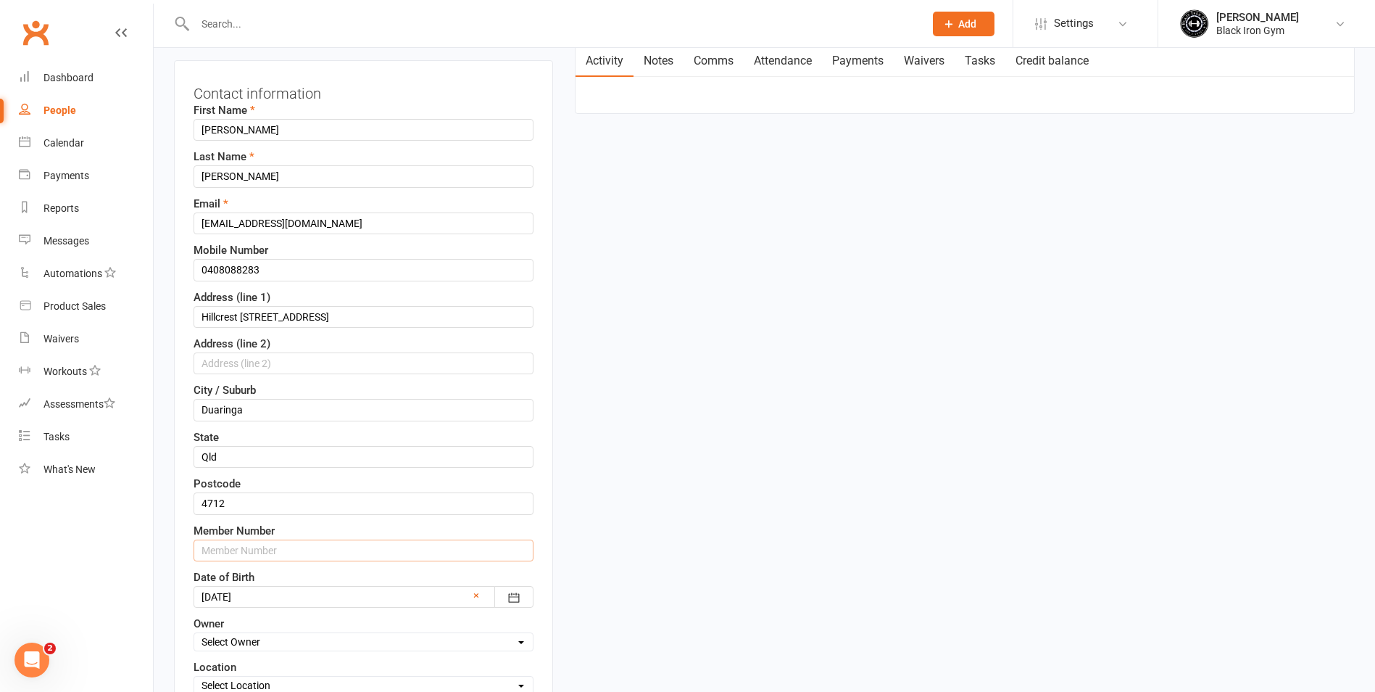
click at [249, 551] on input "text" at bounding box center [364, 550] width 340 height 22
click at [315, 549] on input "text" at bounding box center [364, 550] width 340 height 22
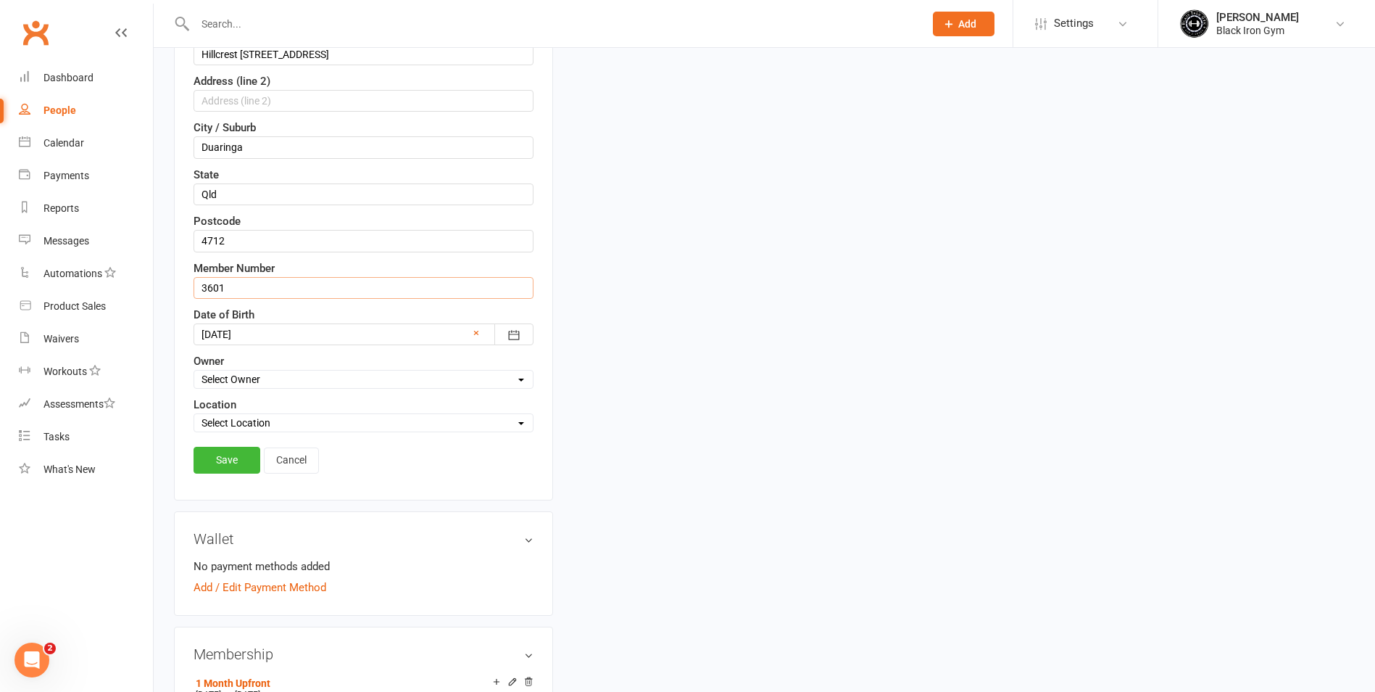
scroll to position [576, 0]
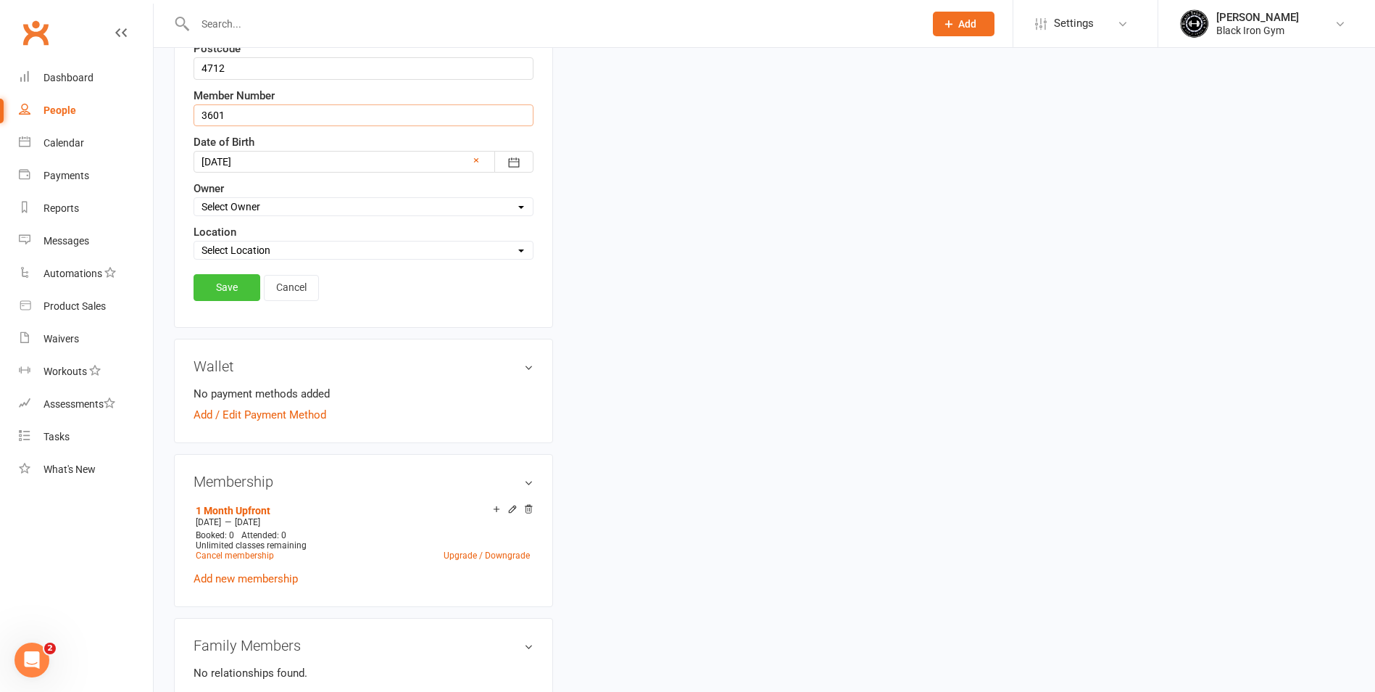
type input "3601"
click at [241, 279] on link "Save" at bounding box center [227, 287] width 67 height 26
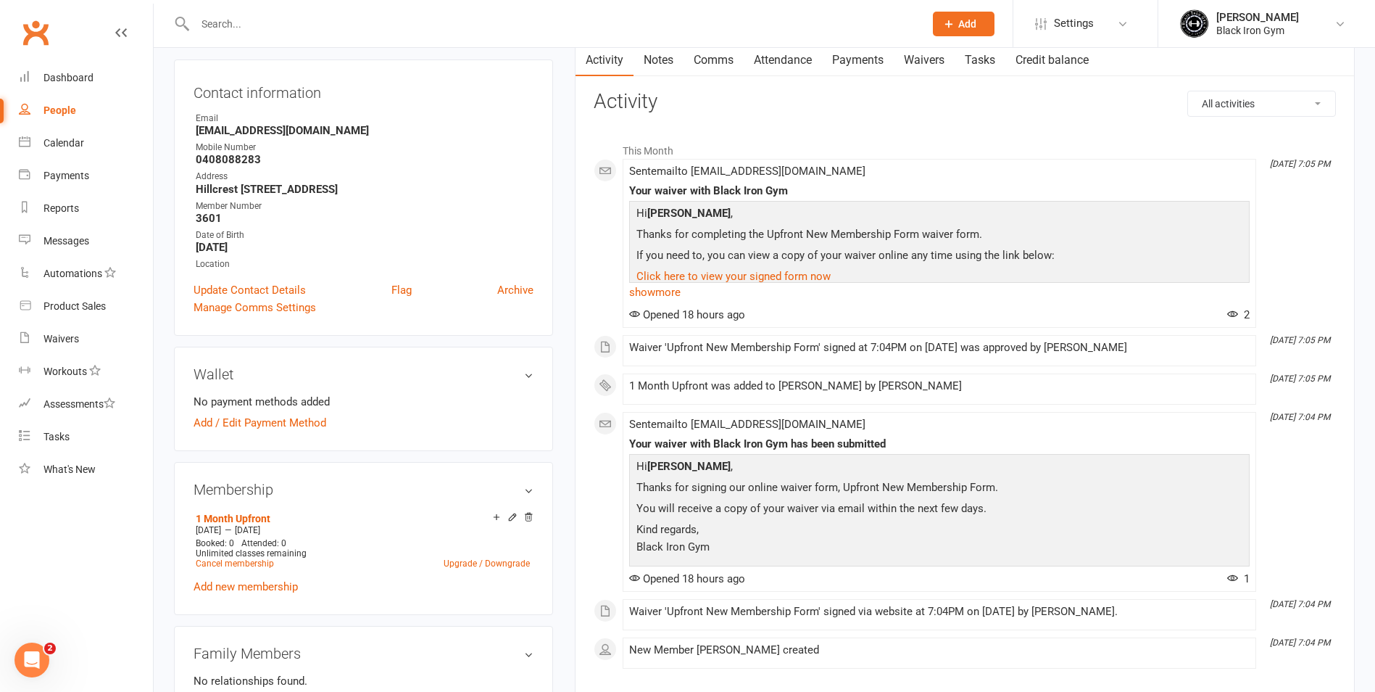
scroll to position [141, 0]
click at [422, 295] on div "Update Contact Details Flag Archive" at bounding box center [364, 290] width 340 height 17
click at [491, 19] on input "text" at bounding box center [553, 24] width 724 height 20
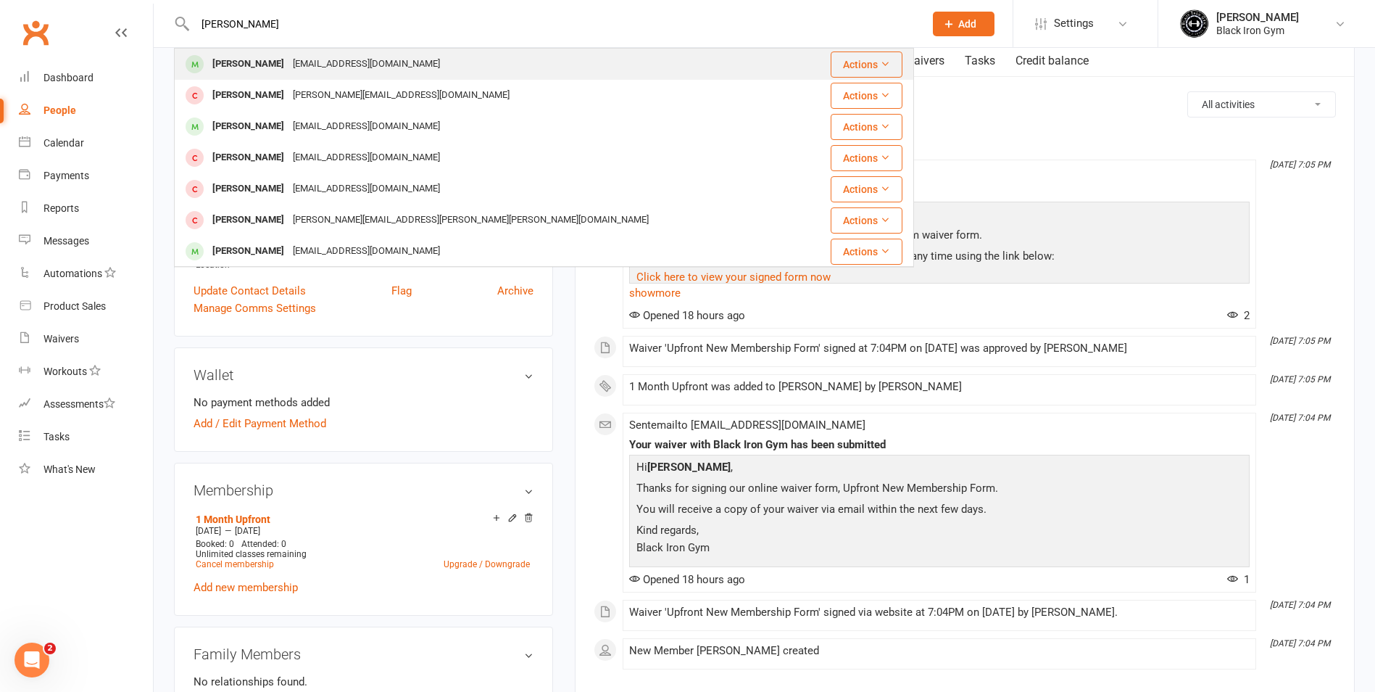
type input "katie lesson"
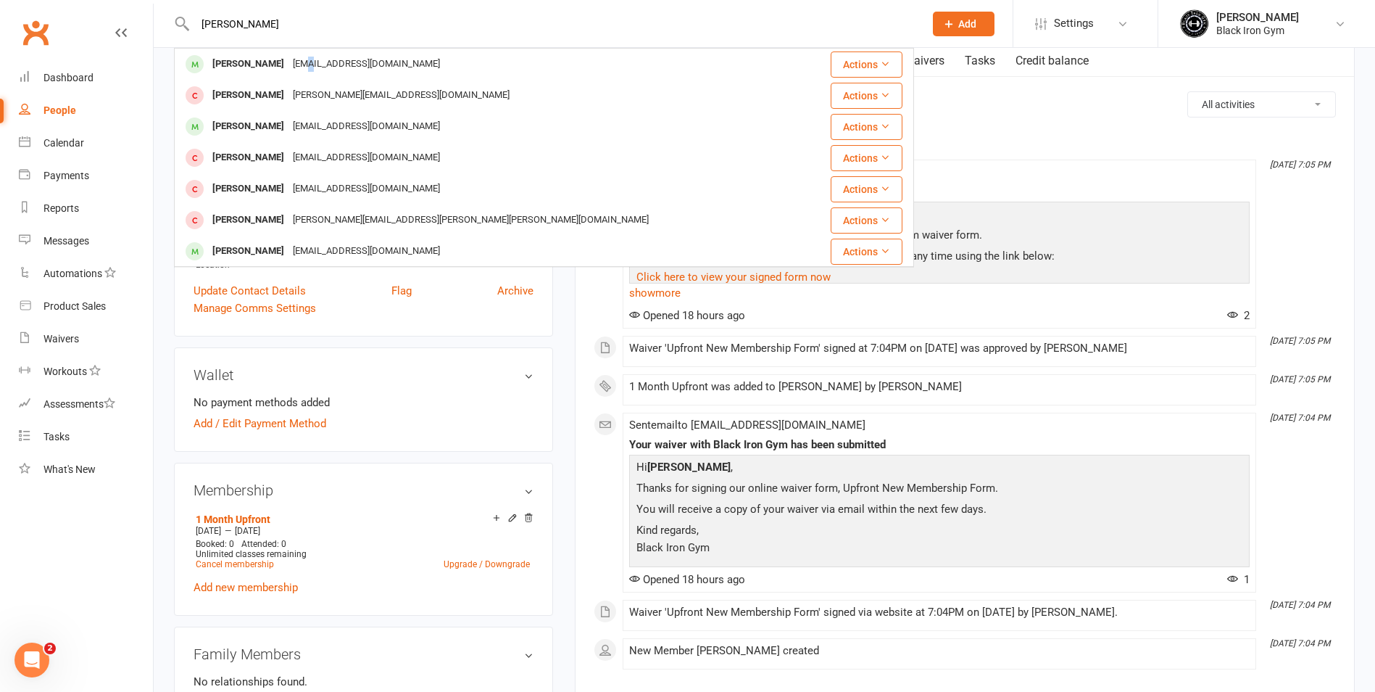
drag, startPoint x: 294, startPoint y: 68, endPoint x: 300, endPoint y: 65, distance: 7.5
click at [300, 68] on div "Katieleeson575@gmail.com" at bounding box center [367, 64] width 156 height 21
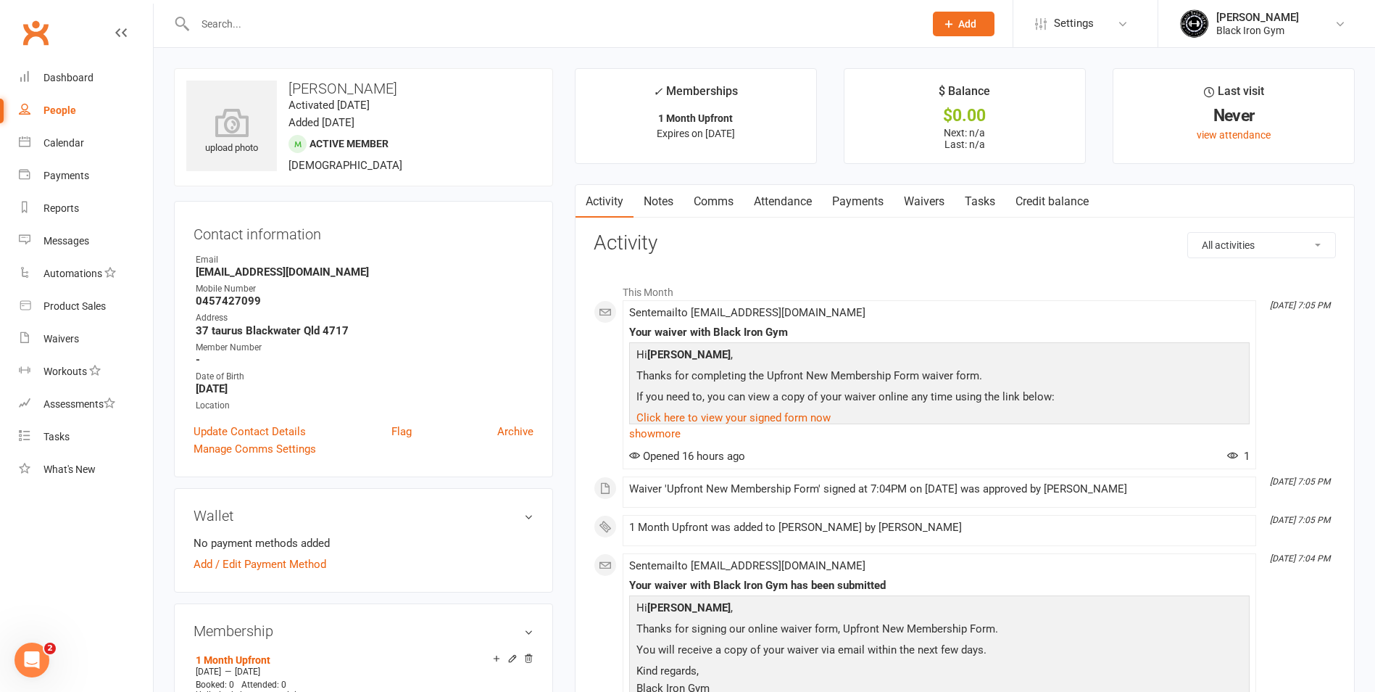
drag, startPoint x: 300, startPoint y: 65, endPoint x: 315, endPoint y: 301, distance: 236.8
click at [316, 299] on strong "0457427099" at bounding box center [365, 300] width 338 height 13
click at [243, 434] on link "Update Contact Details" at bounding box center [250, 431] width 112 height 17
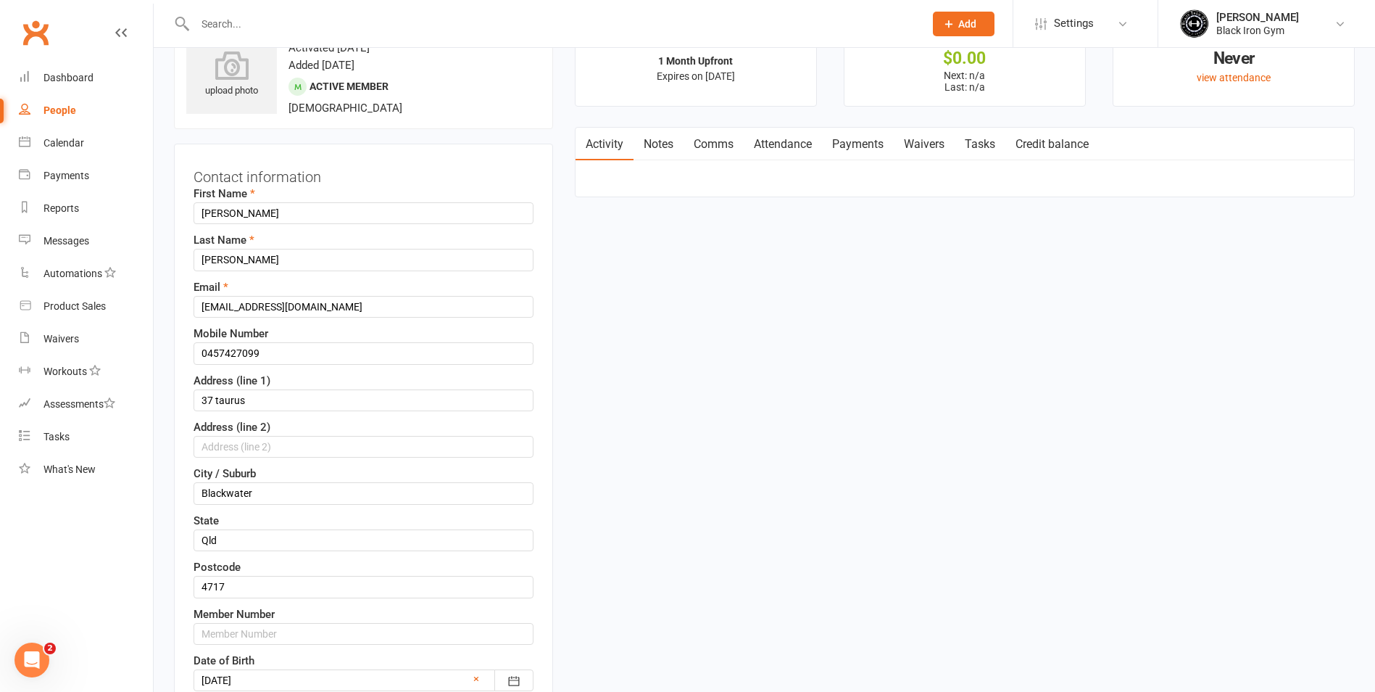
scroll to position [68, 0]
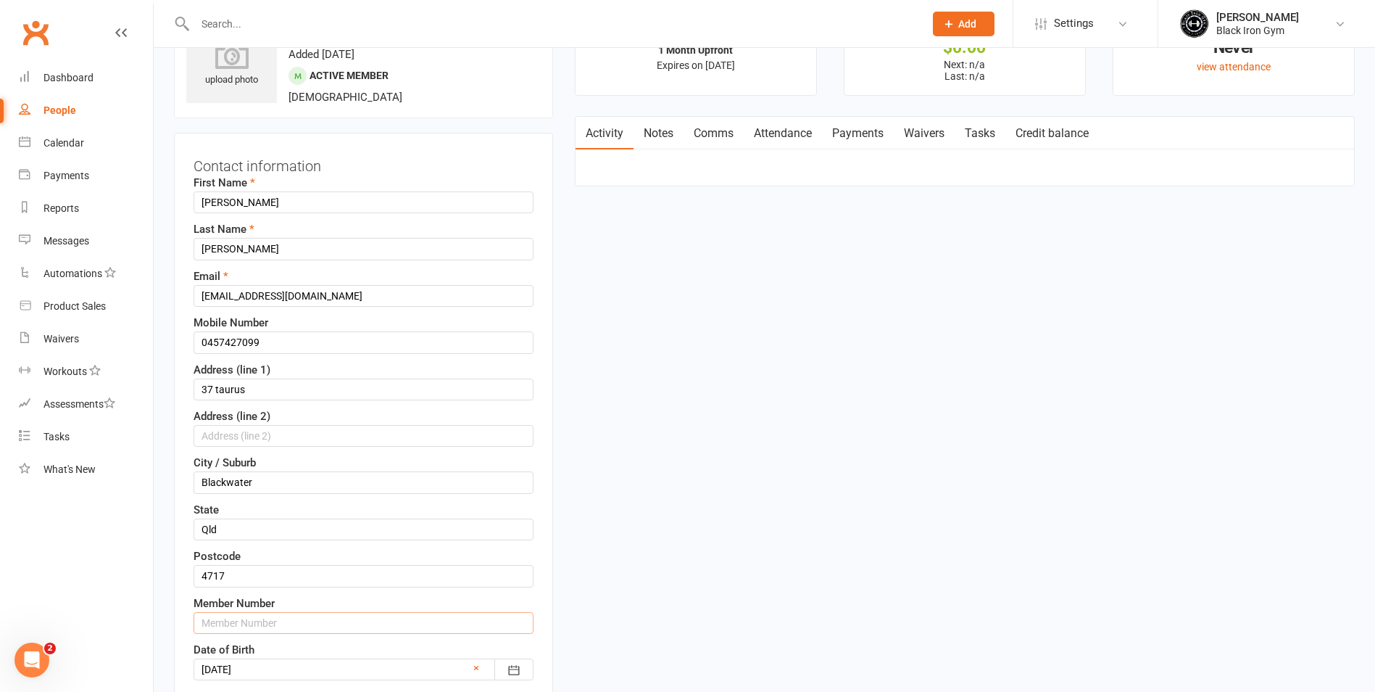
click at [258, 613] on input "text" at bounding box center [364, 623] width 340 height 22
type input "1"
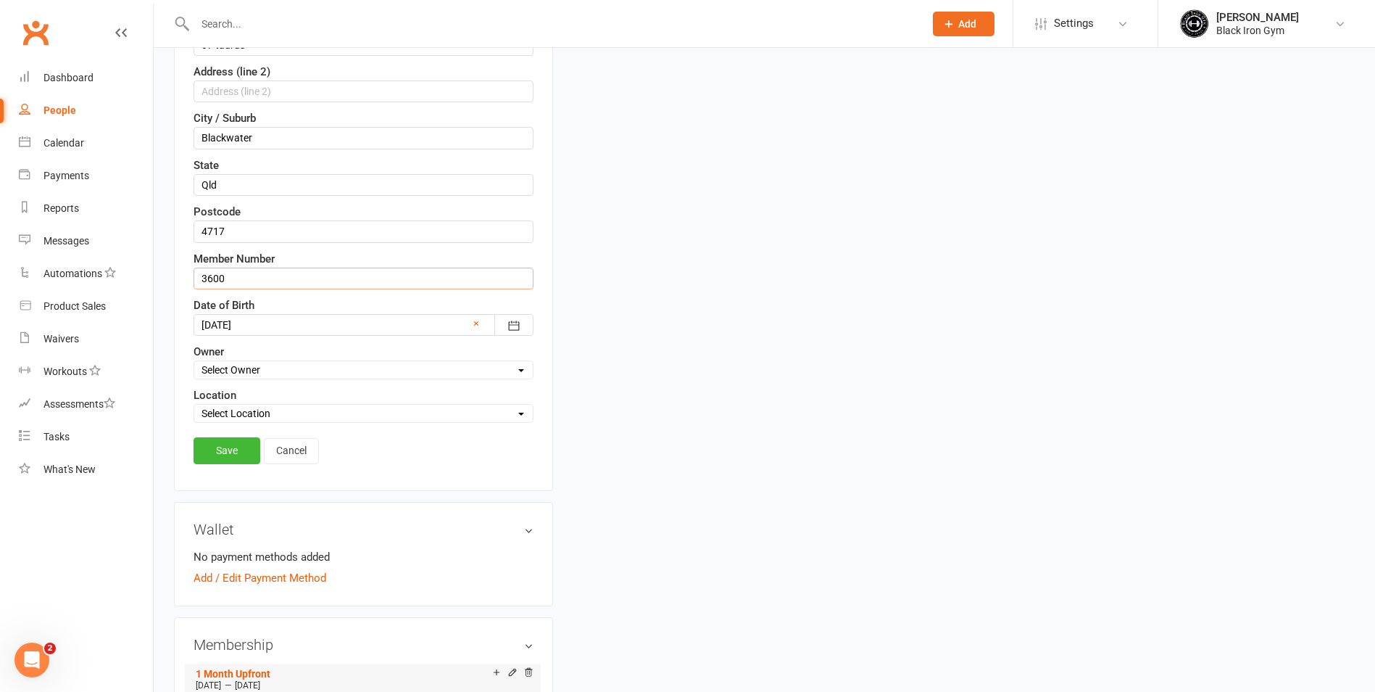
scroll to position [431, 0]
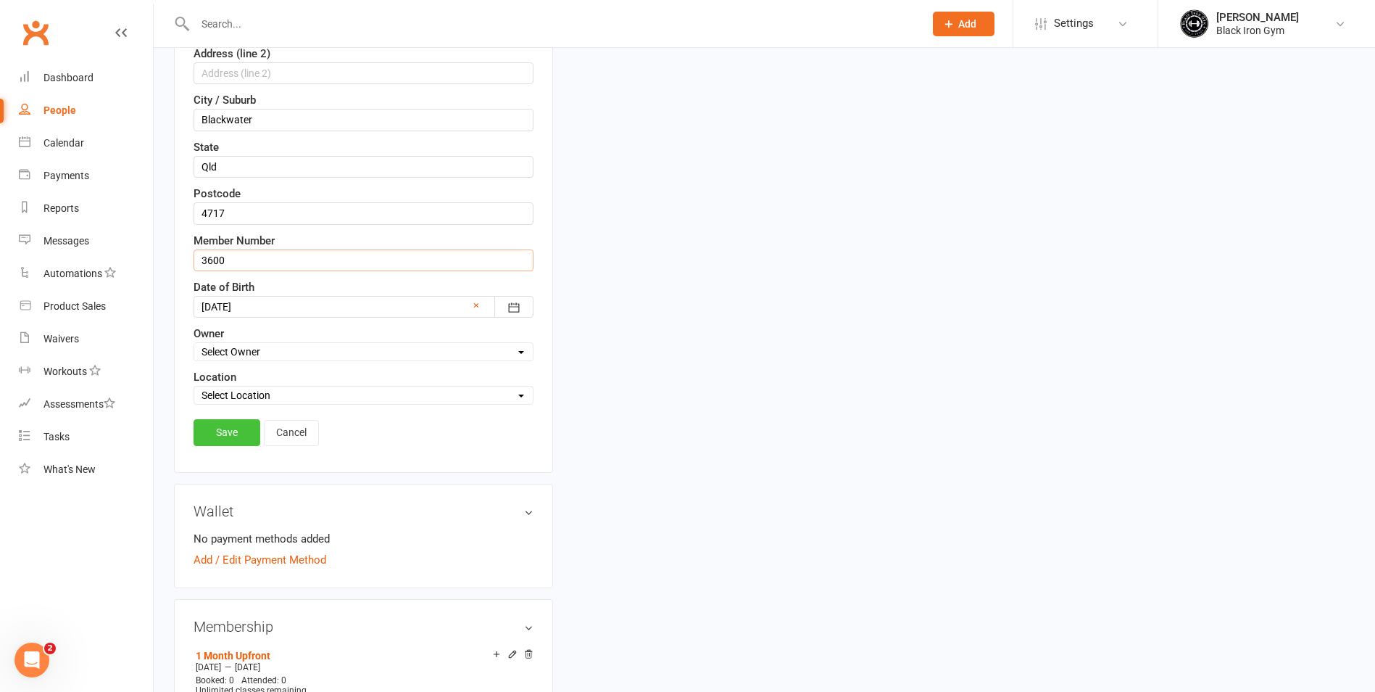
type input "3600"
click at [228, 431] on link "Save" at bounding box center [227, 432] width 67 height 26
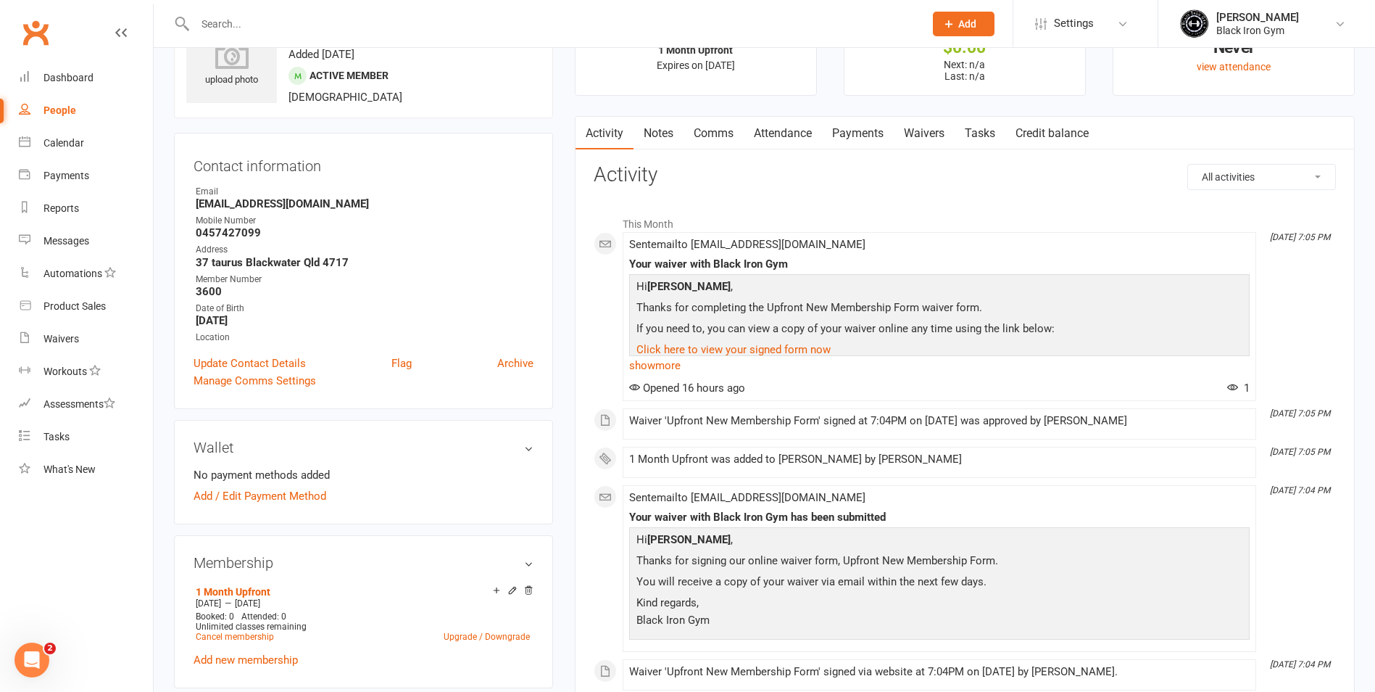
scroll to position [0, 0]
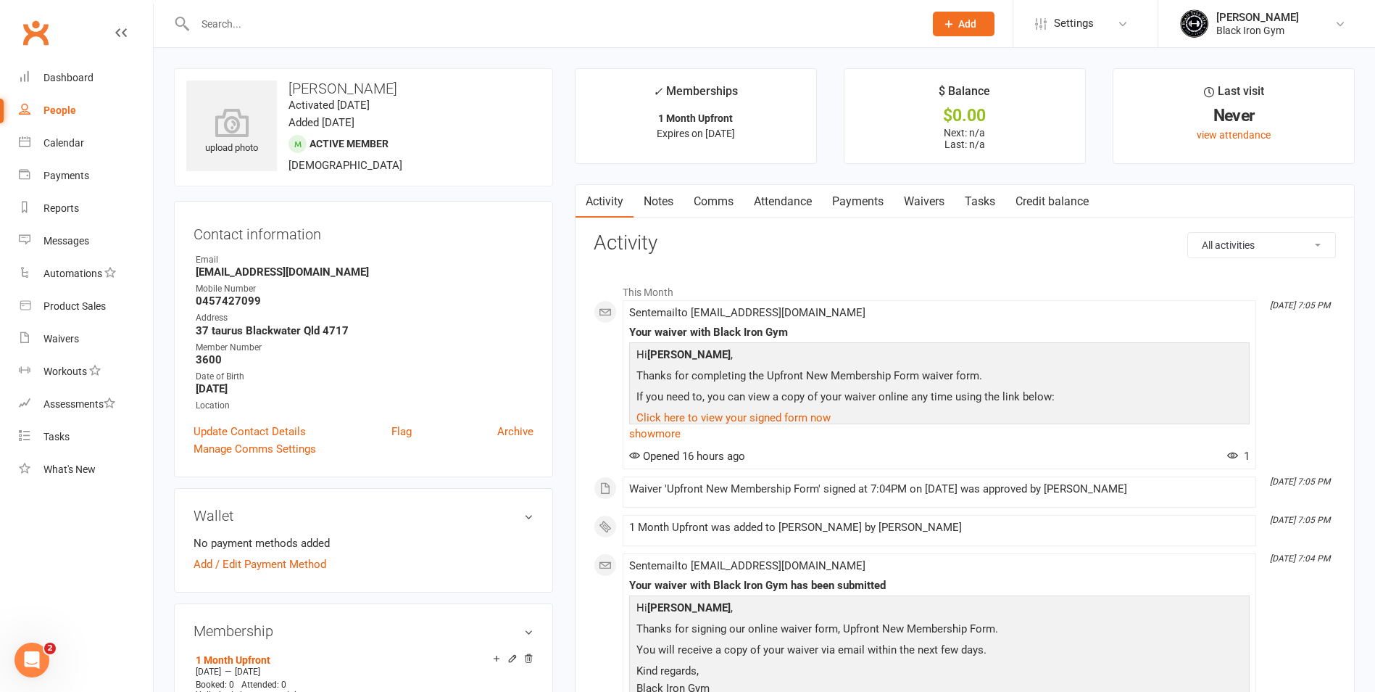
click at [402, 25] on input "text" at bounding box center [553, 24] width 724 height 20
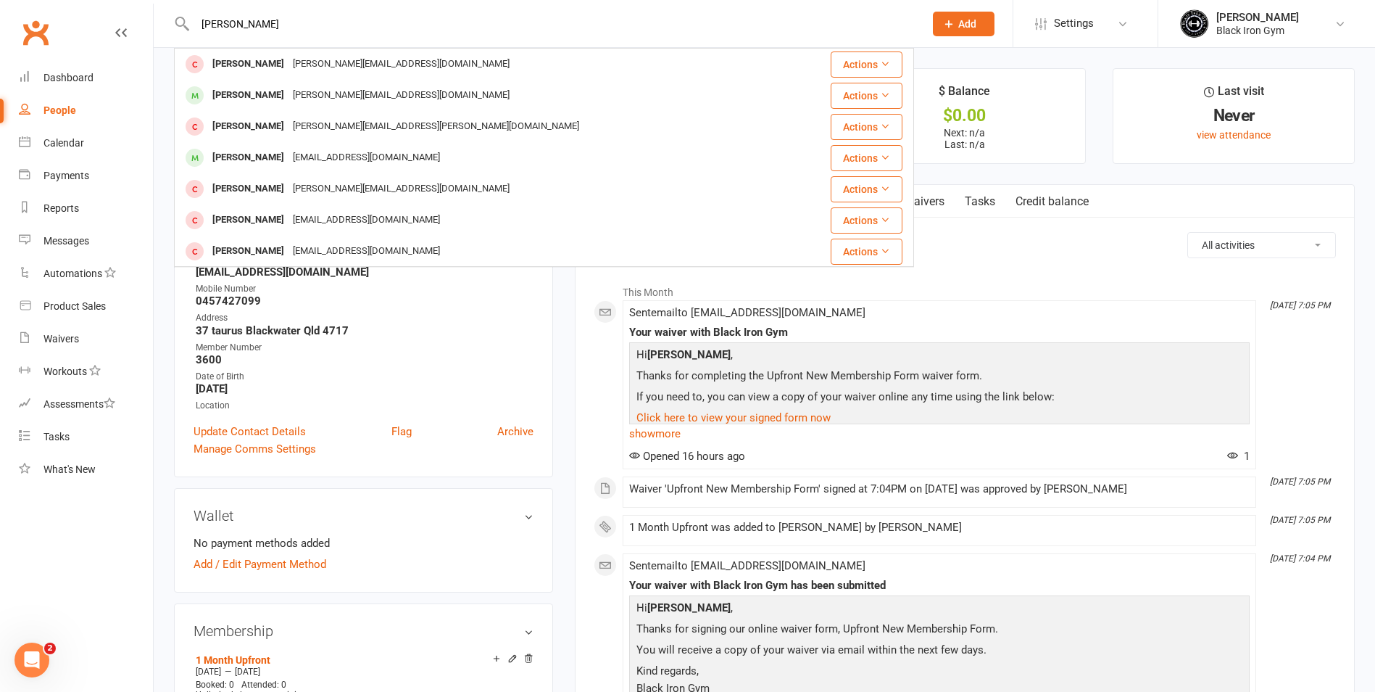
click at [328, 15] on input "JACOB" at bounding box center [553, 24] width 724 height 20
type input "J"
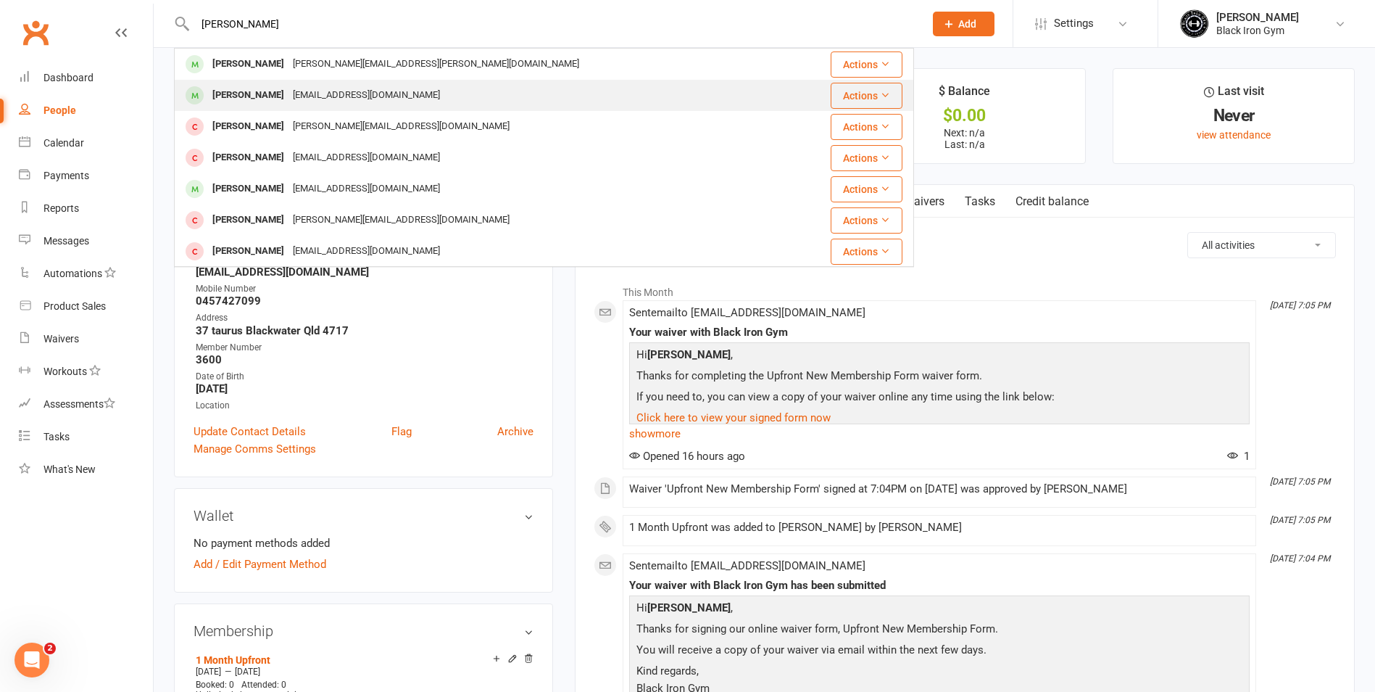
type input "DAVID RICH"
click at [310, 88] on div "davericho@me.com" at bounding box center [367, 95] width 156 height 21
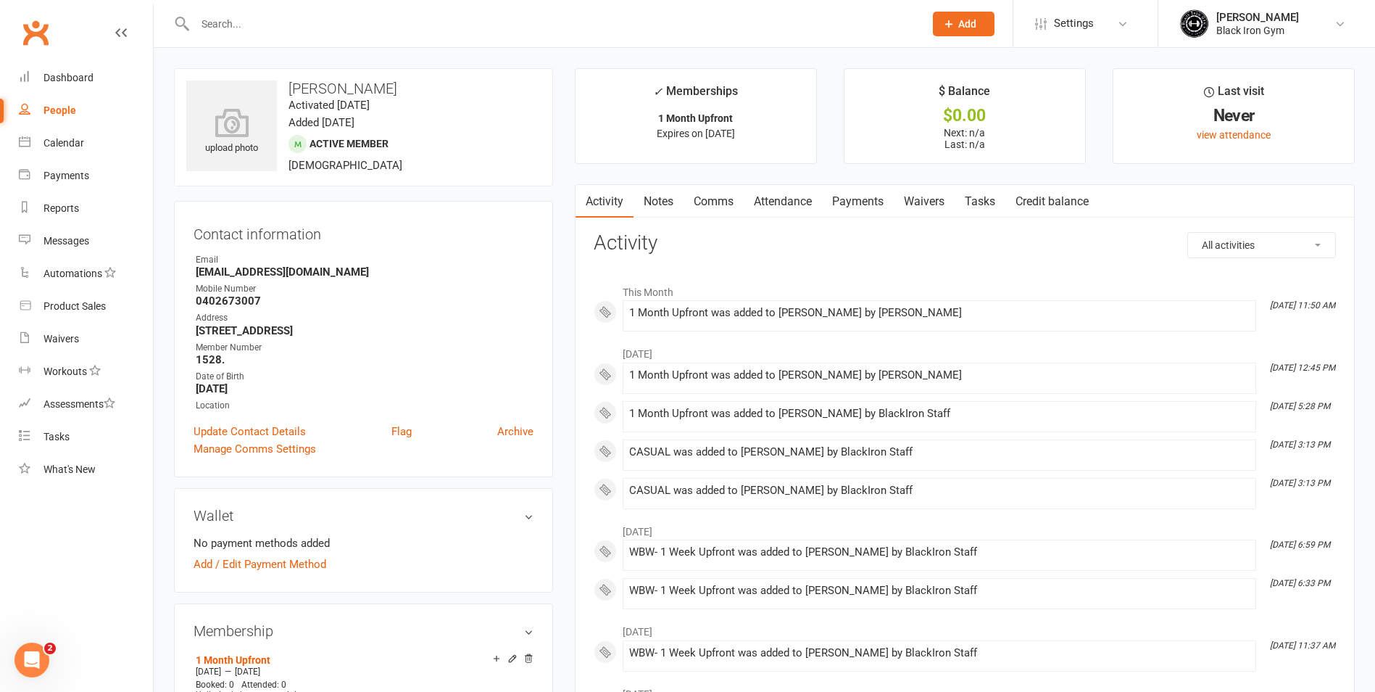
click at [281, 26] on input "text" at bounding box center [553, 24] width 724 height 20
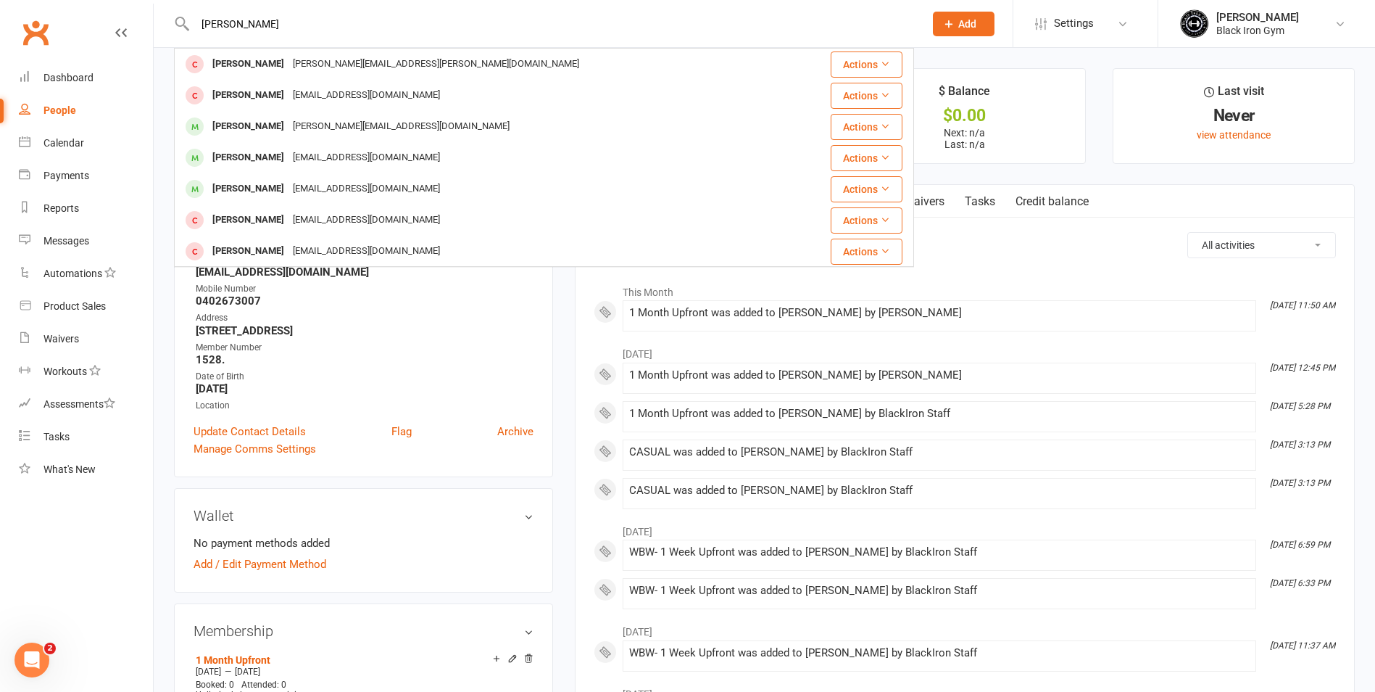
type input "JASON"
